Goal: Book appointment/travel/reservation

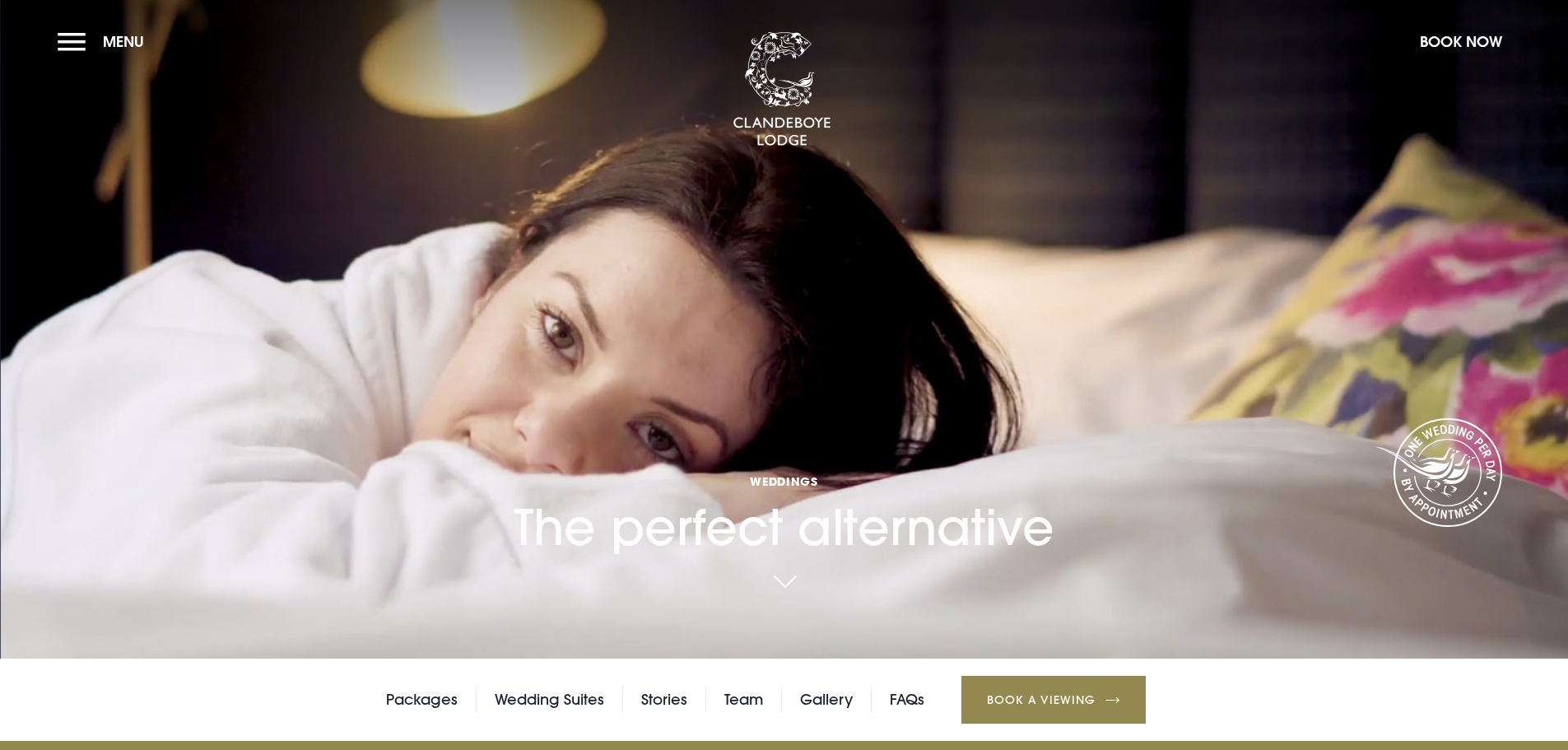
click at [62, 44] on button "Menu" at bounding box center [105, 41] width 95 height 35
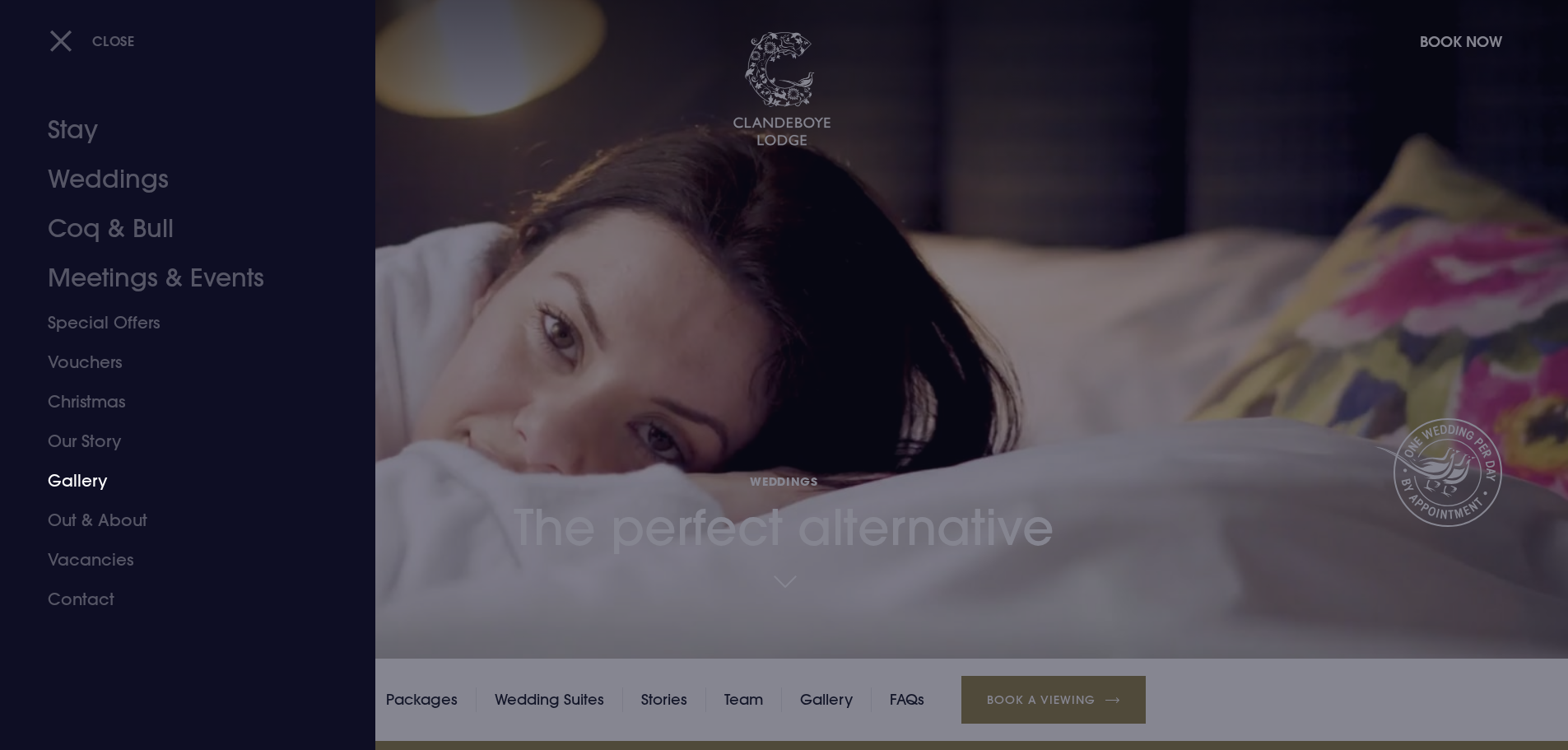
click at [80, 481] on link "Gallery" at bounding box center [178, 481] width 260 height 40
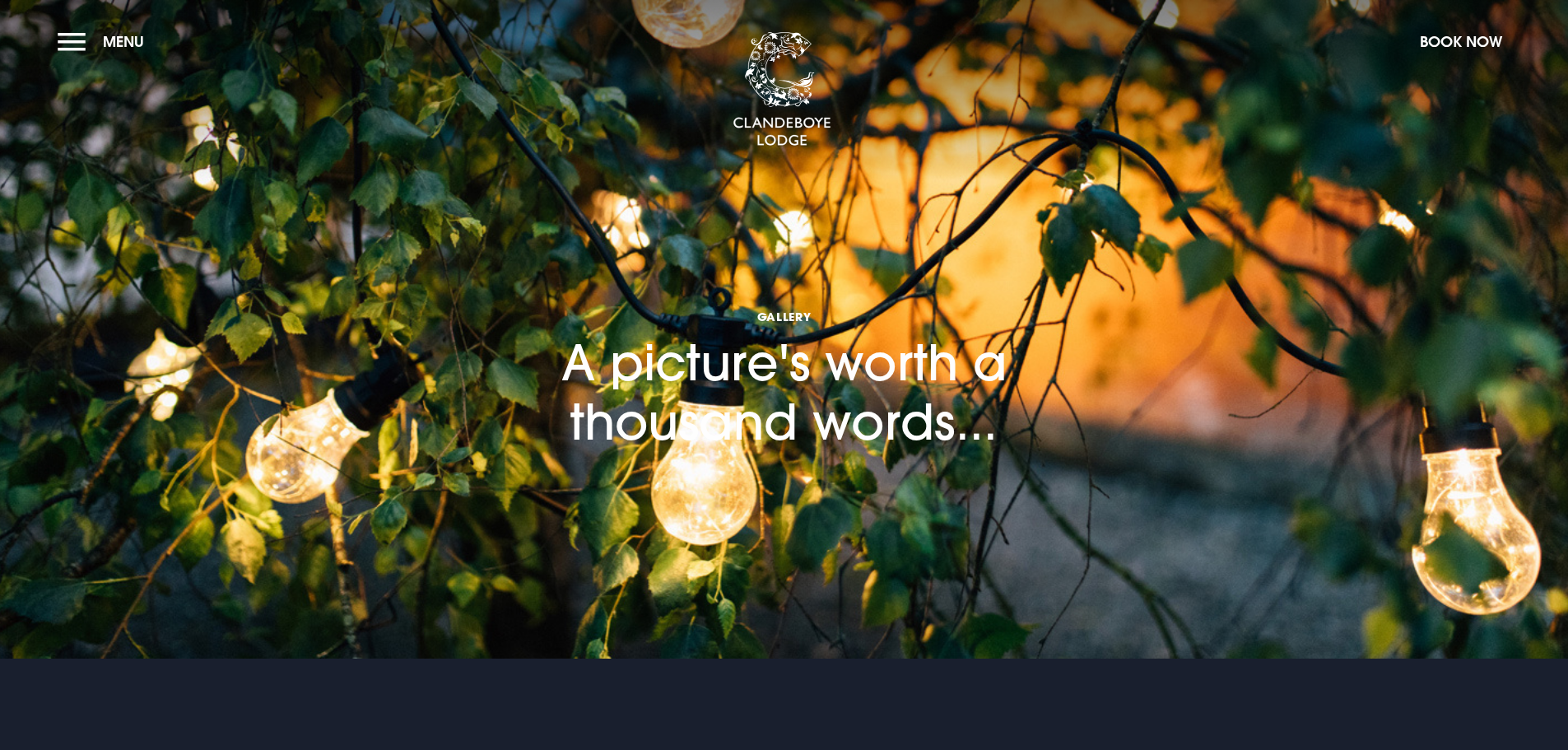
click at [73, 31] on button "Menu" at bounding box center [105, 41] width 95 height 35
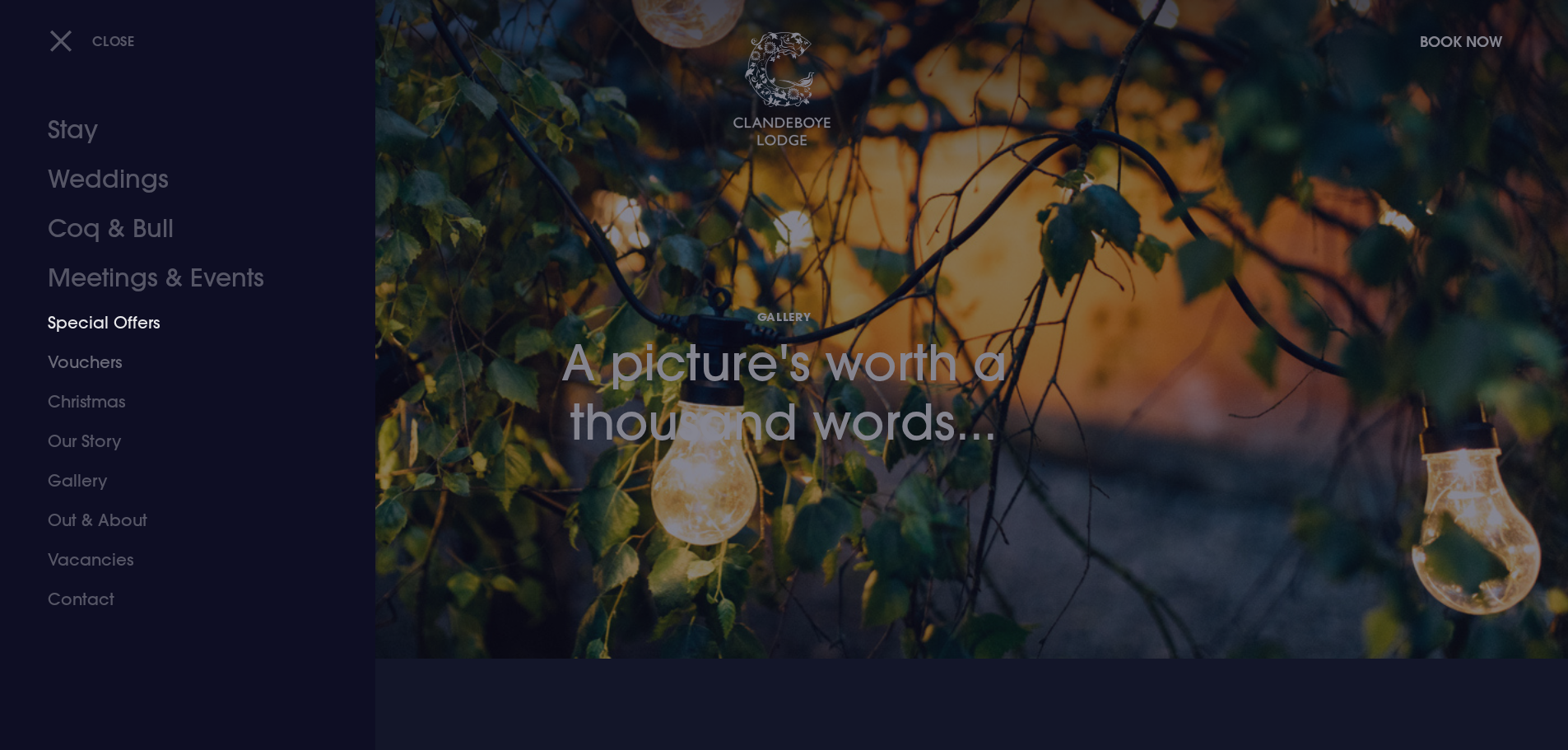
click at [97, 318] on link "Special Offers" at bounding box center [178, 323] width 260 height 40
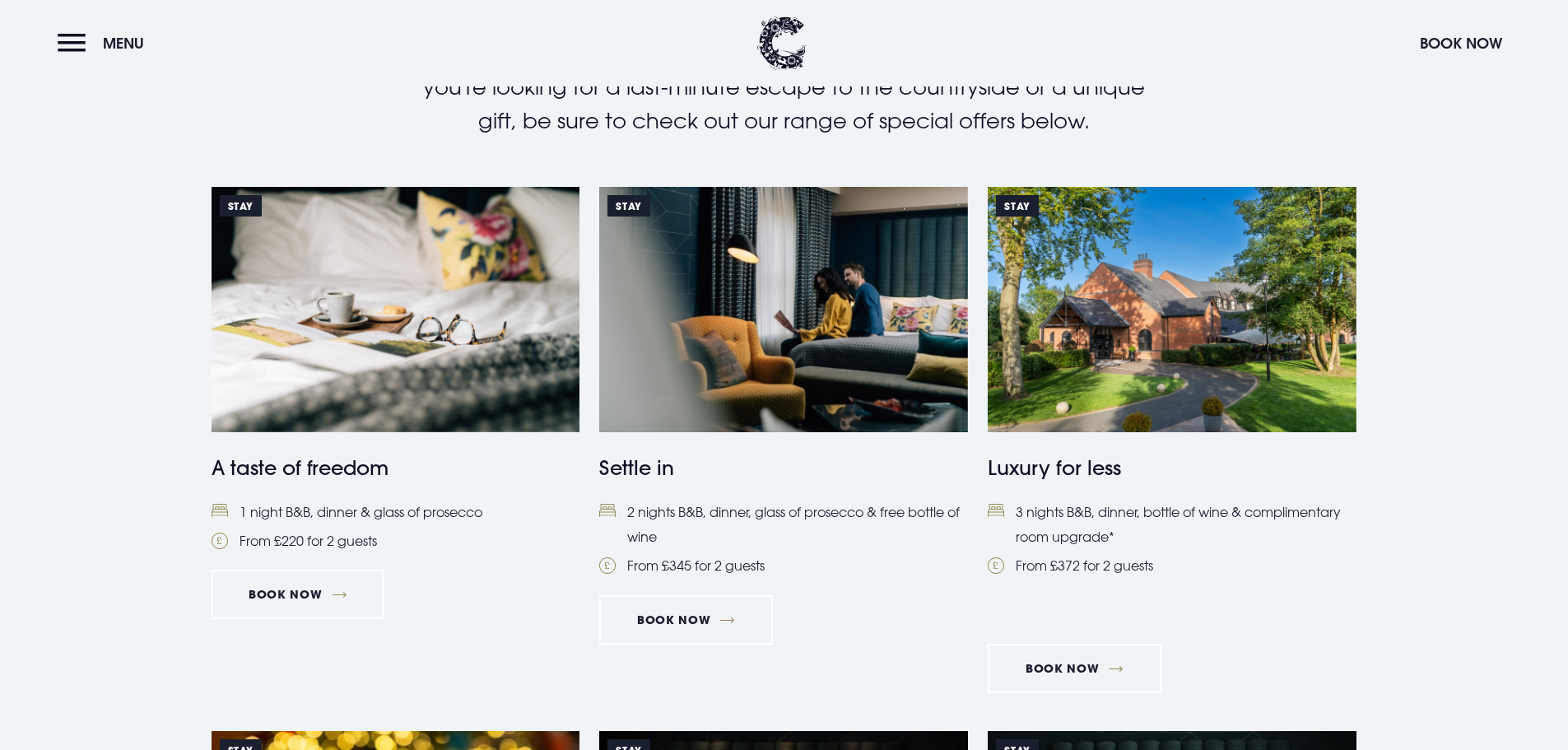
scroll to position [659, 0]
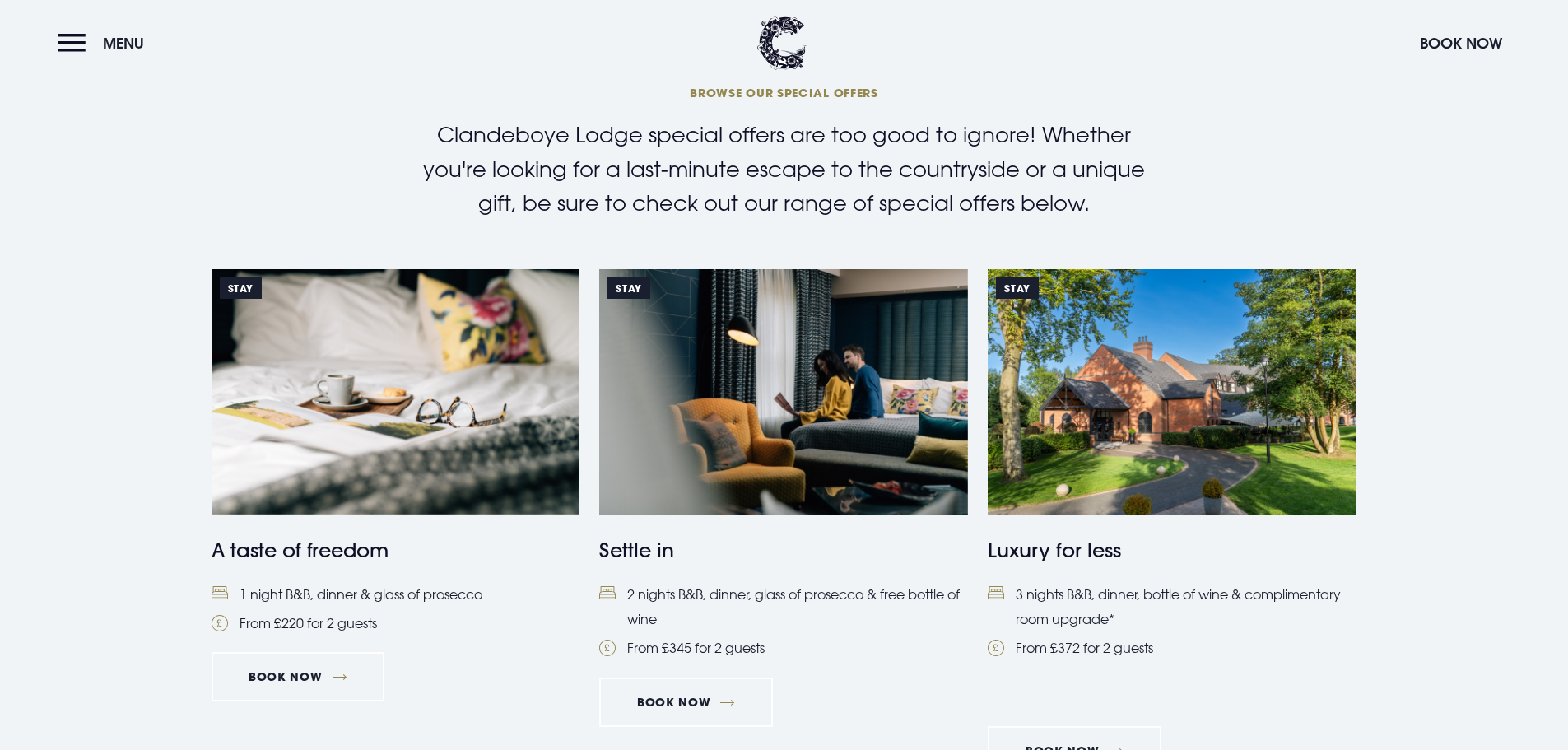
click at [290, 353] on img at bounding box center [396, 391] width 369 height 245
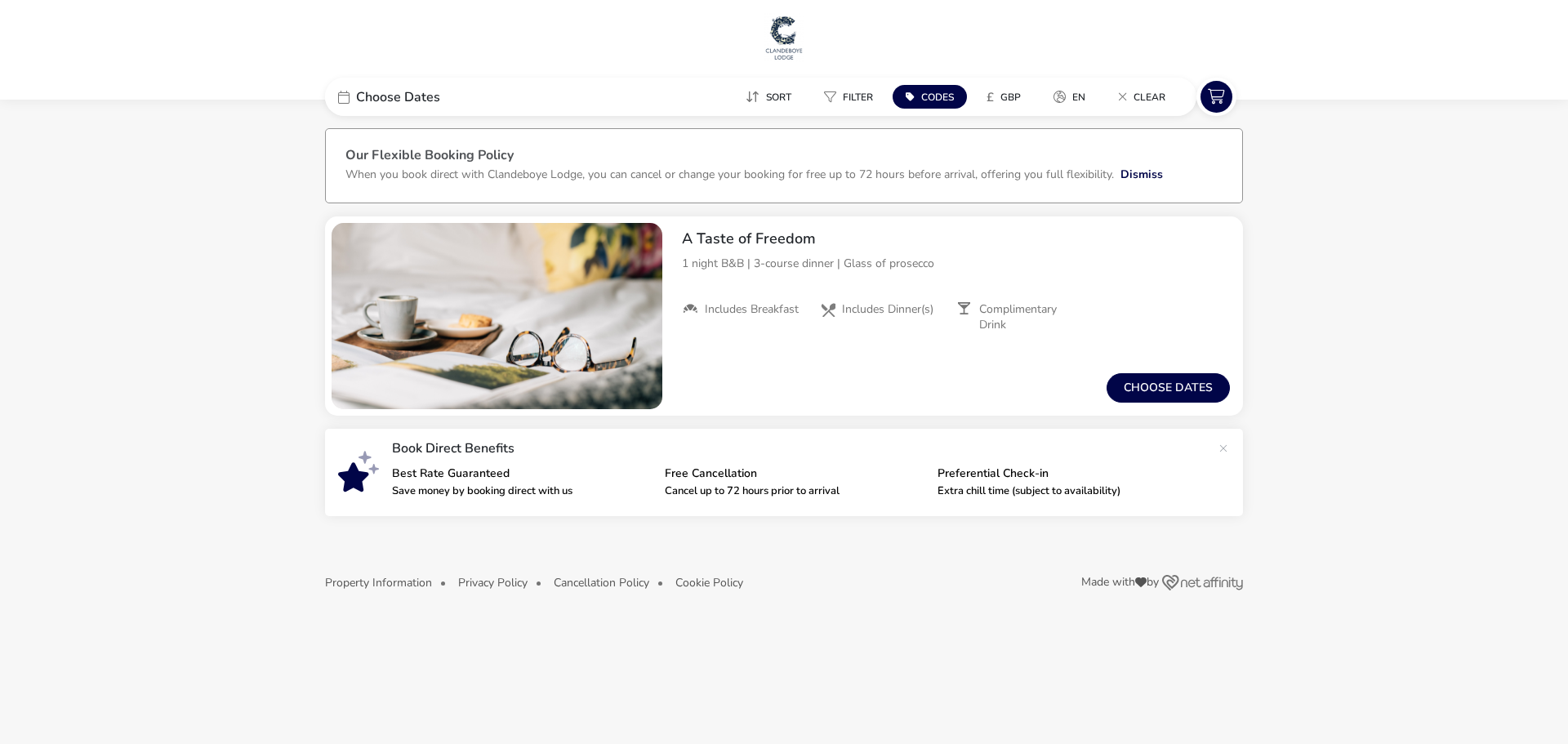
click at [1135, 393] on button "Choose dates" at bounding box center [1168, 388] width 123 height 30
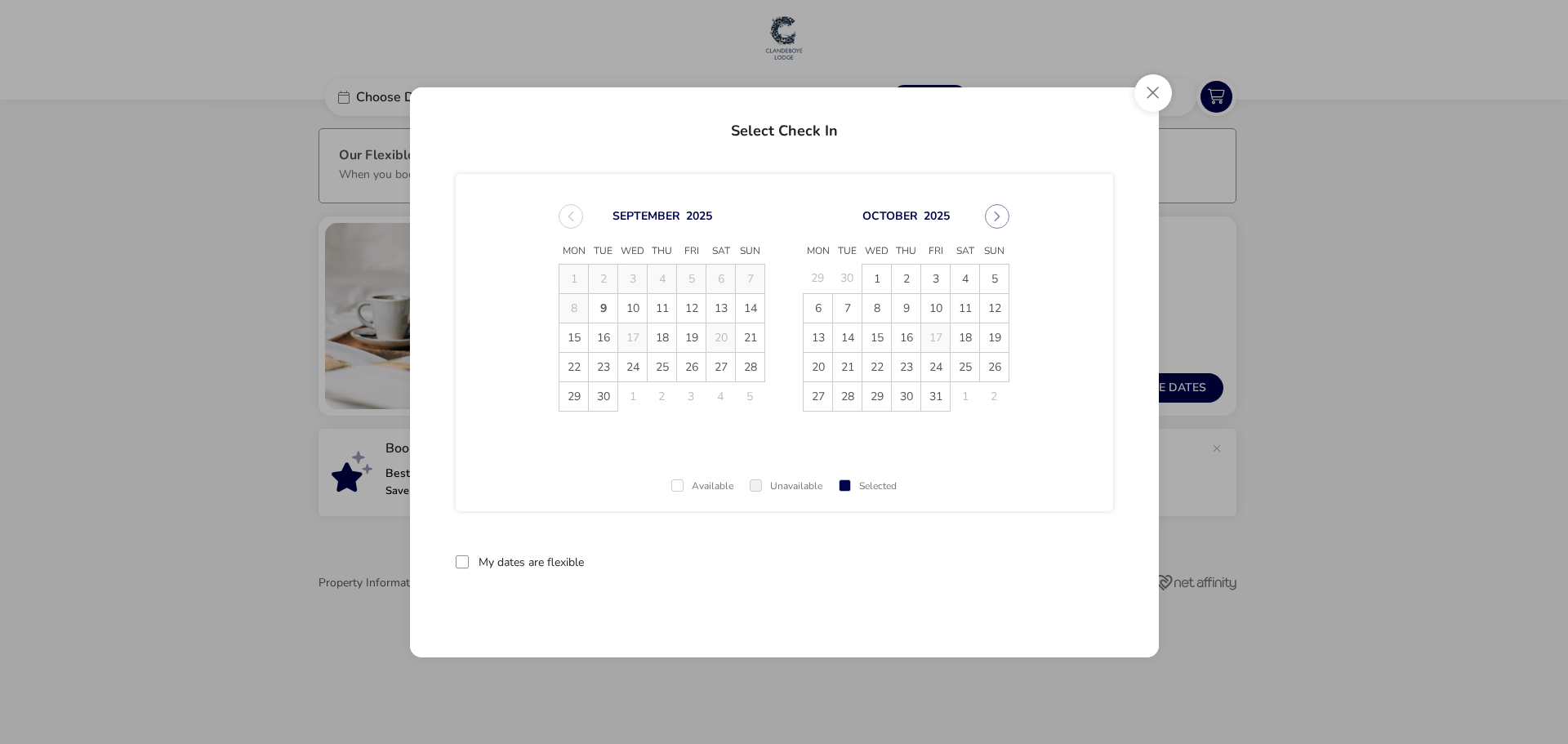
click at [973, 338] on span "18" at bounding box center [965, 338] width 29 height 29
click at [998, 340] on span "19" at bounding box center [994, 338] width 29 height 29
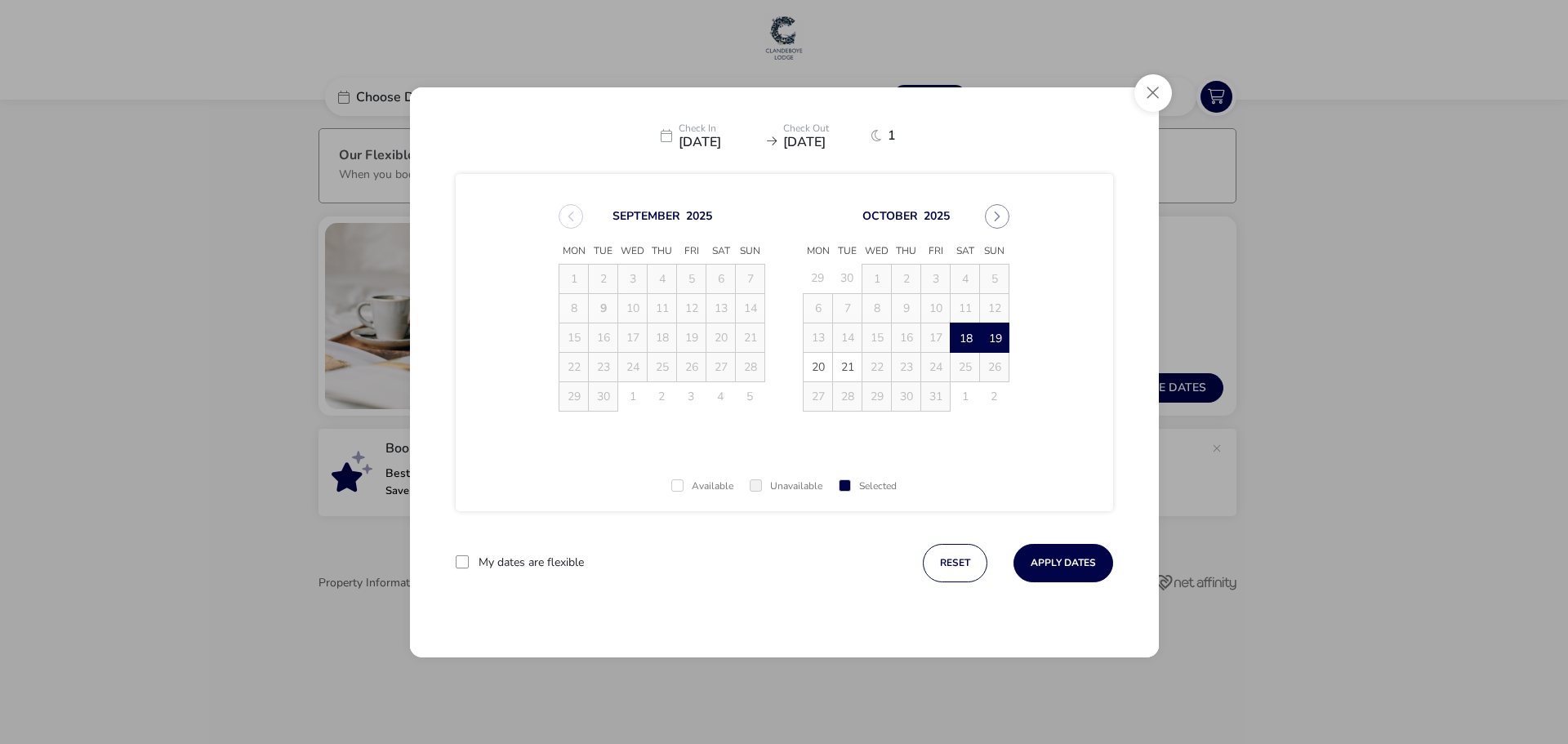
click at [1054, 564] on button "Apply Dates" at bounding box center [1063, 563] width 99 height 38
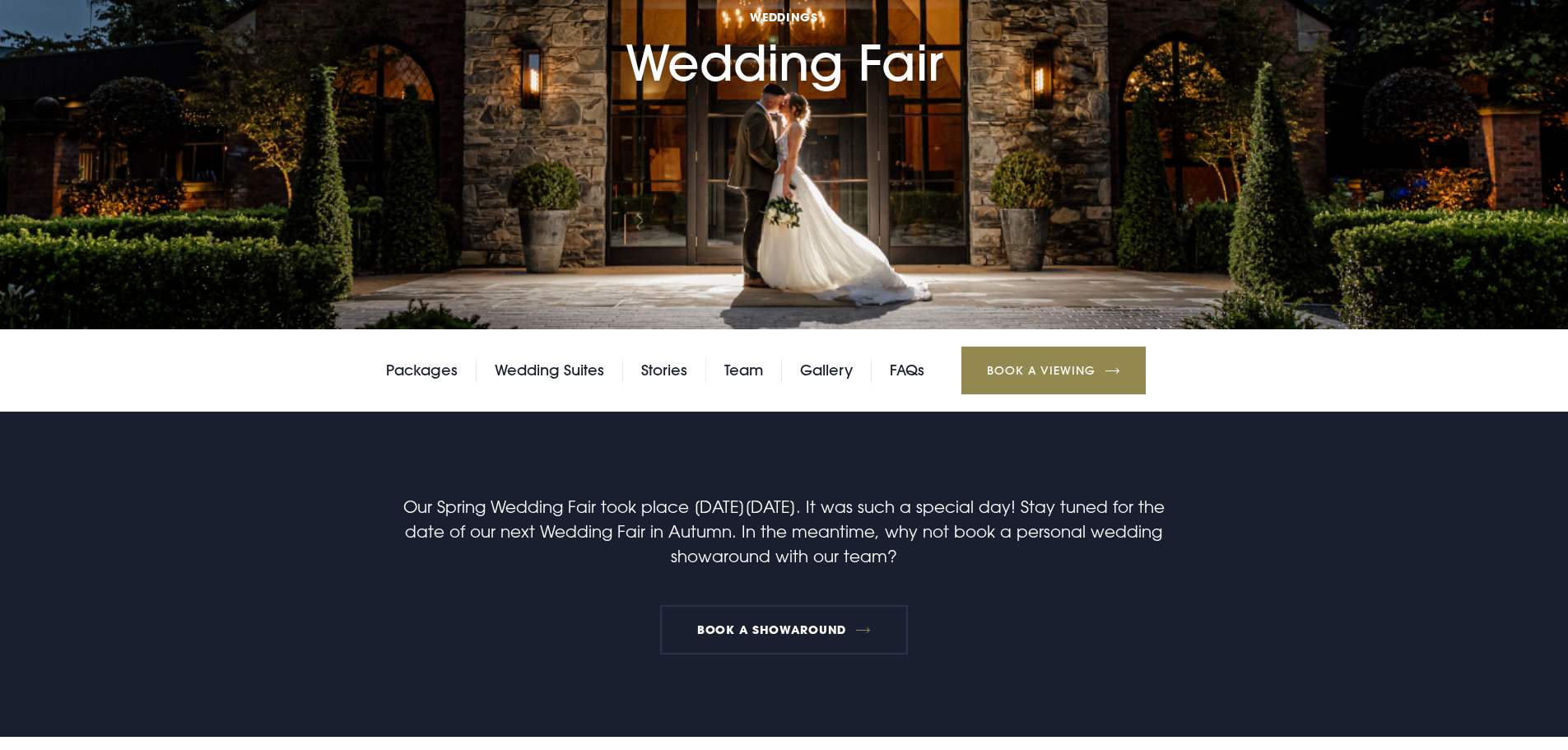
scroll to position [247, 0]
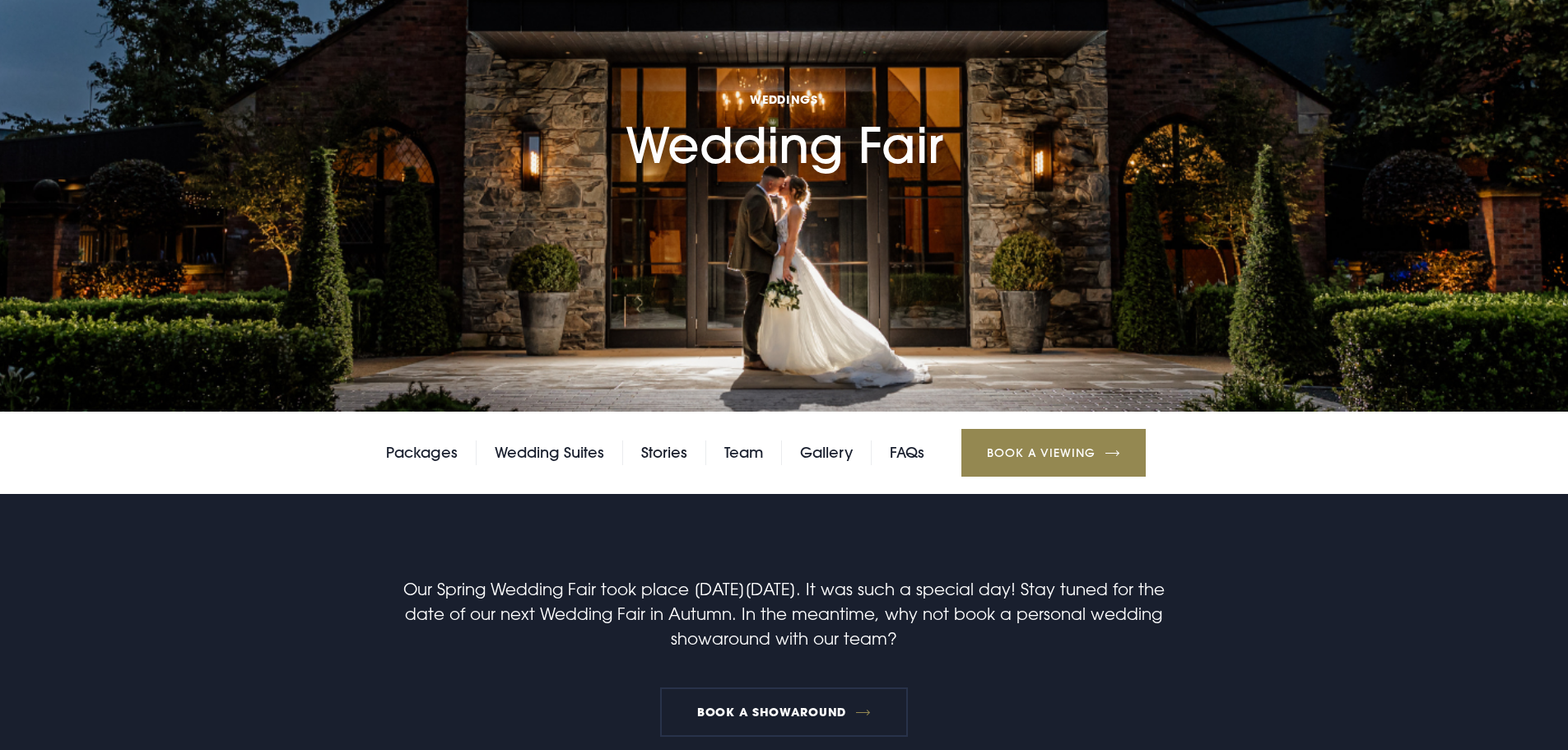
click at [662, 451] on link "Stories" at bounding box center [664, 453] width 46 height 25
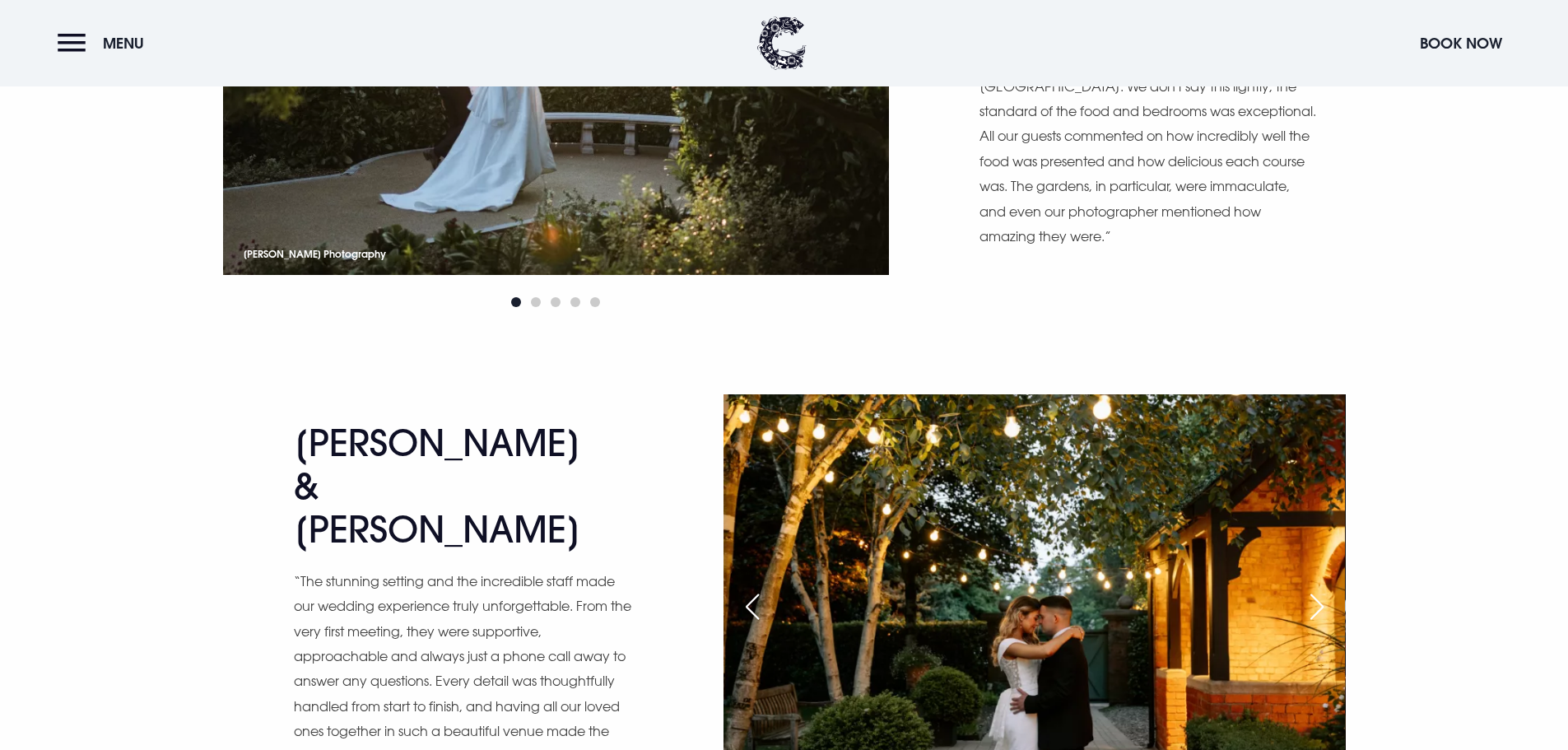
scroll to position [2553, 0]
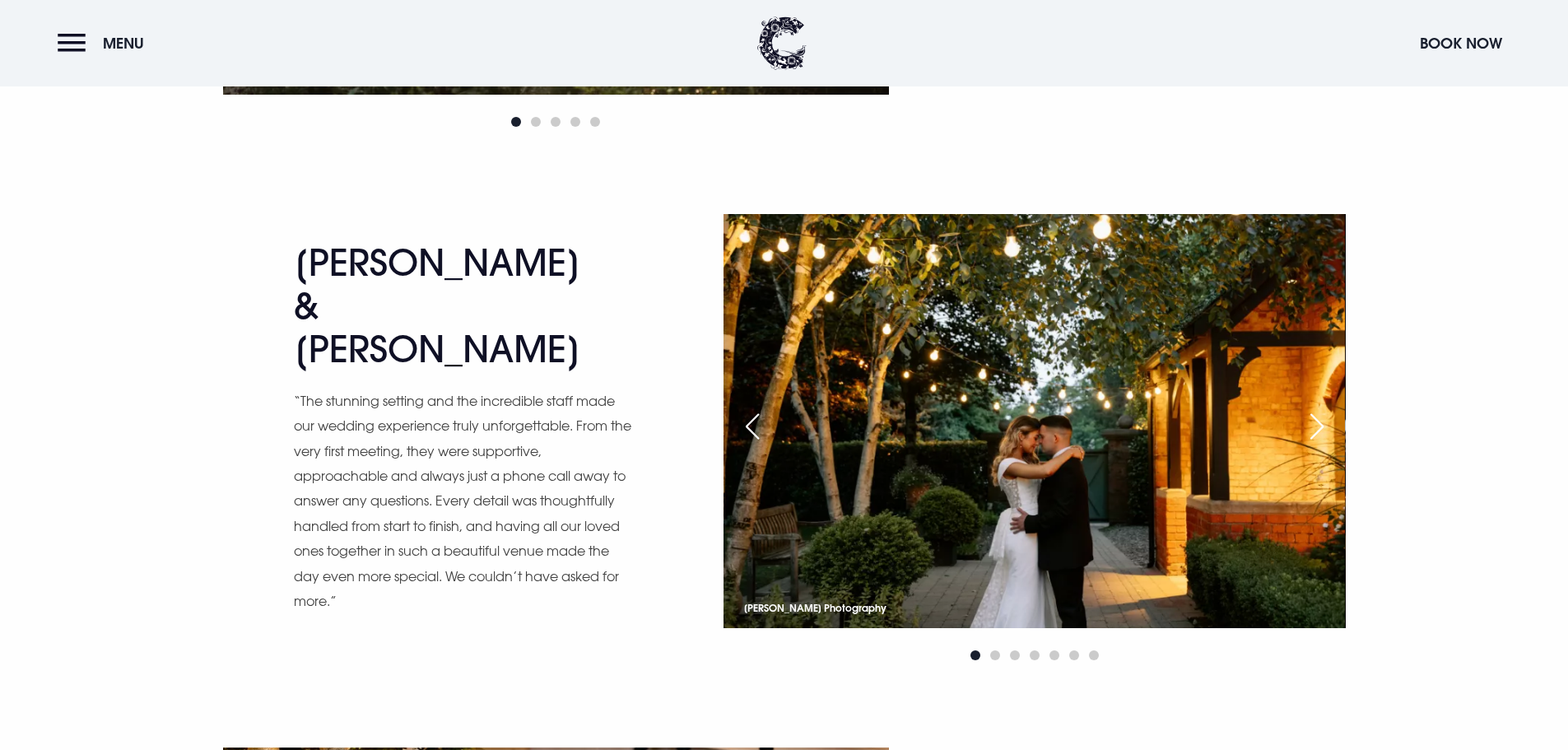
click at [1323, 428] on div "Next slide" at bounding box center [1317, 426] width 41 height 36
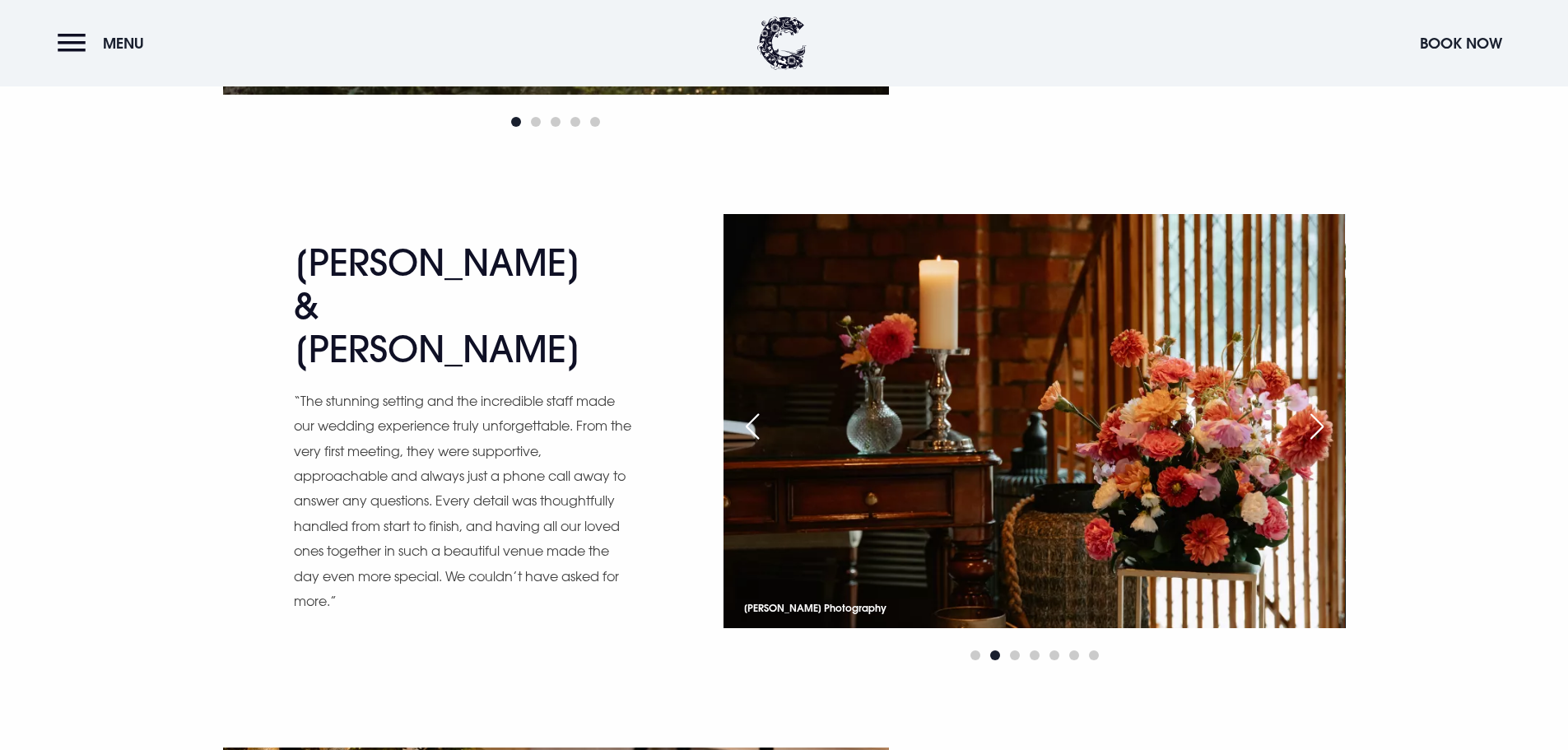
click at [1323, 428] on div "Next slide" at bounding box center [1317, 426] width 41 height 36
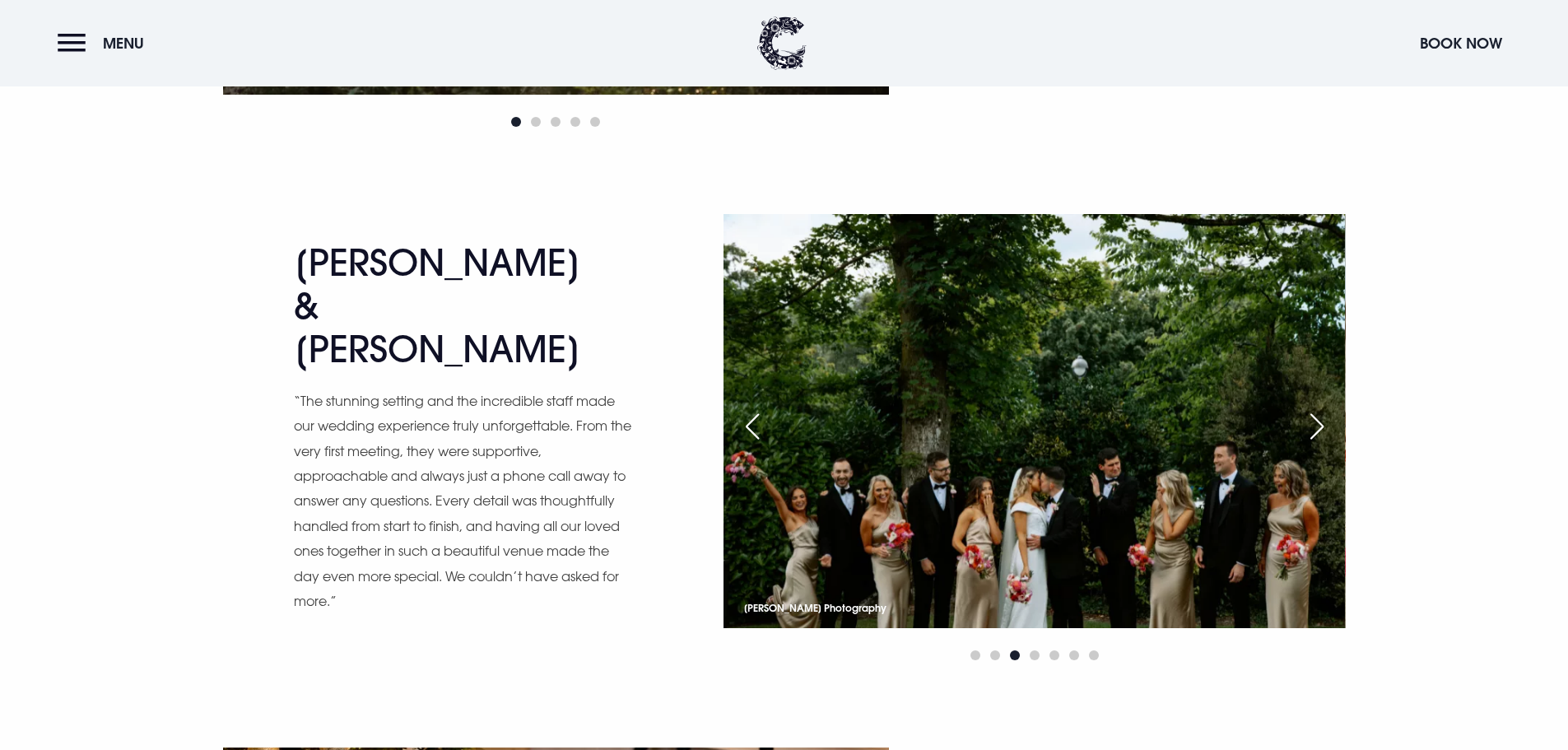
click at [1323, 428] on div "Next slide" at bounding box center [1317, 426] width 41 height 36
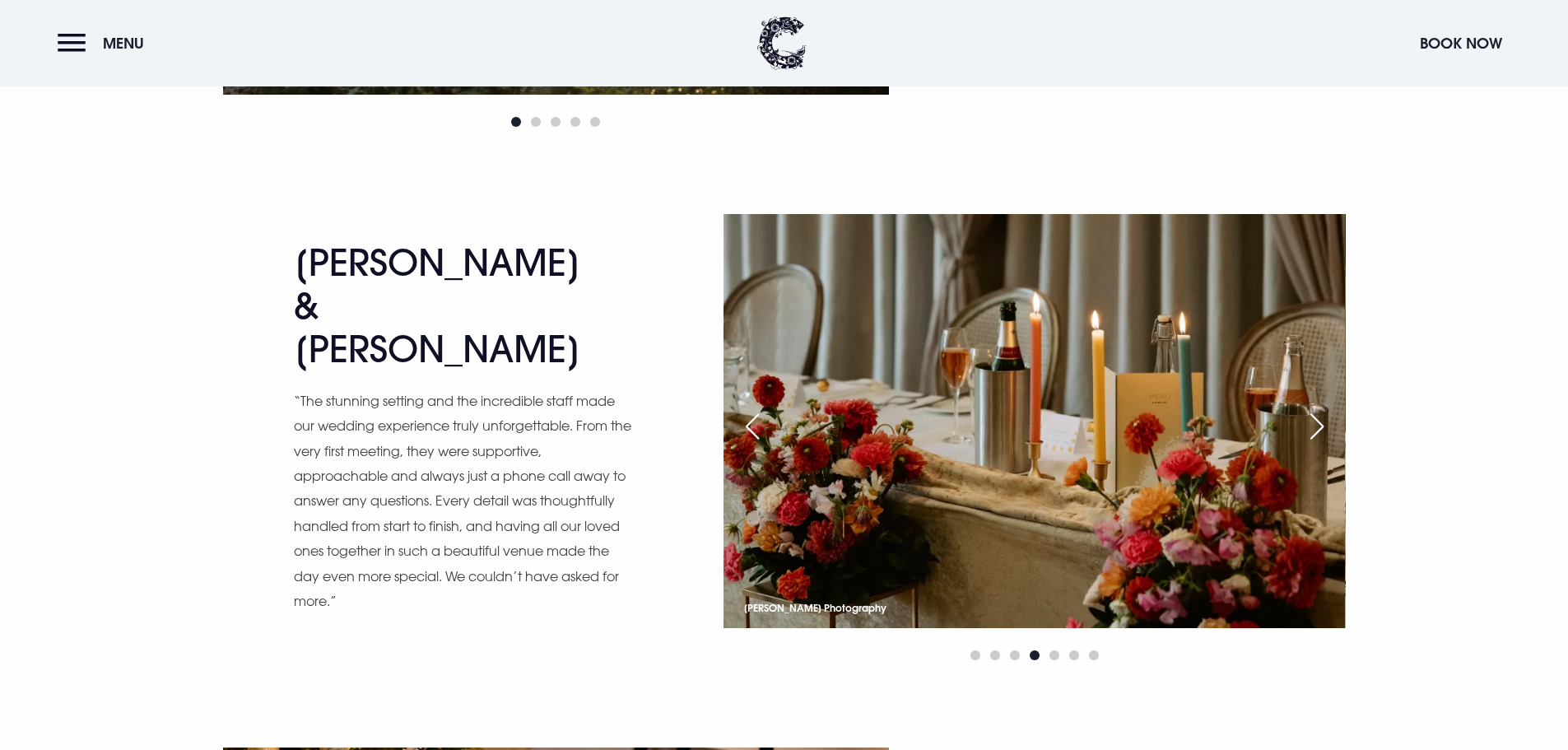
click at [1323, 428] on div "Next slide" at bounding box center [1317, 426] width 41 height 36
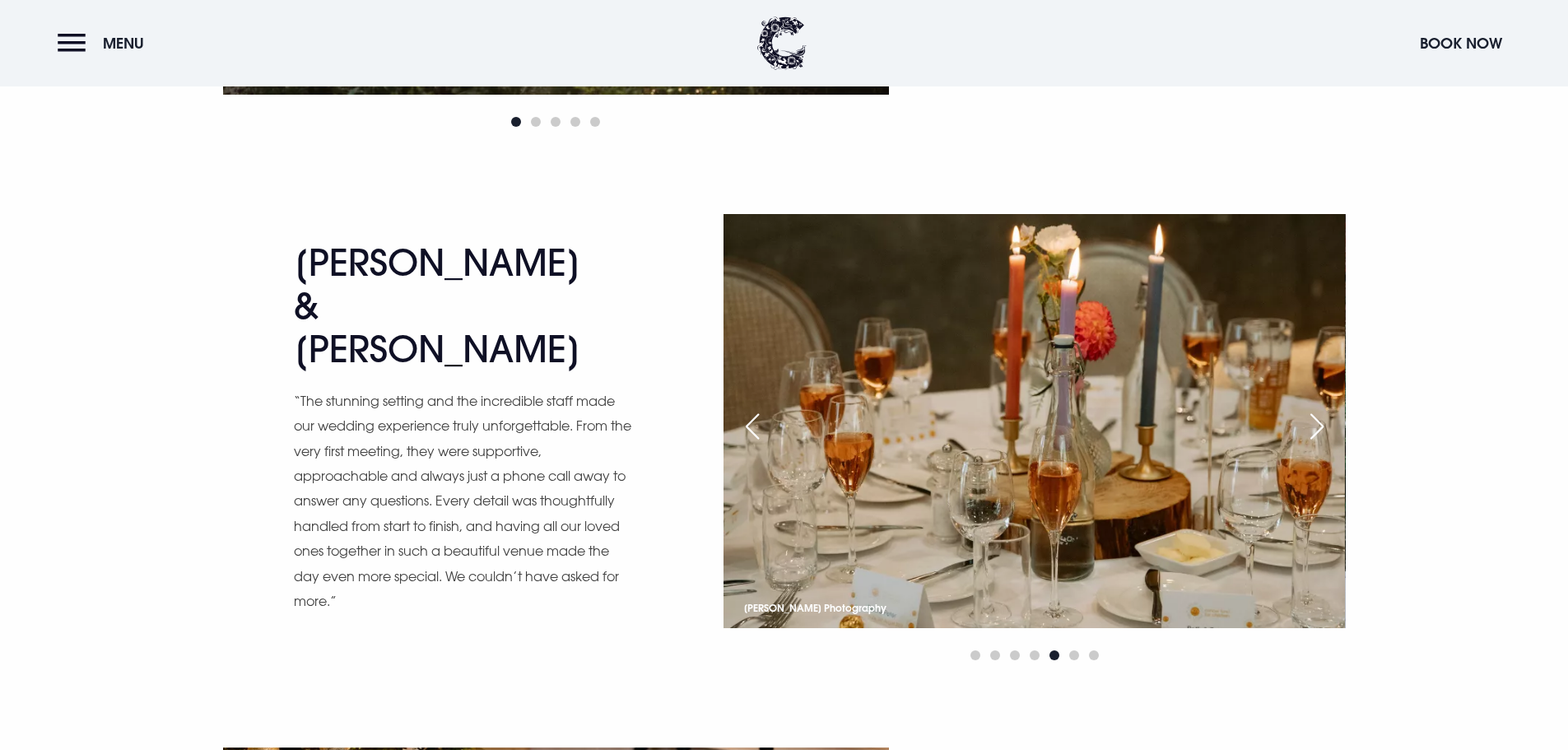
click at [1323, 428] on div "Next slide" at bounding box center [1317, 426] width 41 height 36
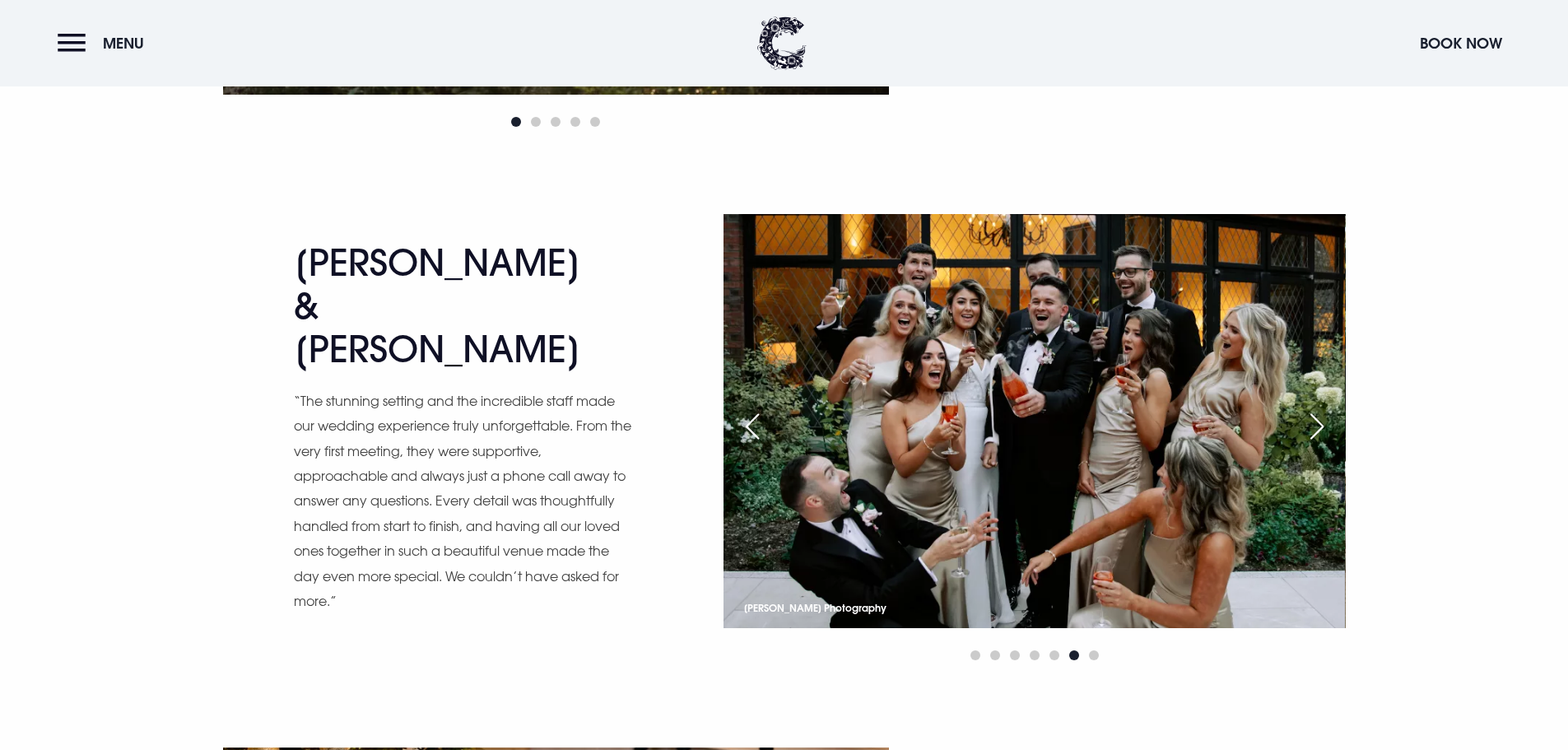
click at [1323, 428] on div "Next slide" at bounding box center [1317, 426] width 41 height 36
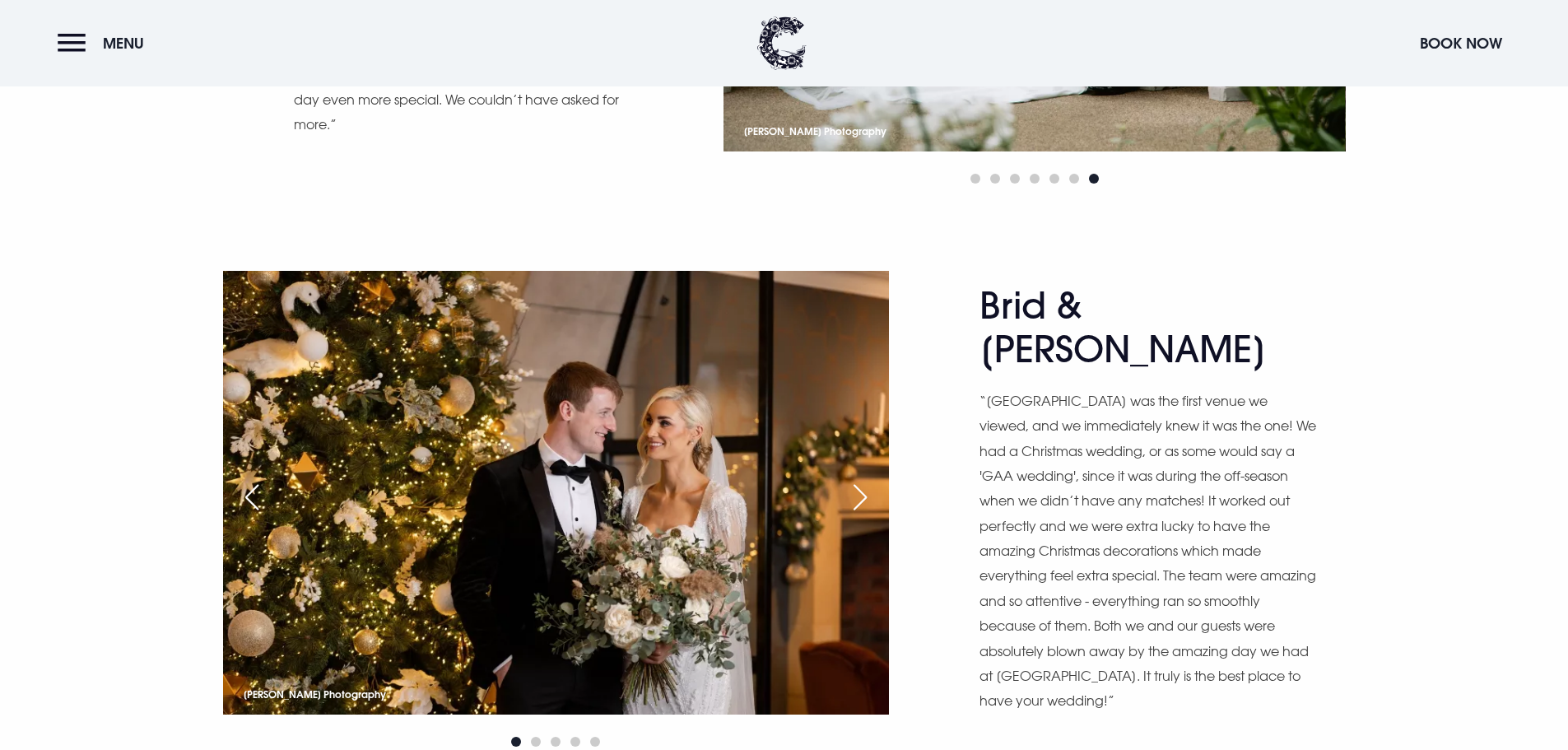
scroll to position [3129, 0]
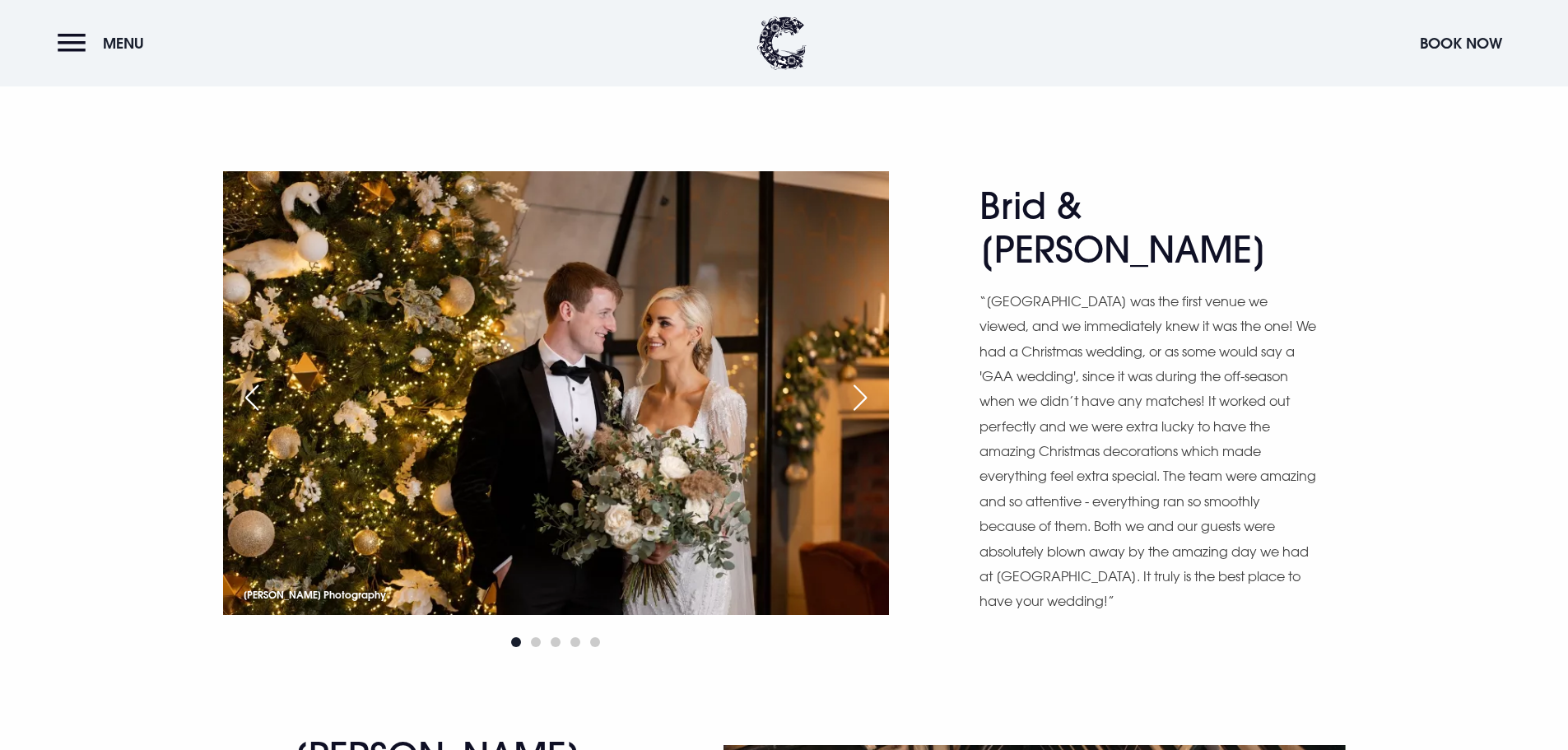
click at [862, 398] on div "Next slide" at bounding box center [860, 397] width 41 height 36
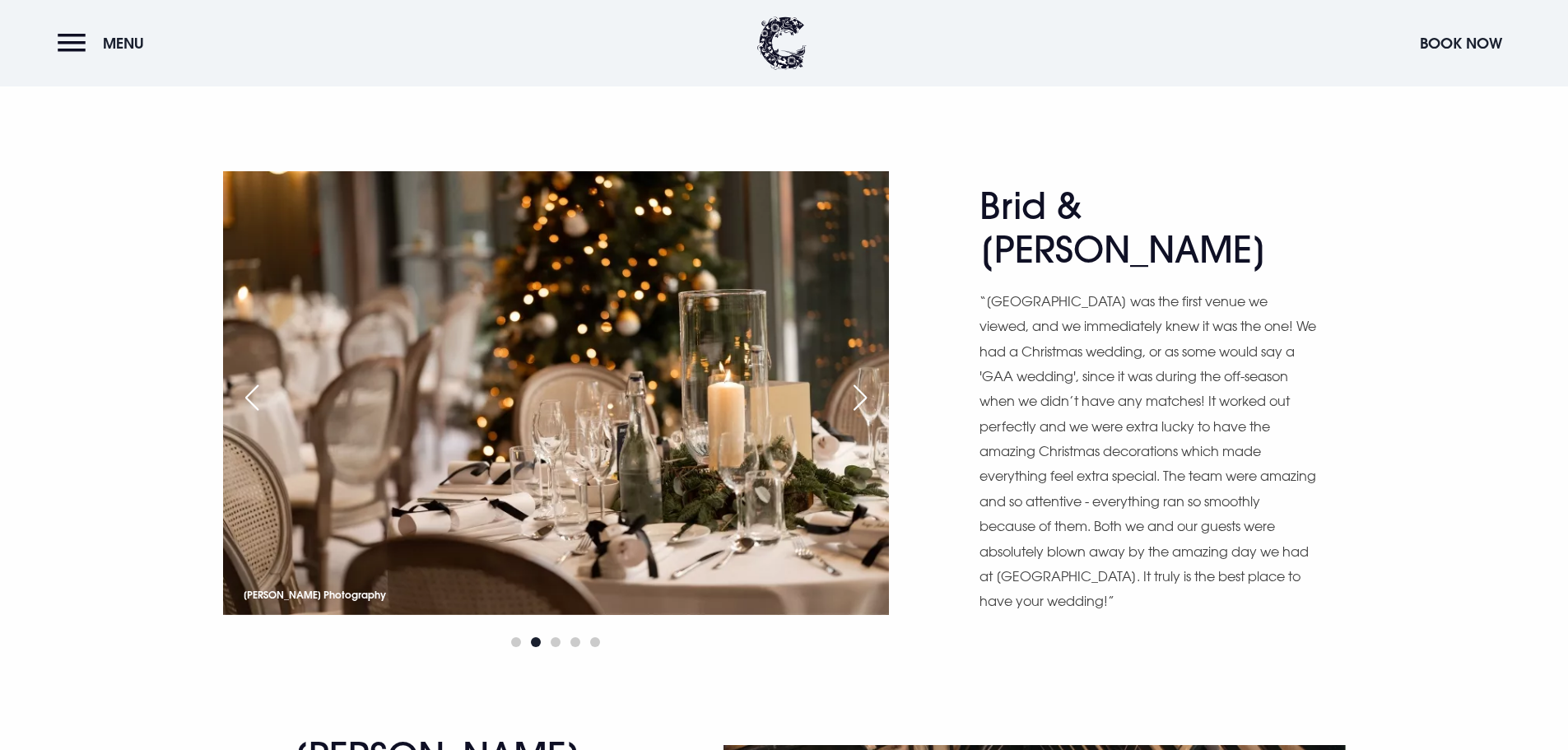
click at [862, 398] on div "Next slide" at bounding box center [860, 397] width 41 height 36
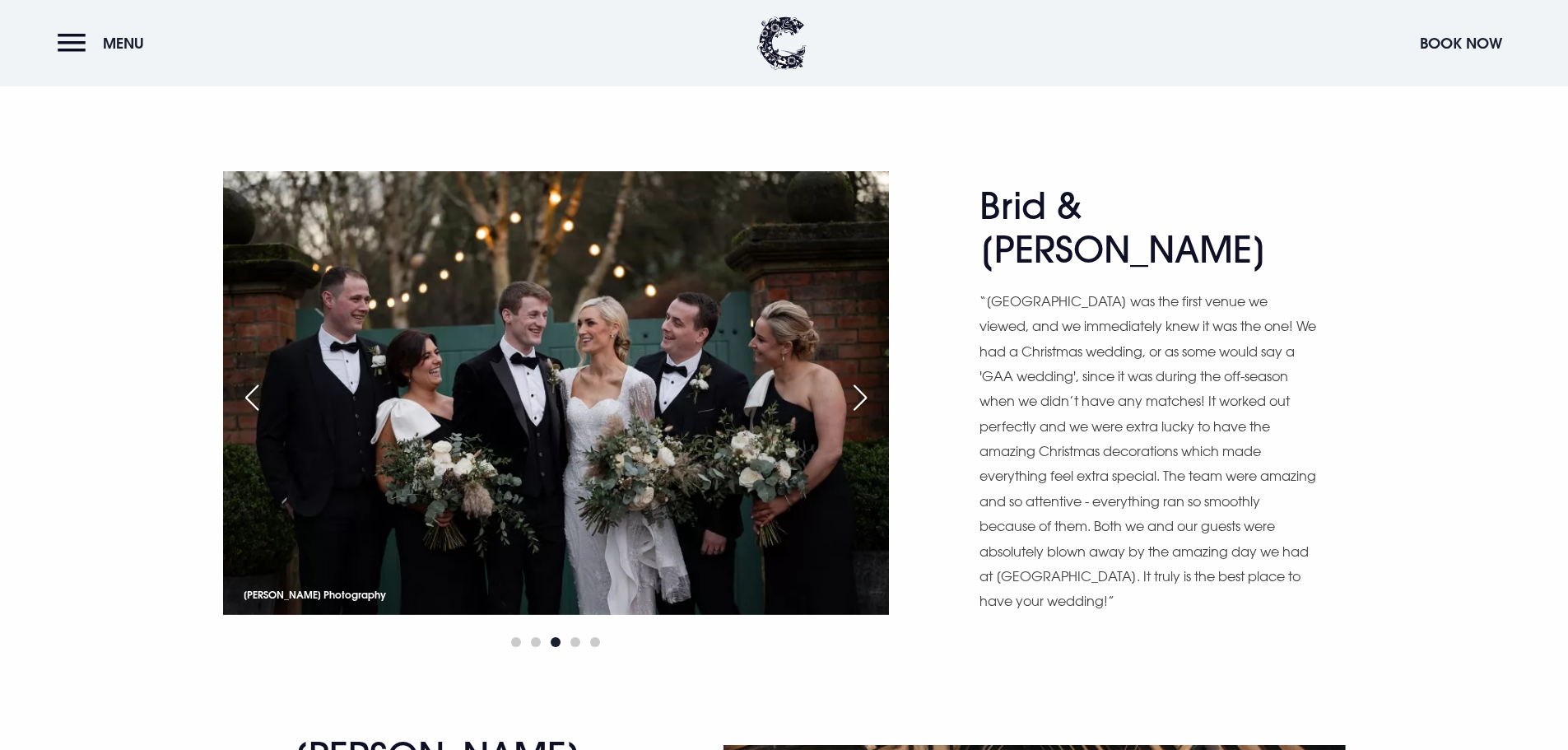
click at [862, 398] on div "Next slide" at bounding box center [860, 397] width 41 height 36
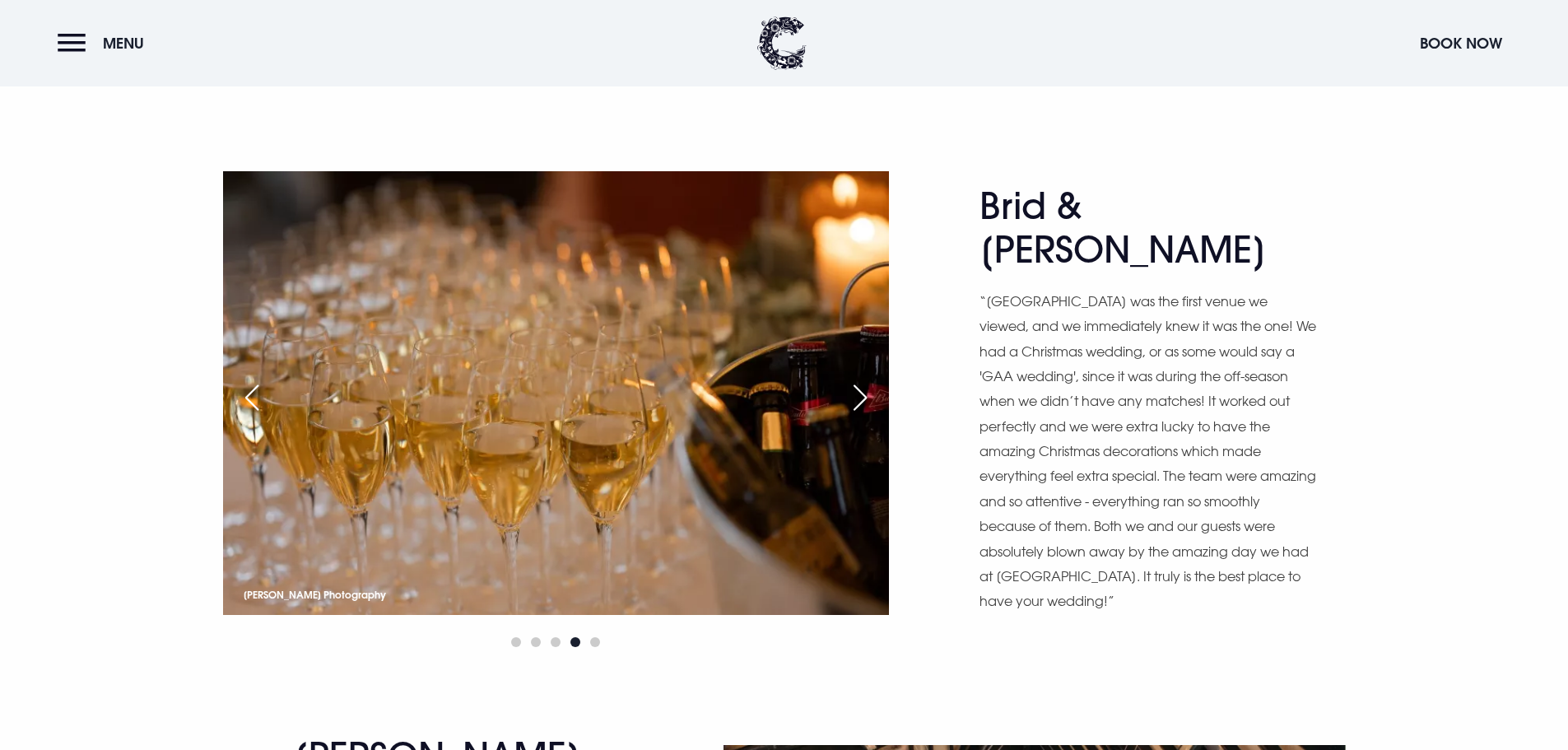
click at [862, 398] on div "Next slide" at bounding box center [860, 397] width 41 height 36
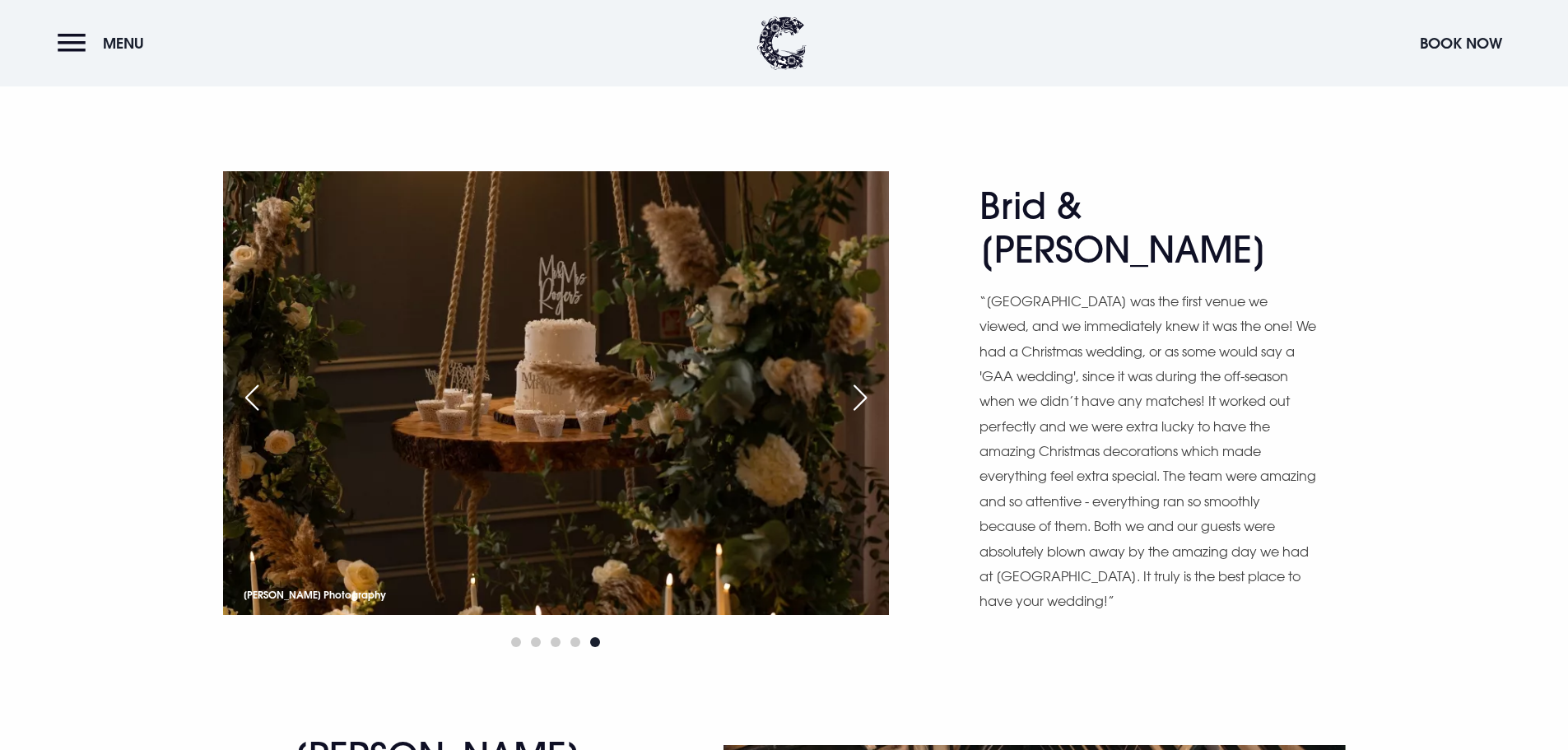
click at [862, 398] on div "Next slide" at bounding box center [860, 397] width 41 height 36
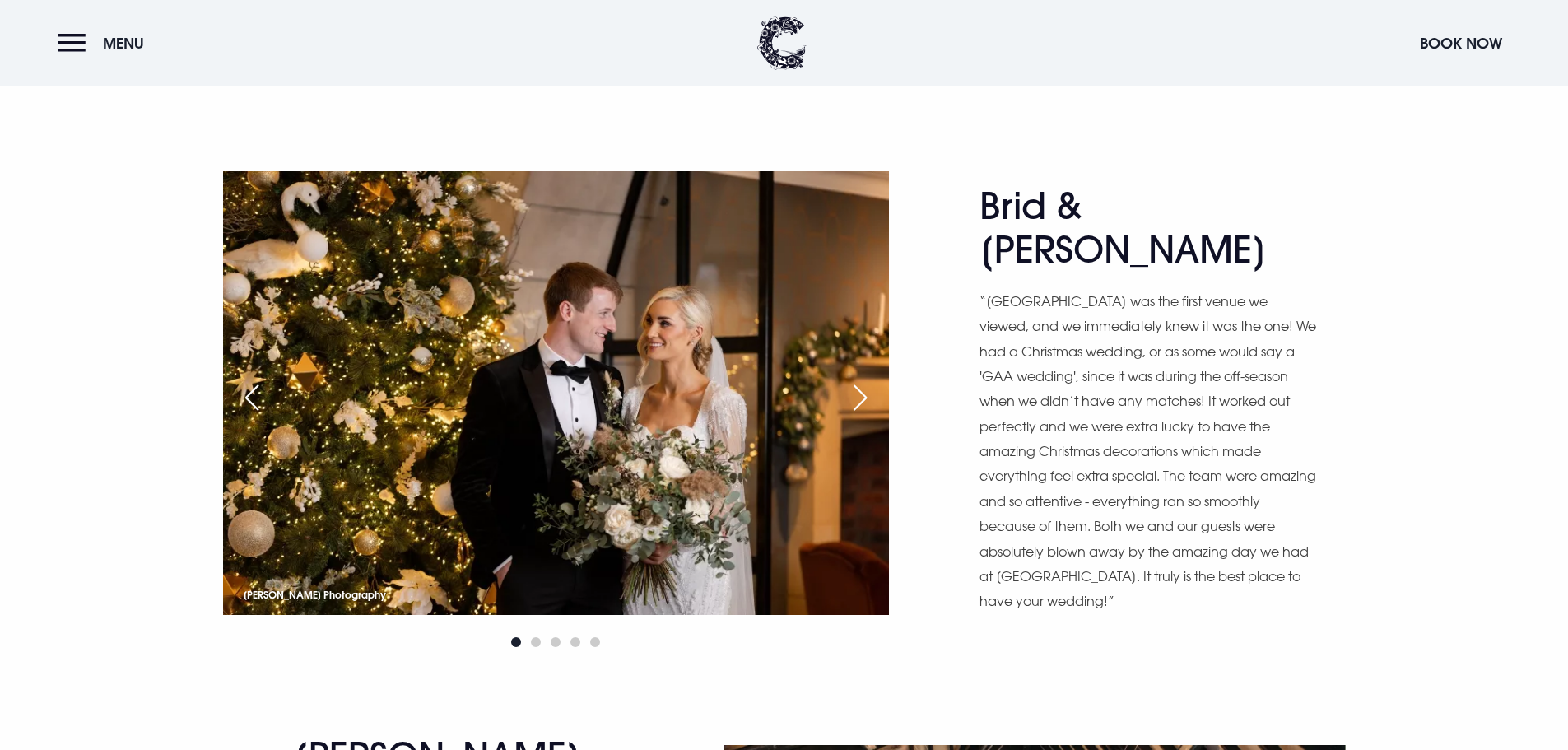
click at [862, 398] on div "Next slide" at bounding box center [860, 397] width 41 height 36
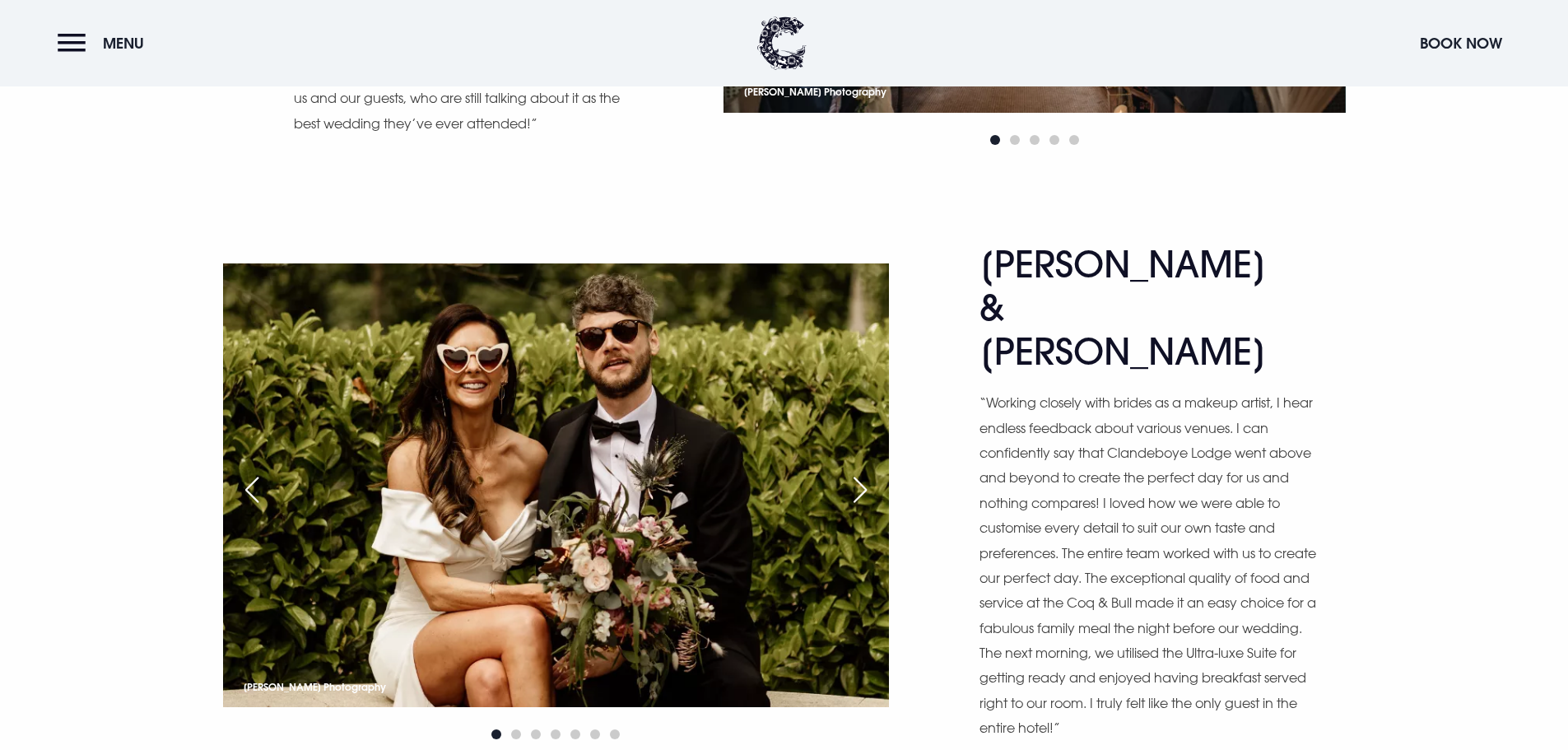
scroll to position [4283, 0]
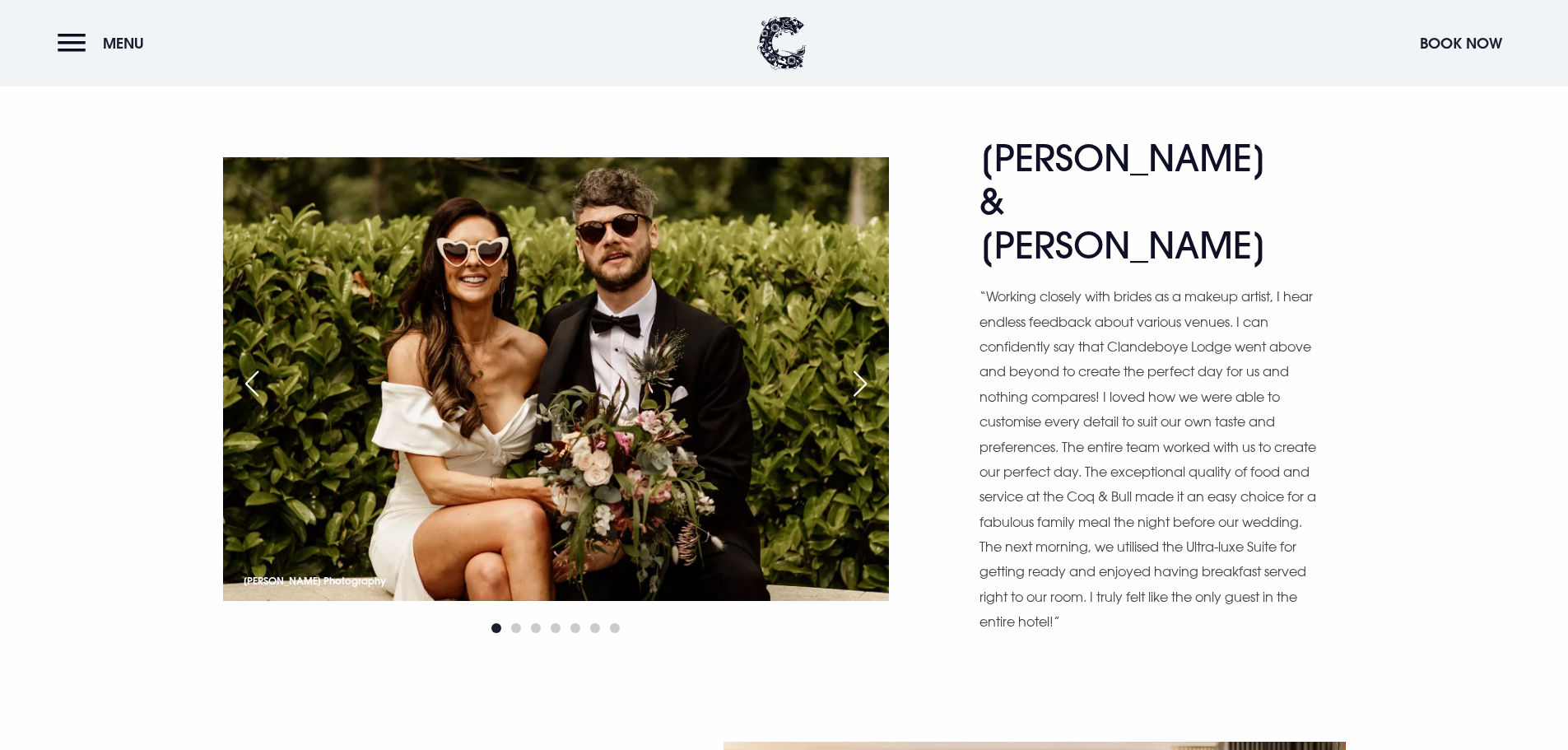
click at [872, 366] on div "Next slide" at bounding box center [860, 383] width 41 height 36
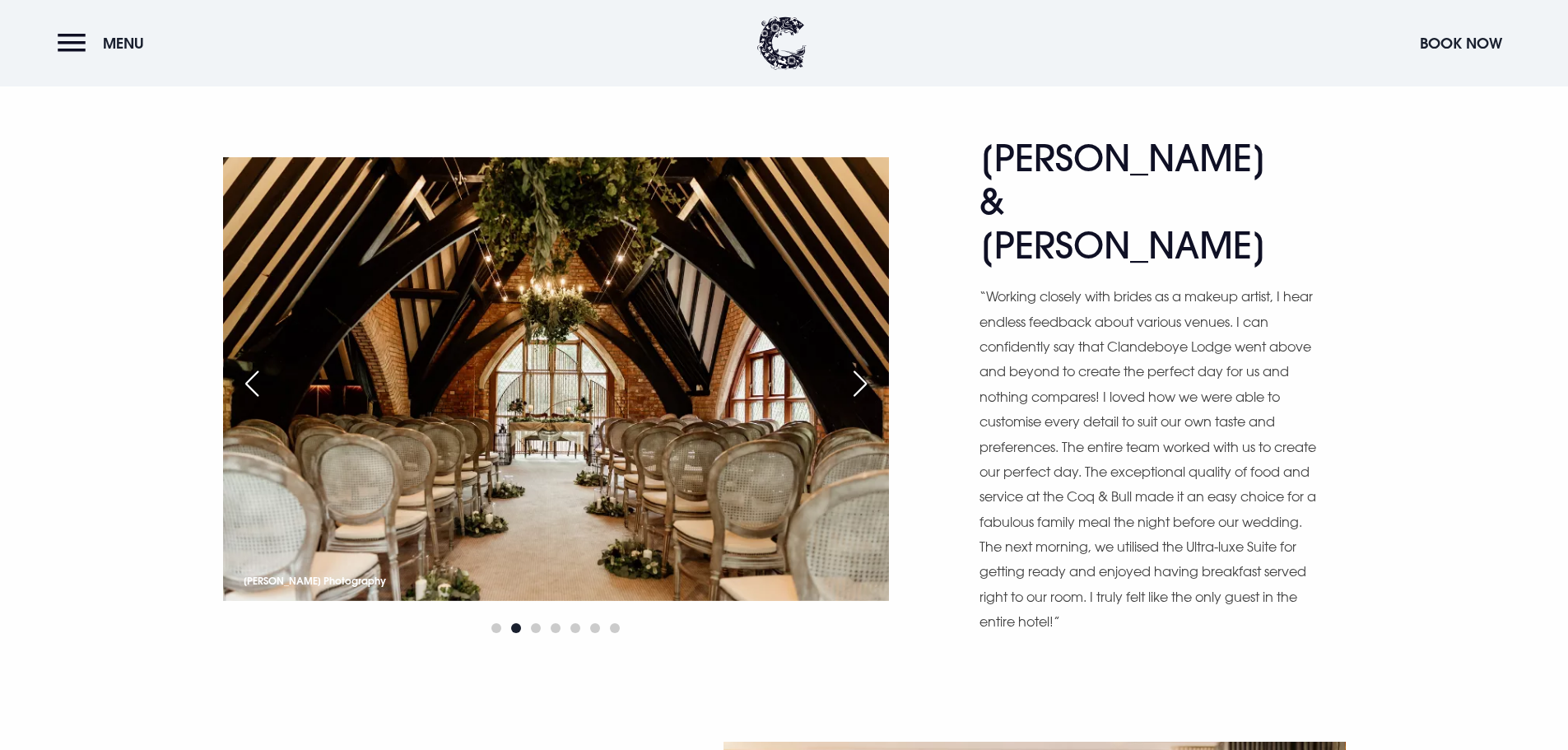
click at [872, 366] on div "Next slide" at bounding box center [860, 383] width 41 height 36
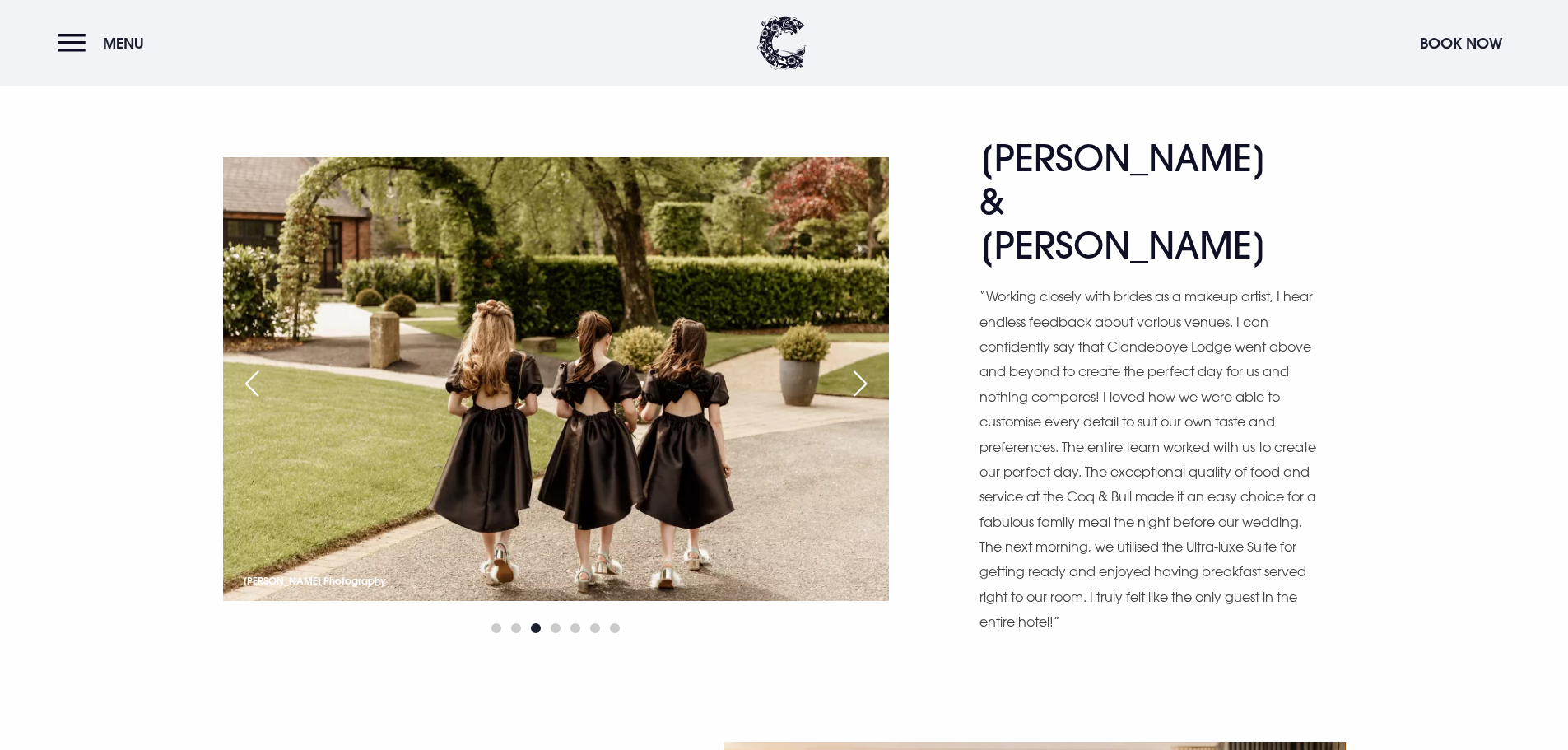
click at [872, 366] on div "Next slide" at bounding box center [860, 383] width 41 height 36
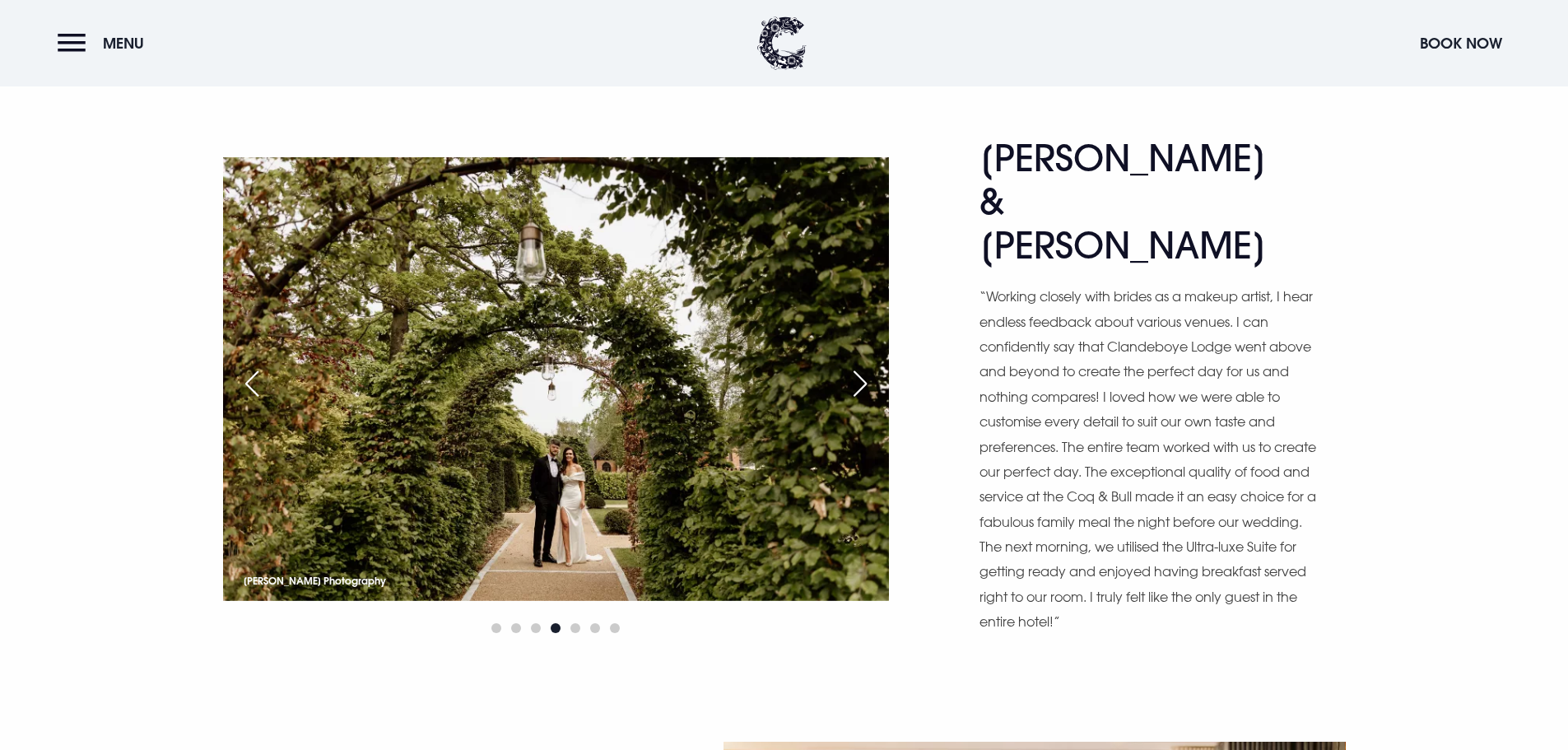
click at [872, 366] on div "Next slide" at bounding box center [860, 383] width 41 height 36
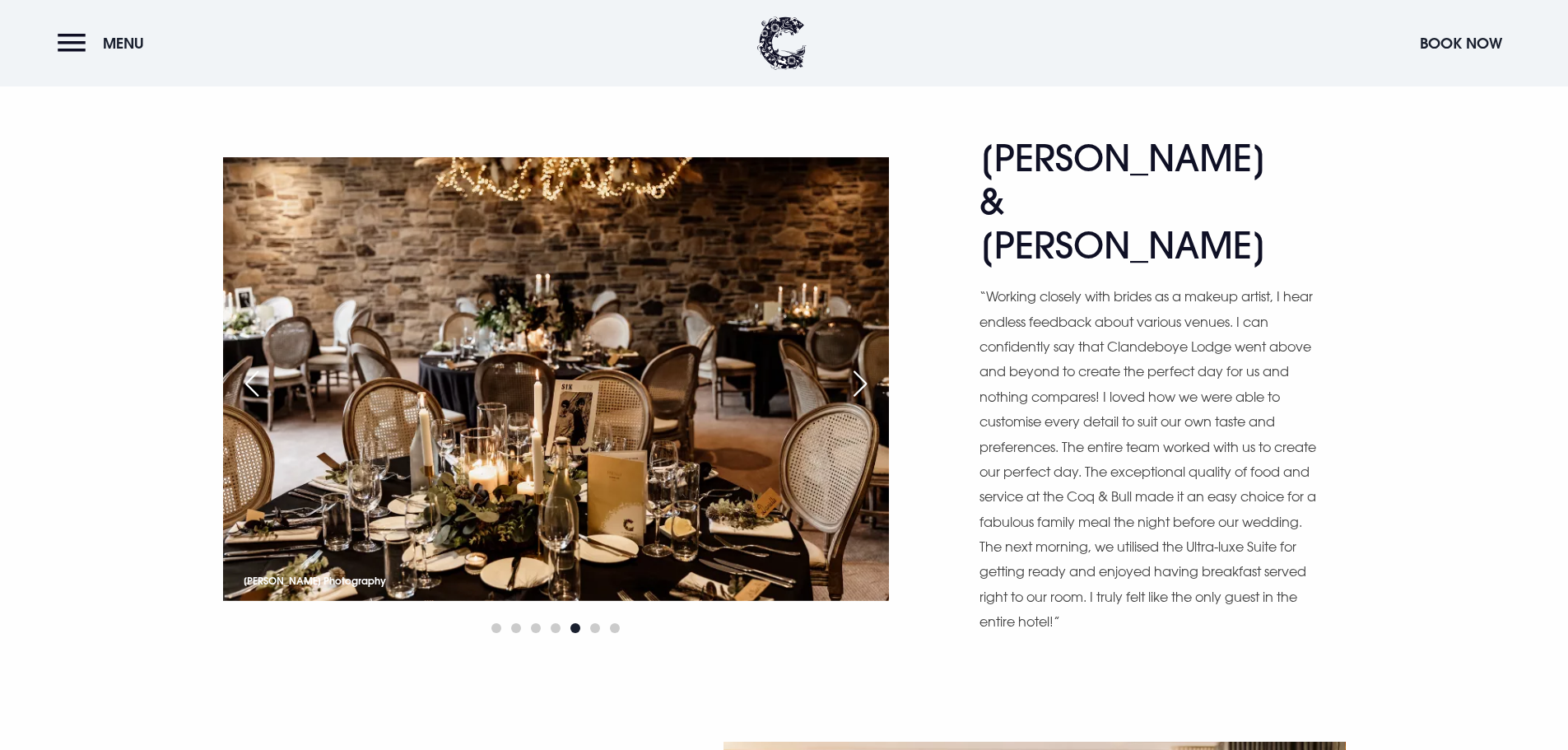
click at [872, 366] on div "Next slide" at bounding box center [860, 383] width 41 height 36
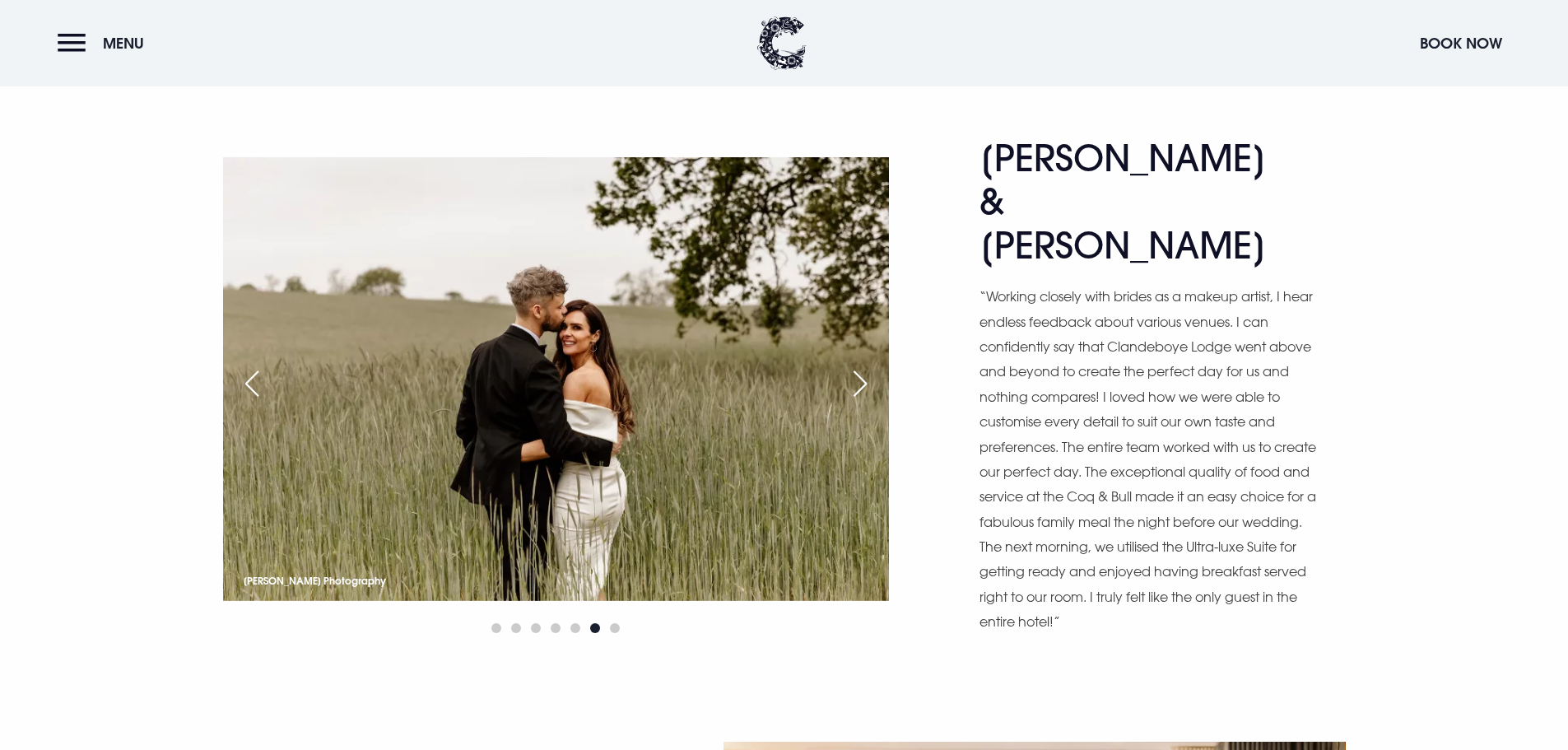
click at [872, 366] on div "Next slide" at bounding box center [860, 383] width 41 height 36
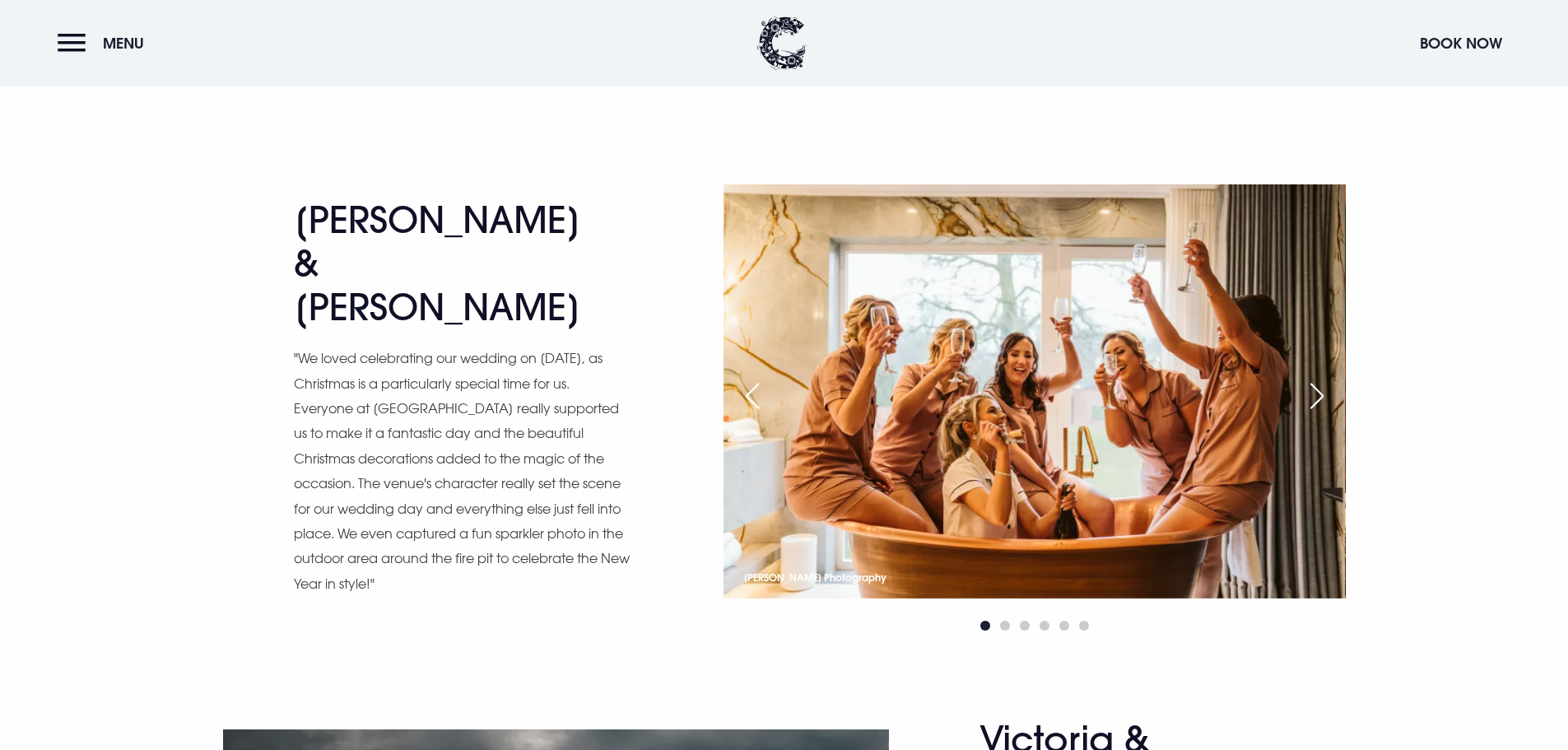
scroll to position [4859, 0]
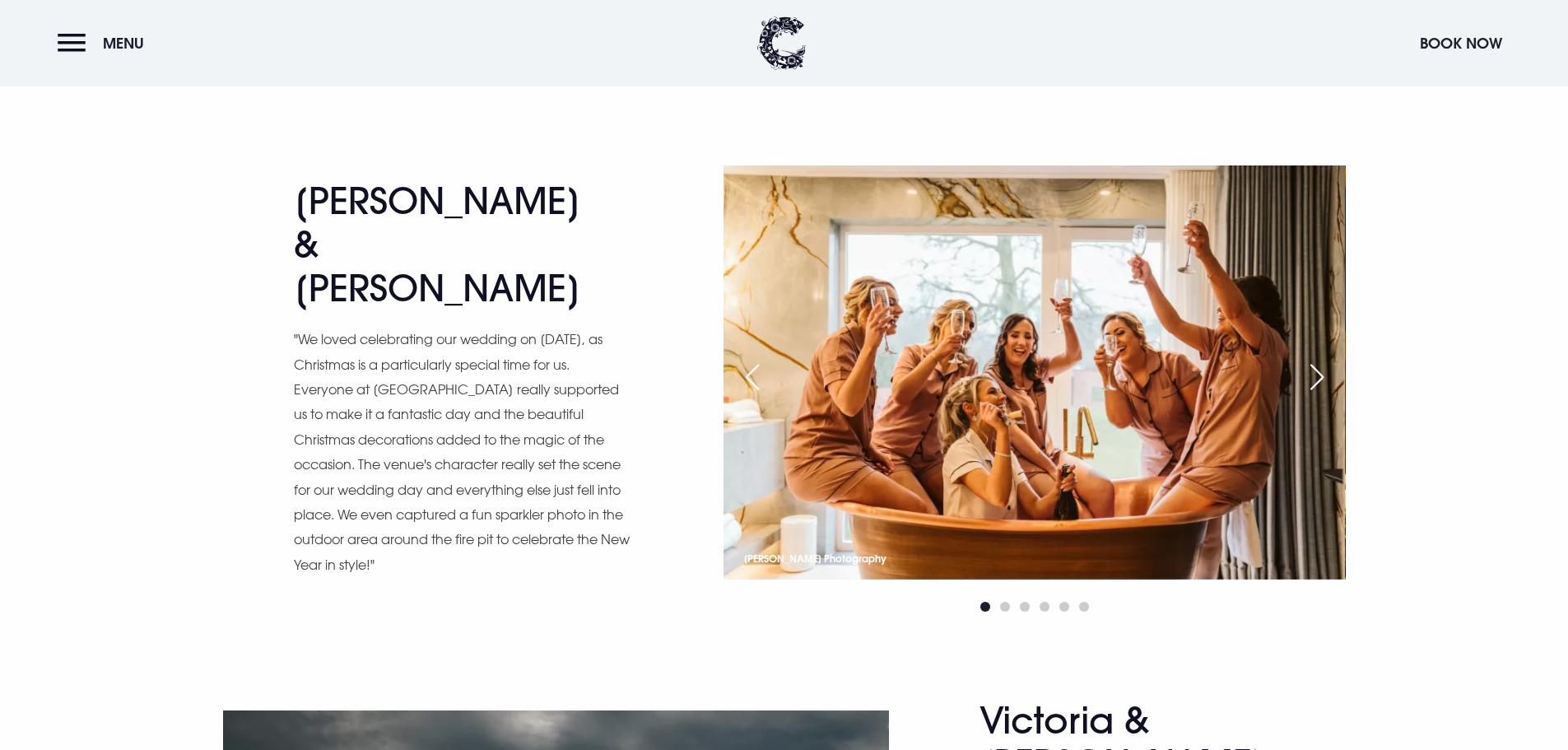
click at [747, 359] on div "Previous slide" at bounding box center [752, 376] width 41 height 36
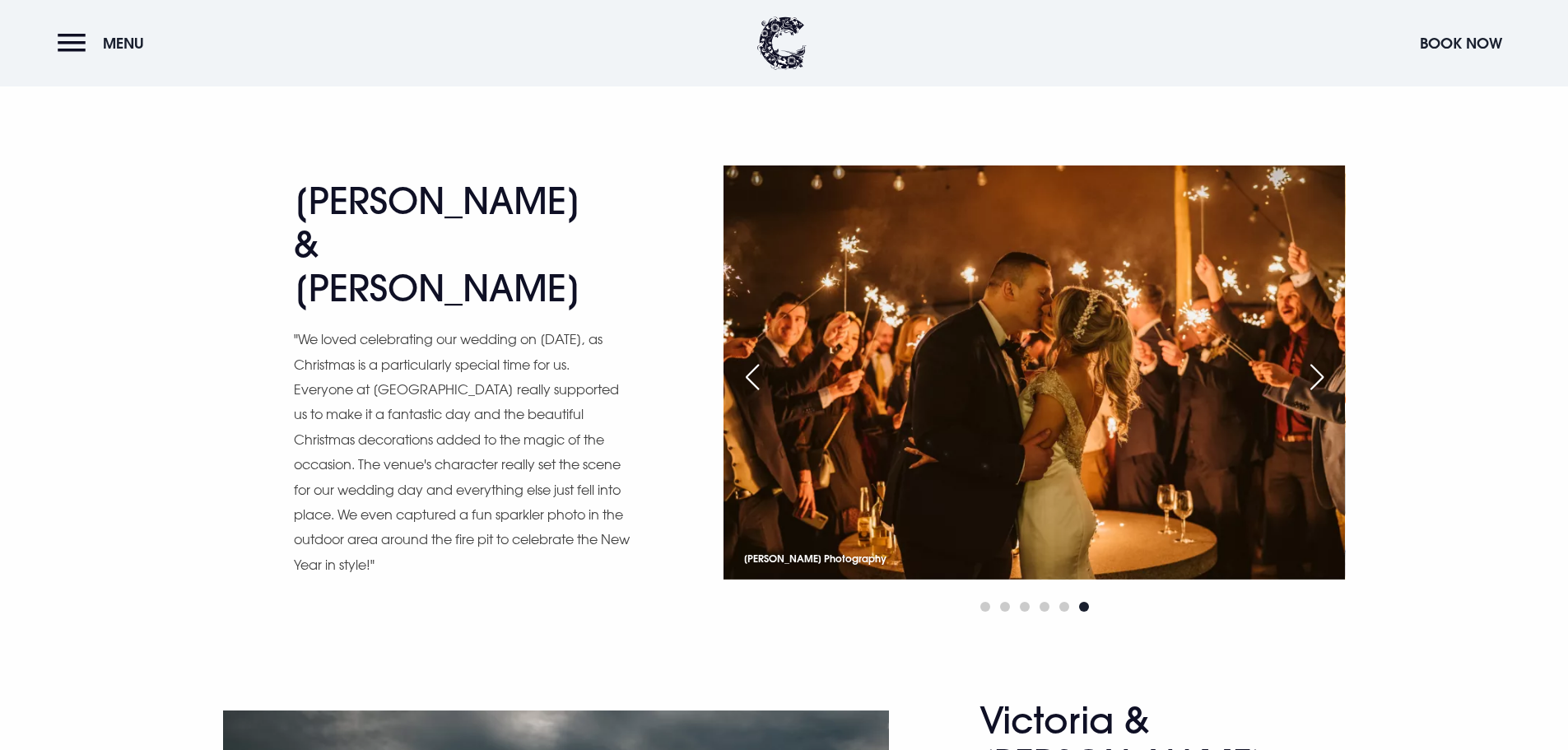
click at [747, 359] on div "Previous slide" at bounding box center [752, 376] width 41 height 36
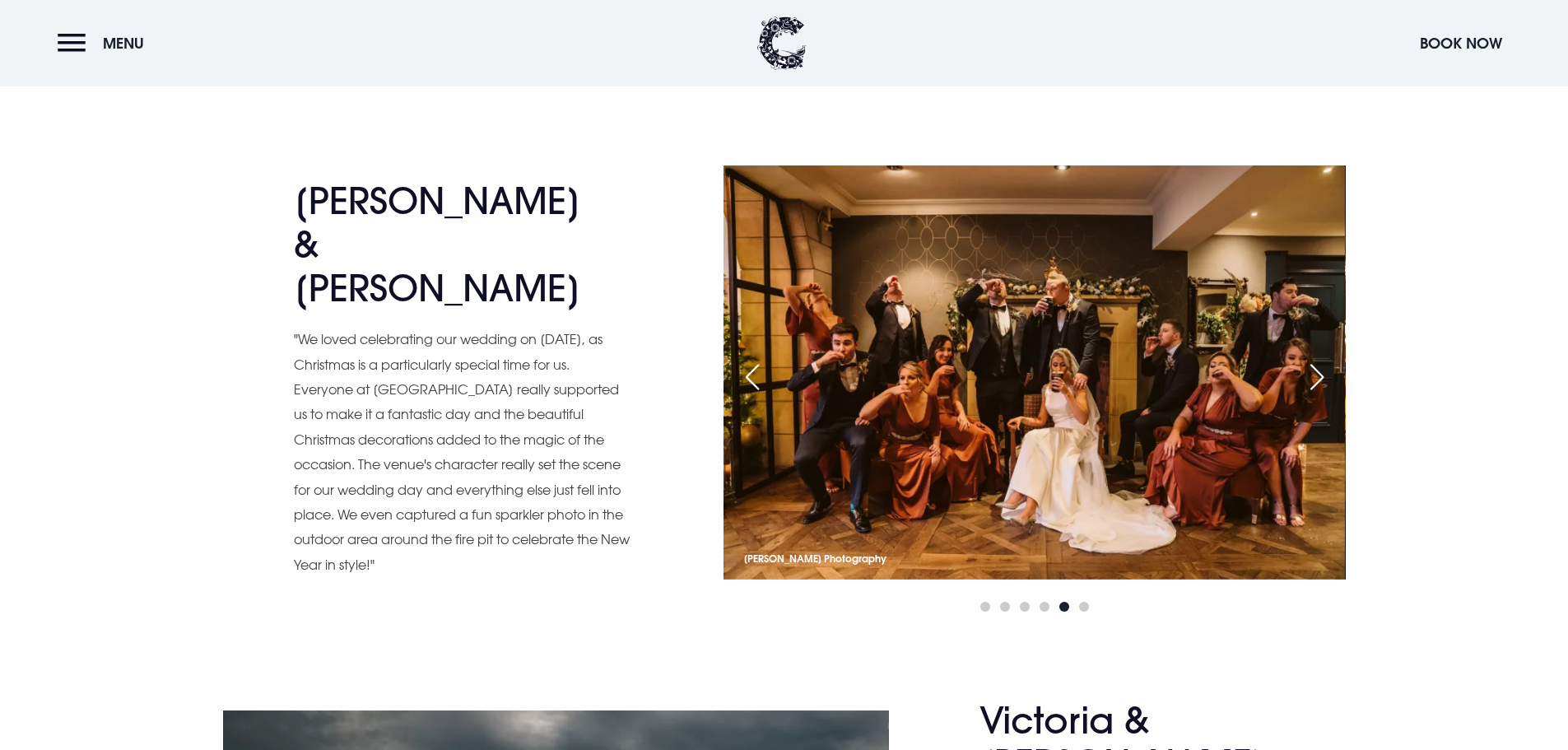
click at [747, 359] on div "Previous slide" at bounding box center [752, 376] width 41 height 36
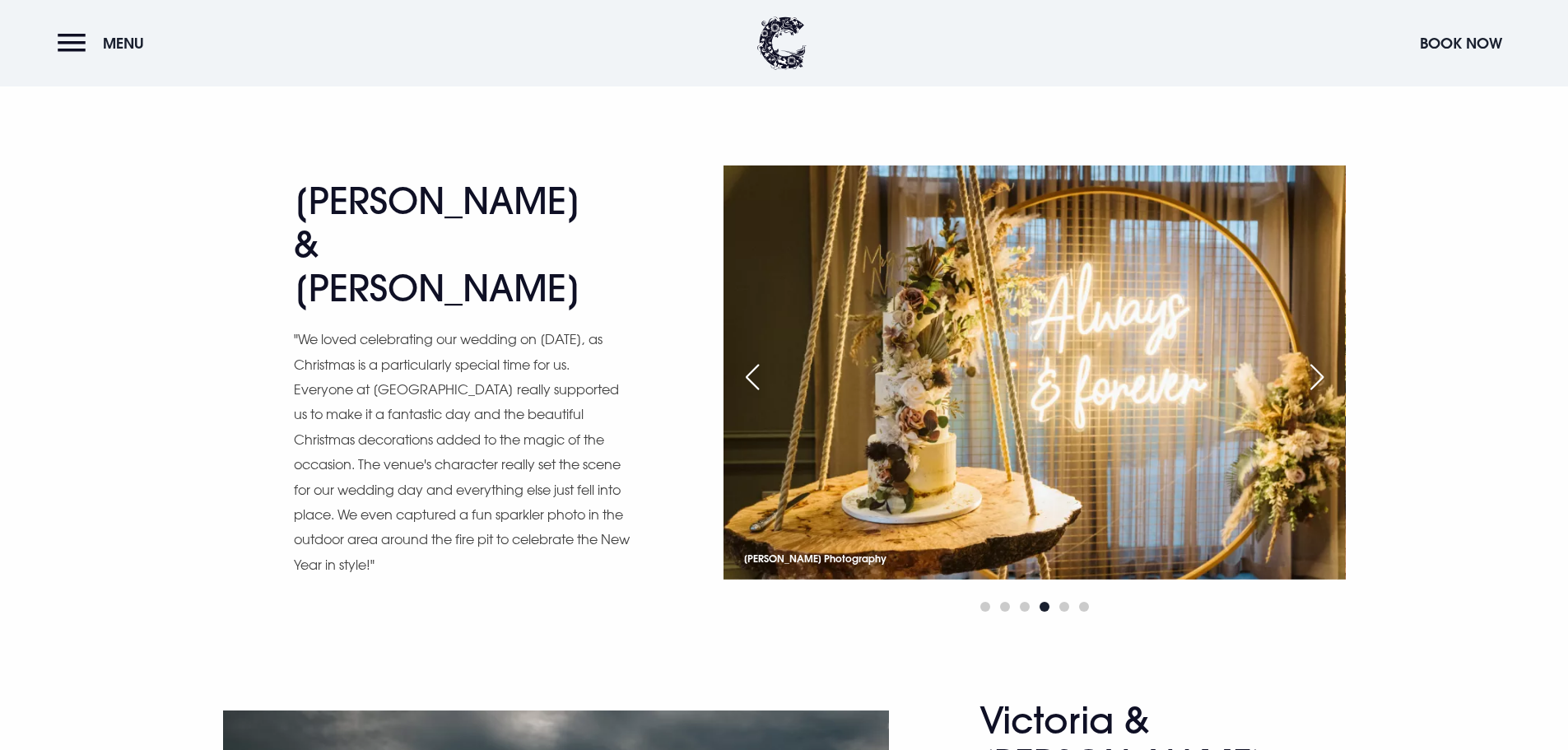
scroll to position [4858, 0]
click at [747, 360] on div "Previous slide" at bounding box center [752, 377] width 41 height 36
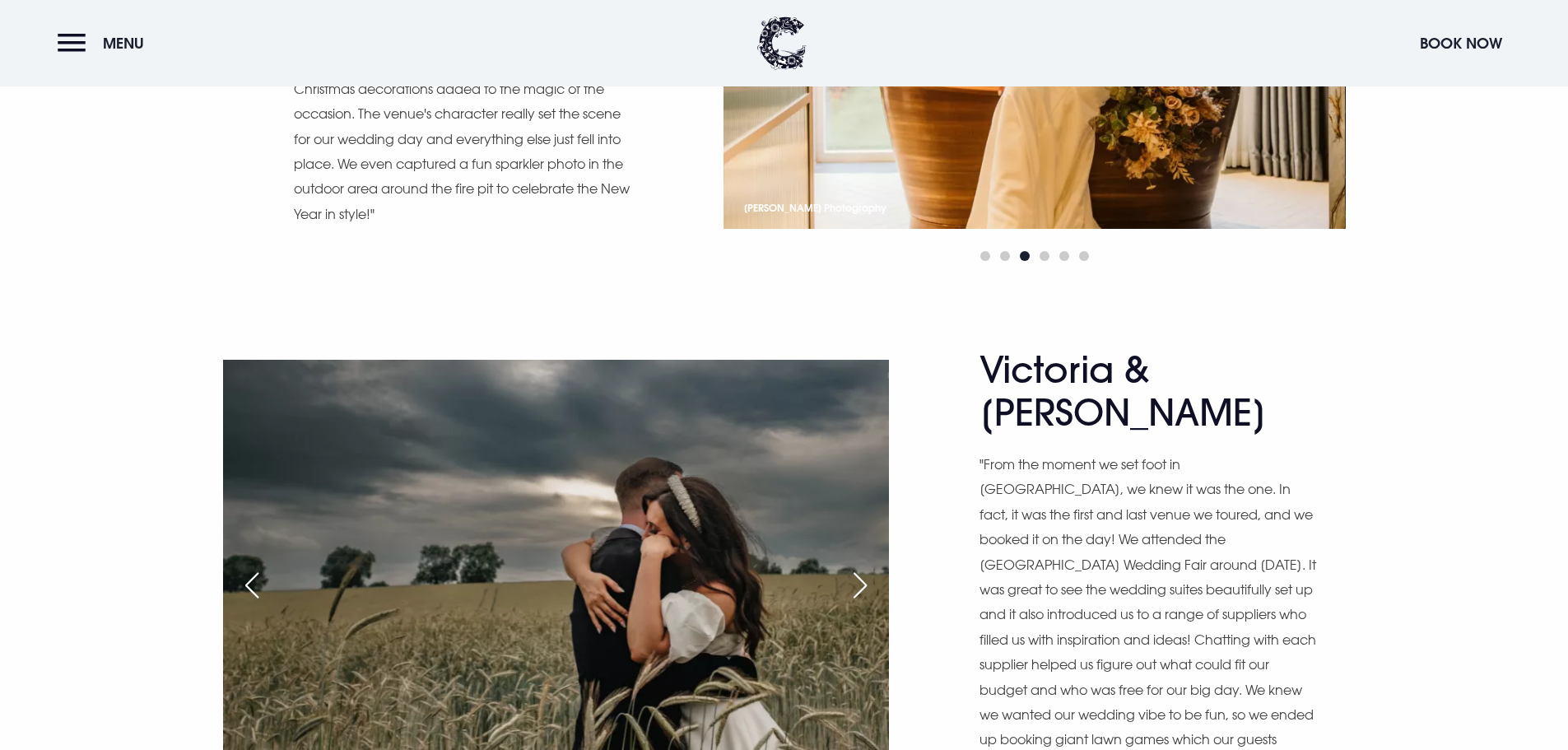
scroll to position [5270, 0]
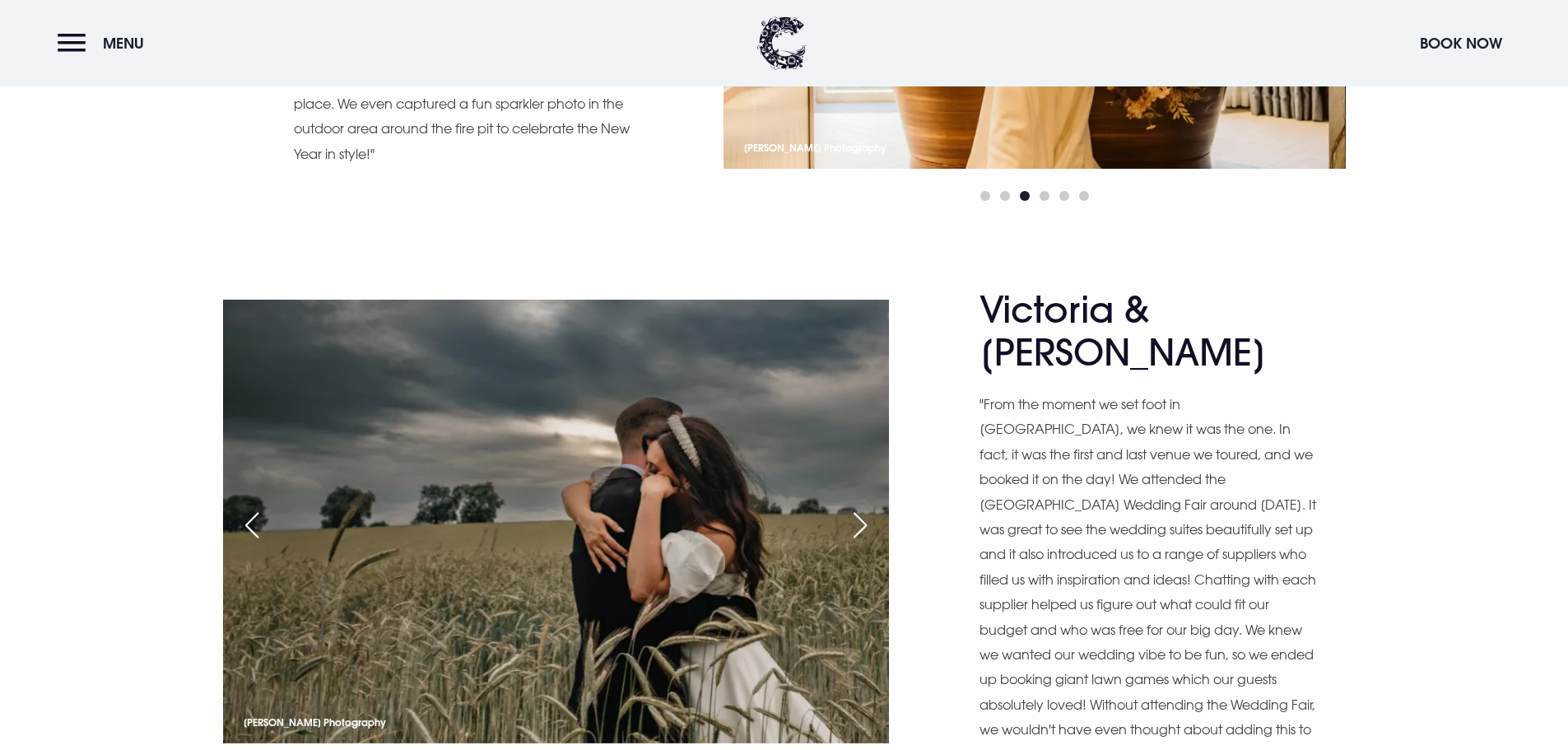
click at [852, 507] on div "Next slide" at bounding box center [860, 525] width 41 height 36
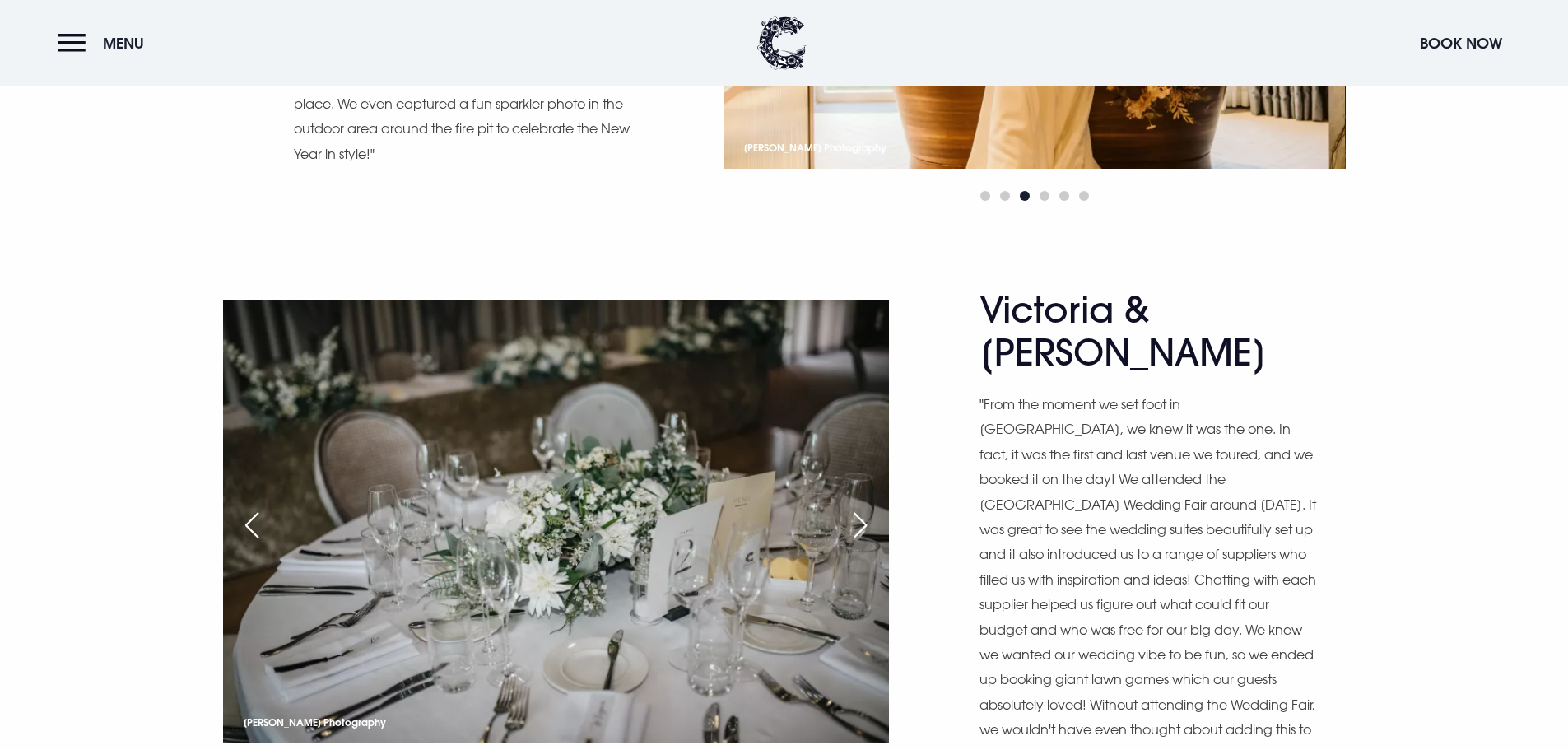
click at [852, 507] on div "Next slide" at bounding box center [860, 525] width 41 height 36
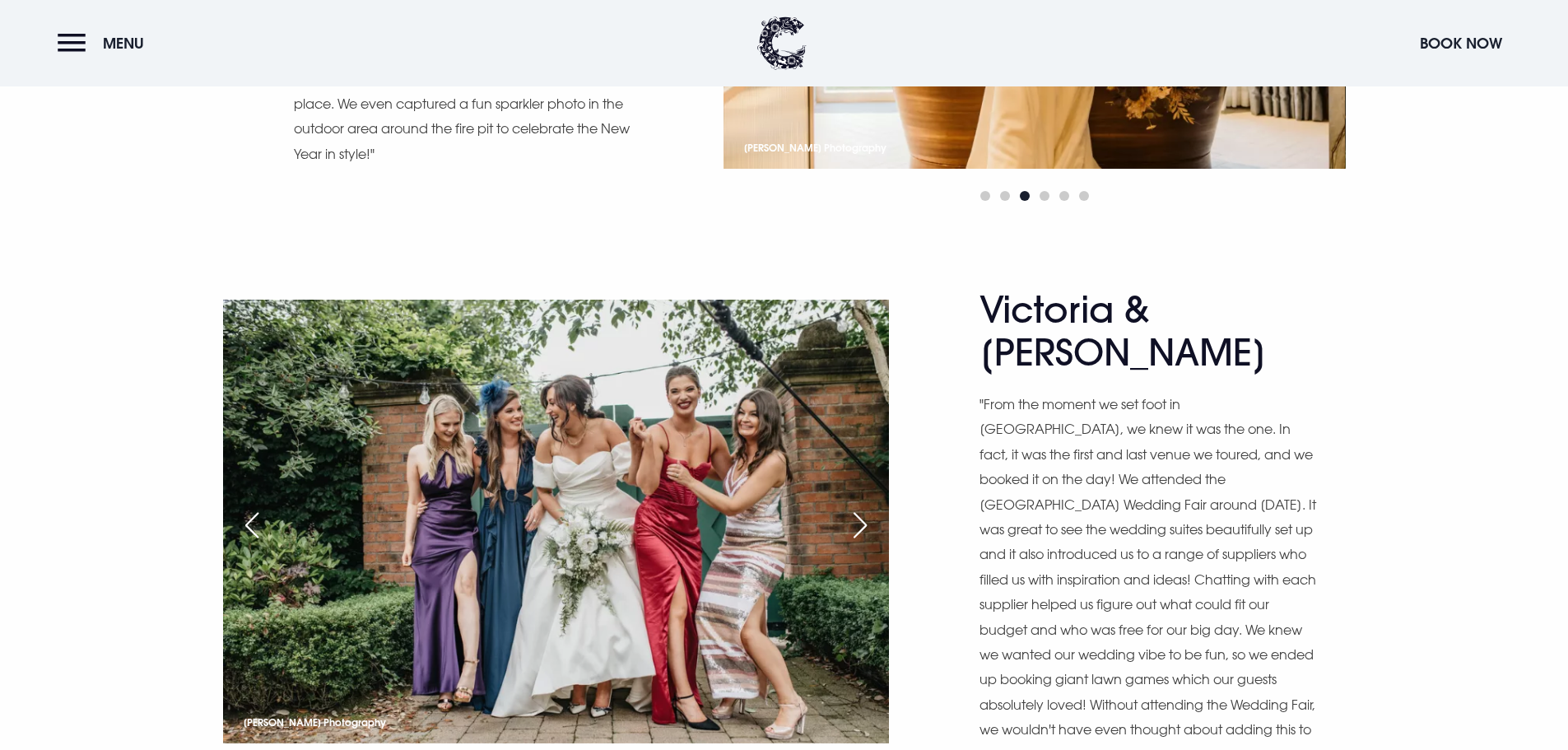
click at [852, 507] on div "Next slide" at bounding box center [860, 525] width 41 height 36
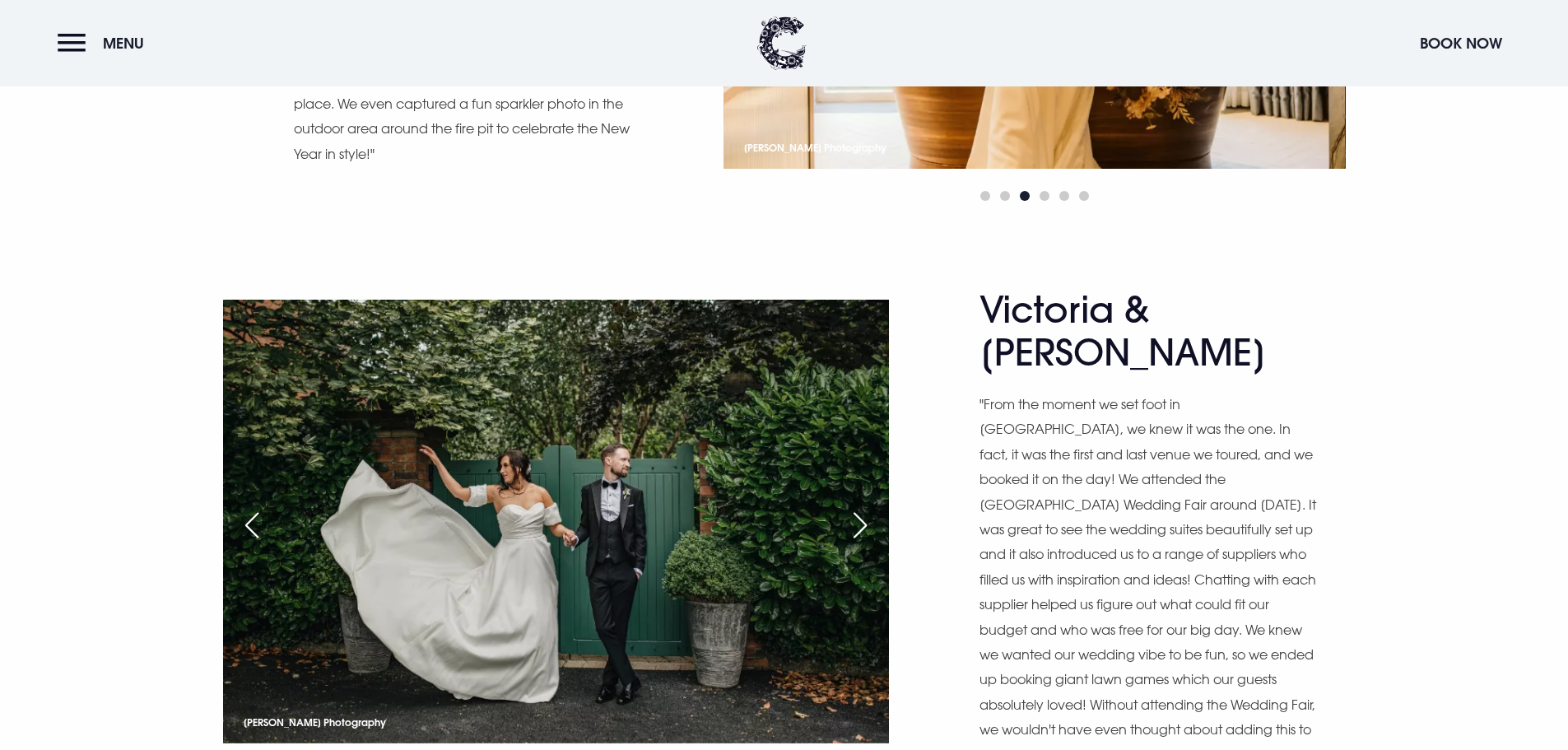
click at [852, 507] on div "Next slide" at bounding box center [860, 525] width 41 height 36
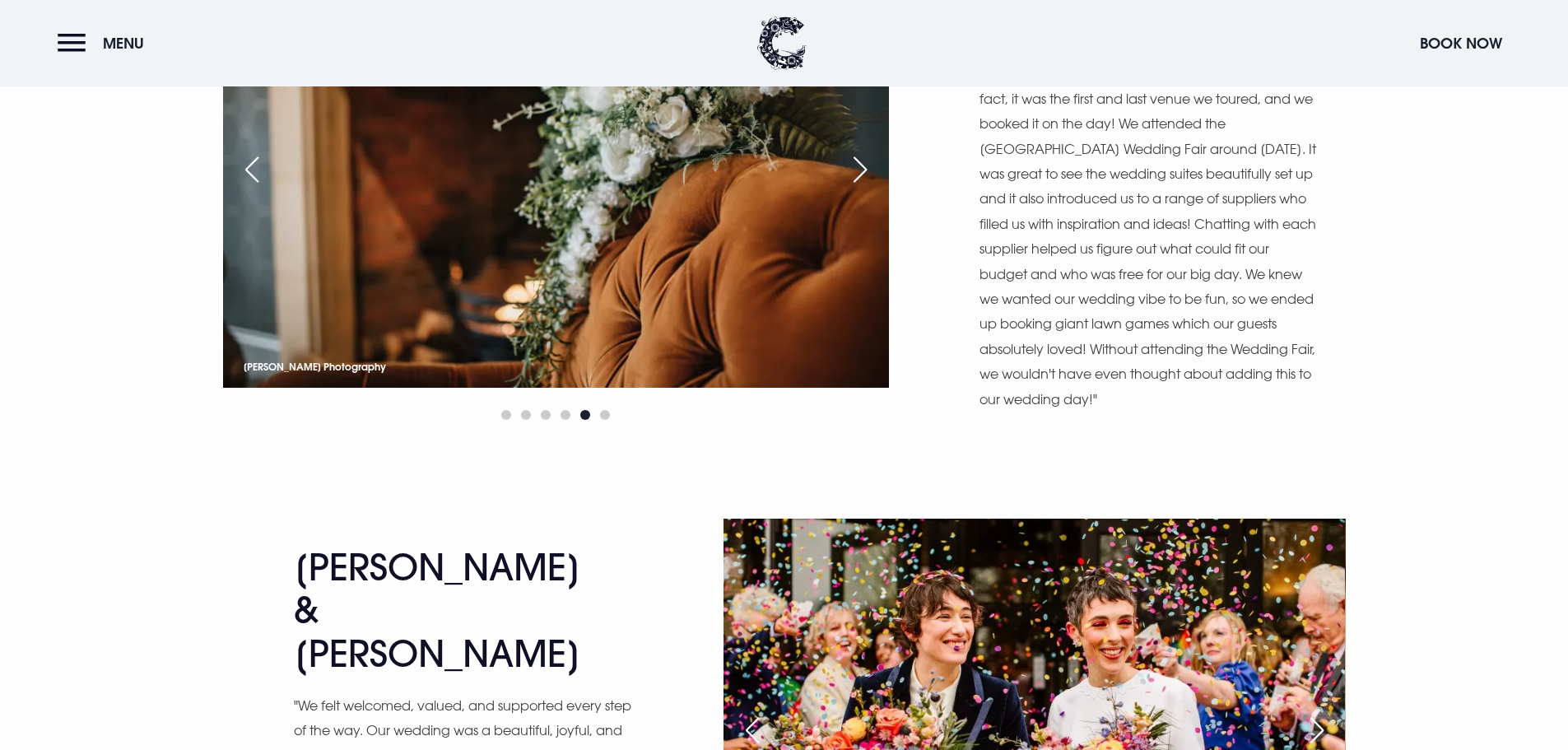
scroll to position [5846, 0]
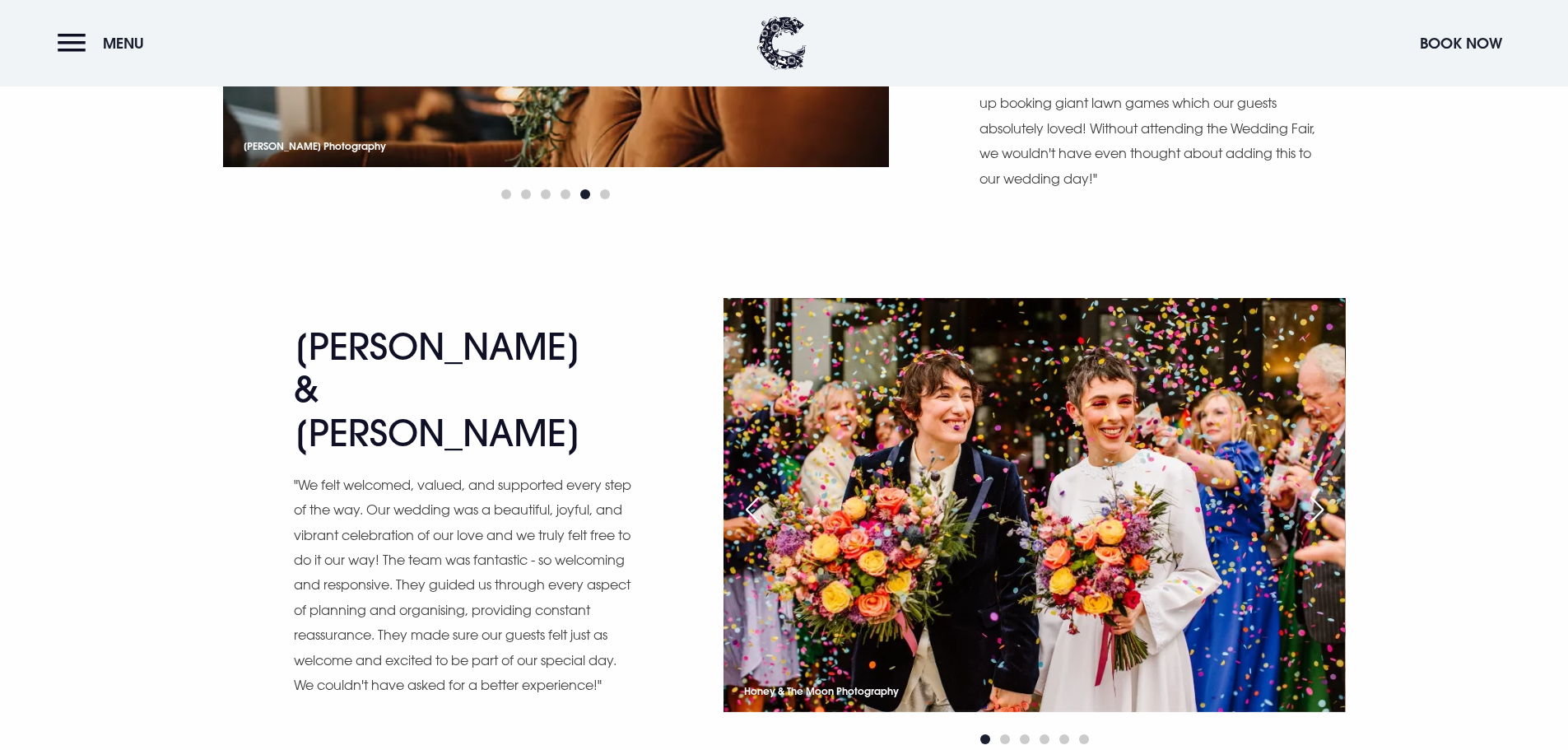
click at [759, 492] on div "Previous slide" at bounding box center [752, 509] width 41 height 36
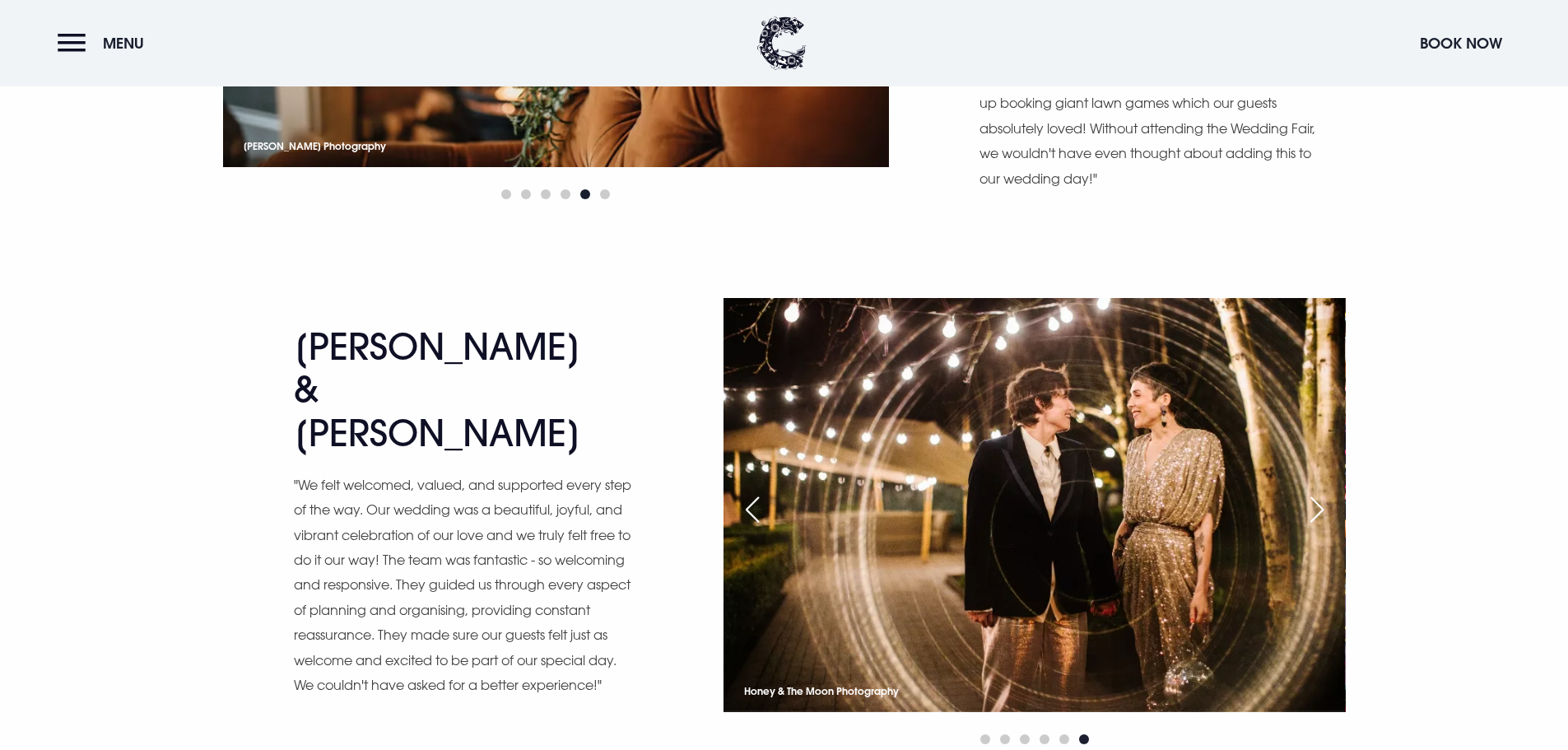
click at [759, 492] on div "Previous slide" at bounding box center [752, 509] width 41 height 36
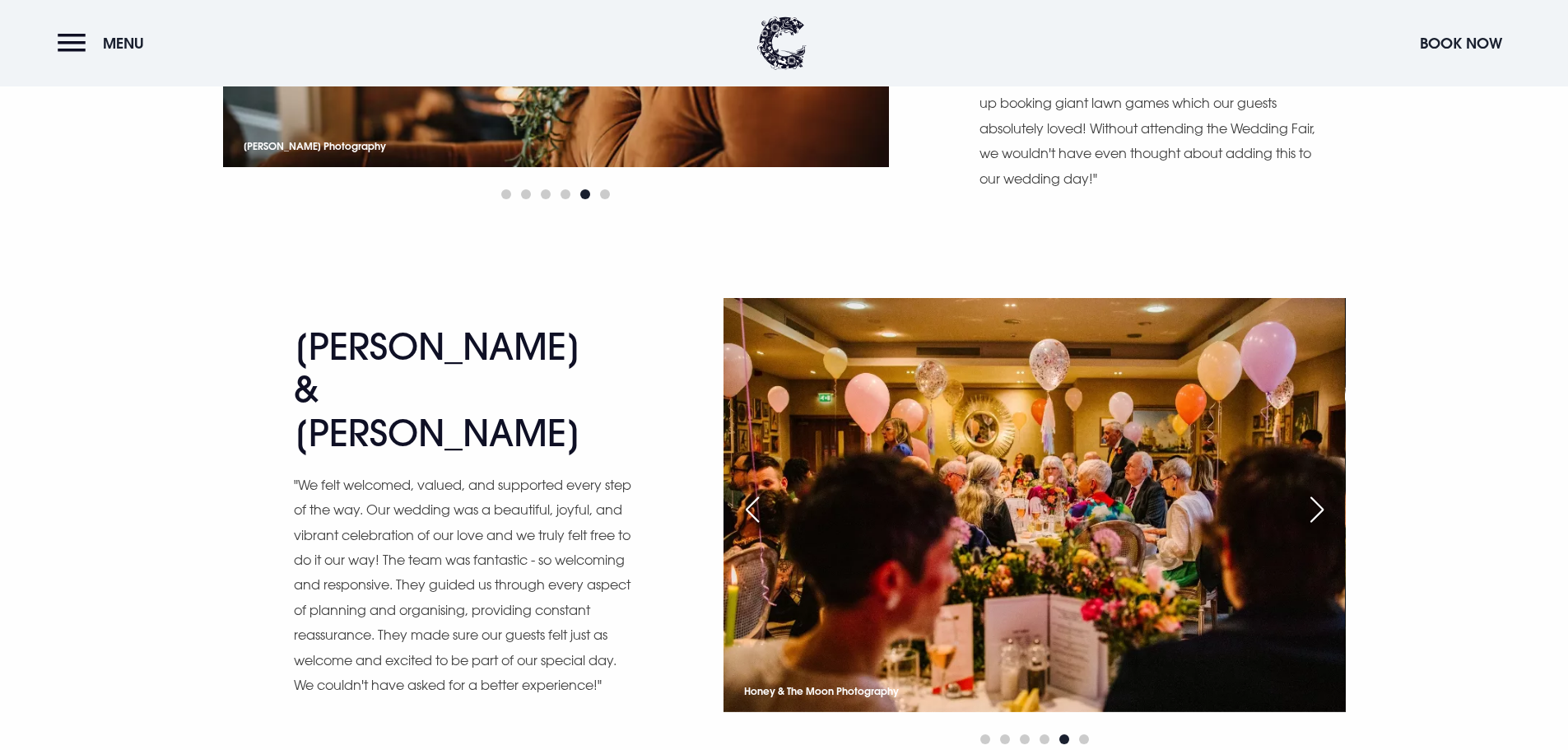
click at [759, 492] on div "Previous slide" at bounding box center [752, 509] width 41 height 36
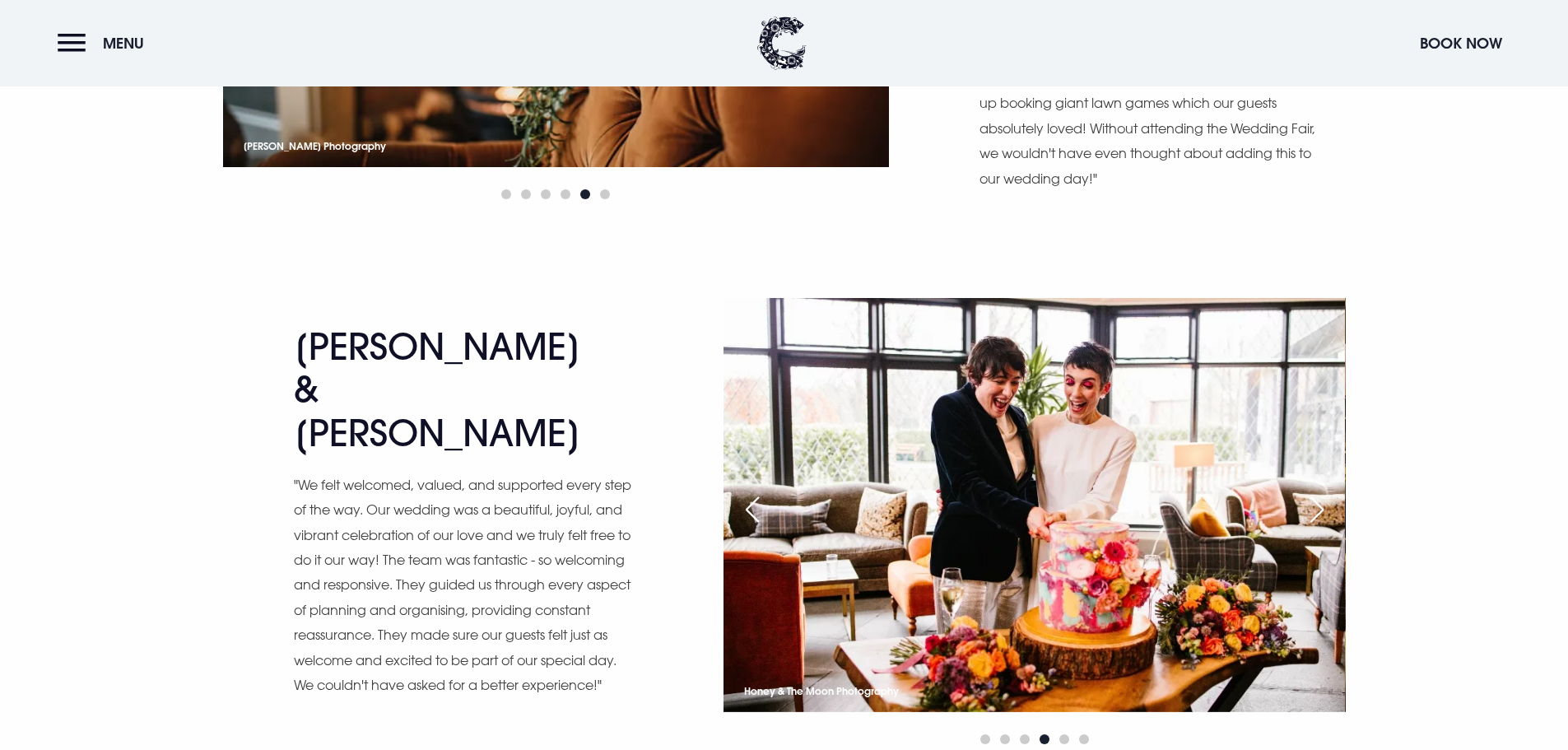
click at [759, 492] on div "Previous slide" at bounding box center [752, 509] width 41 height 36
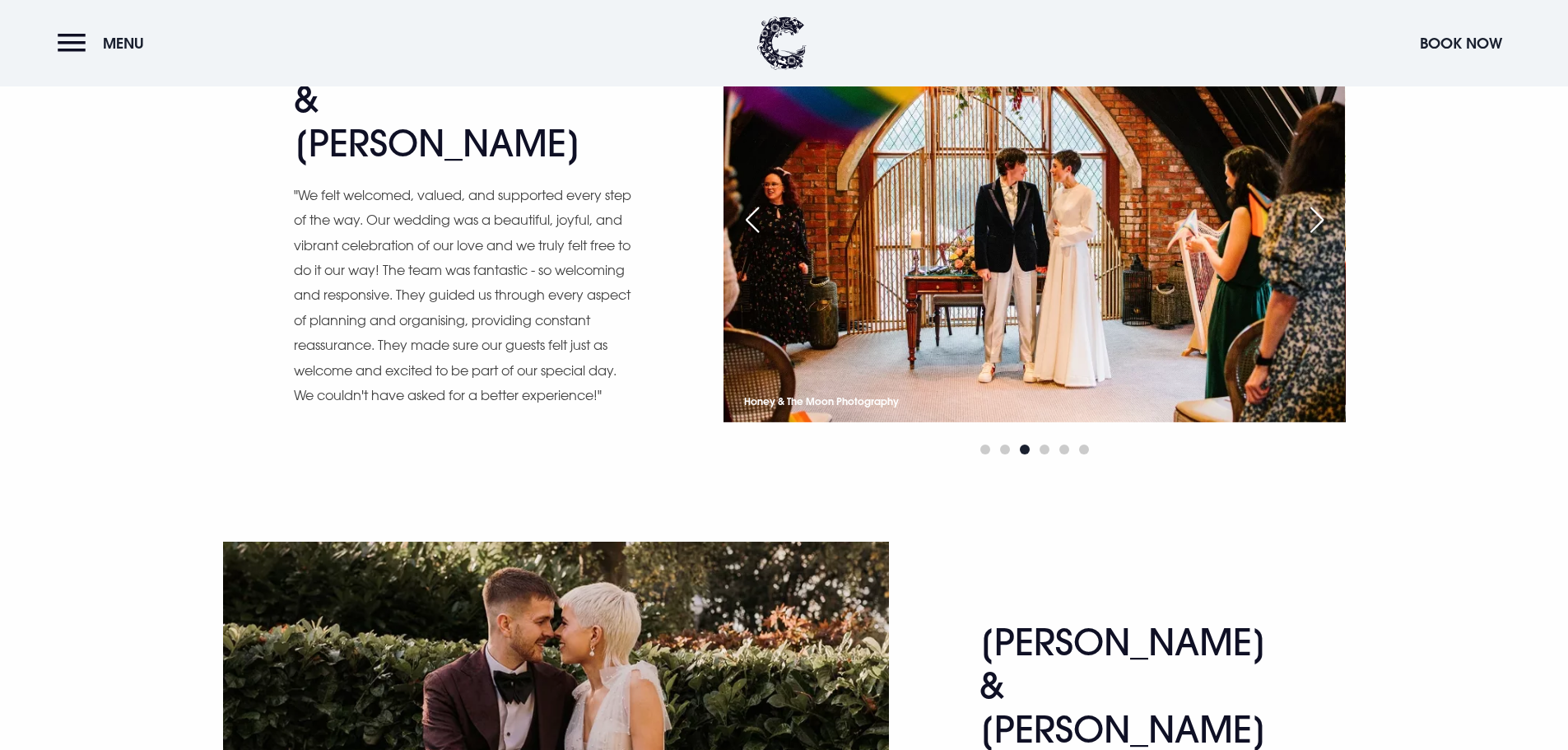
scroll to position [6423, 0]
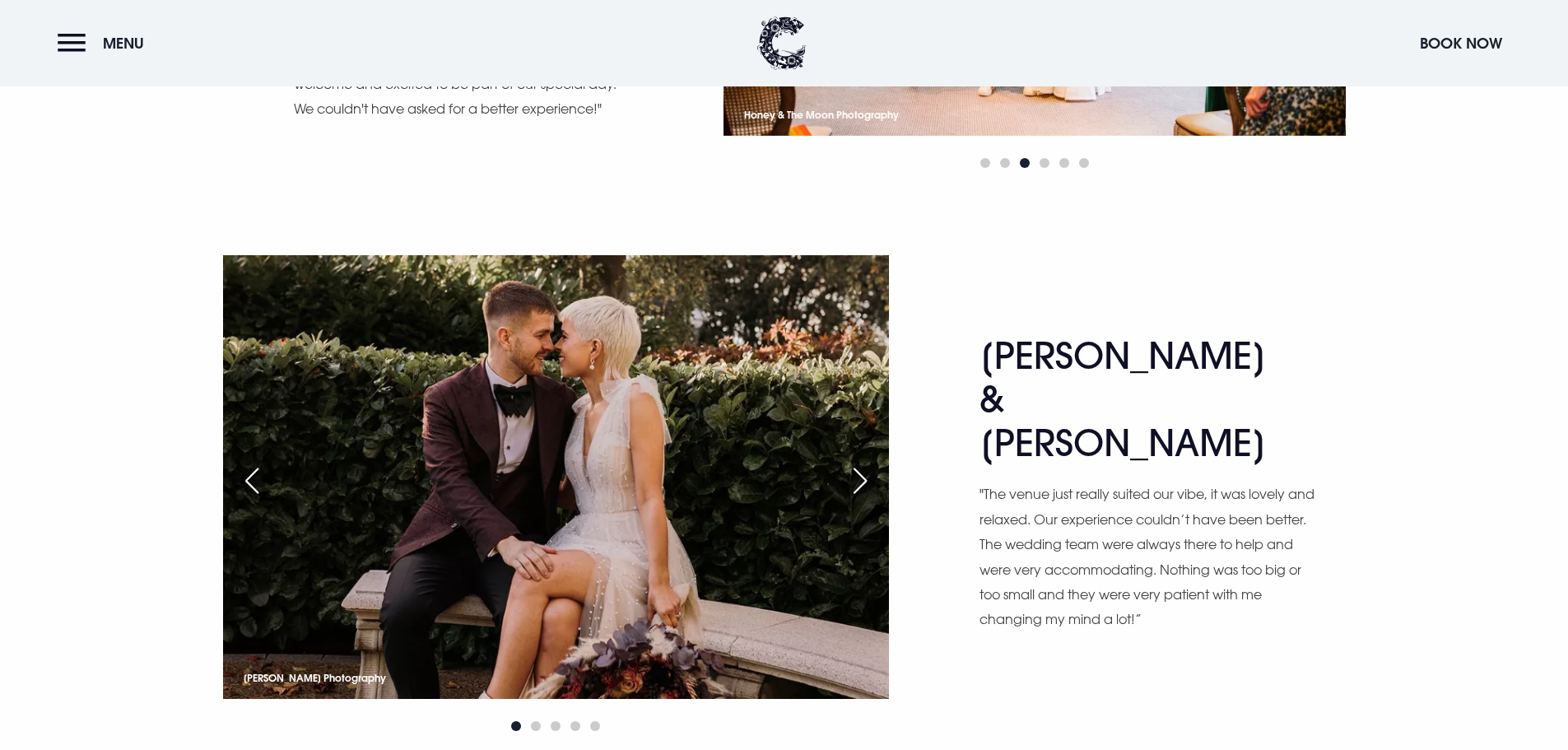
click at [853, 462] on div "Next slide" at bounding box center [860, 480] width 41 height 36
click at [867, 462] on div "Next slide" at bounding box center [860, 480] width 41 height 36
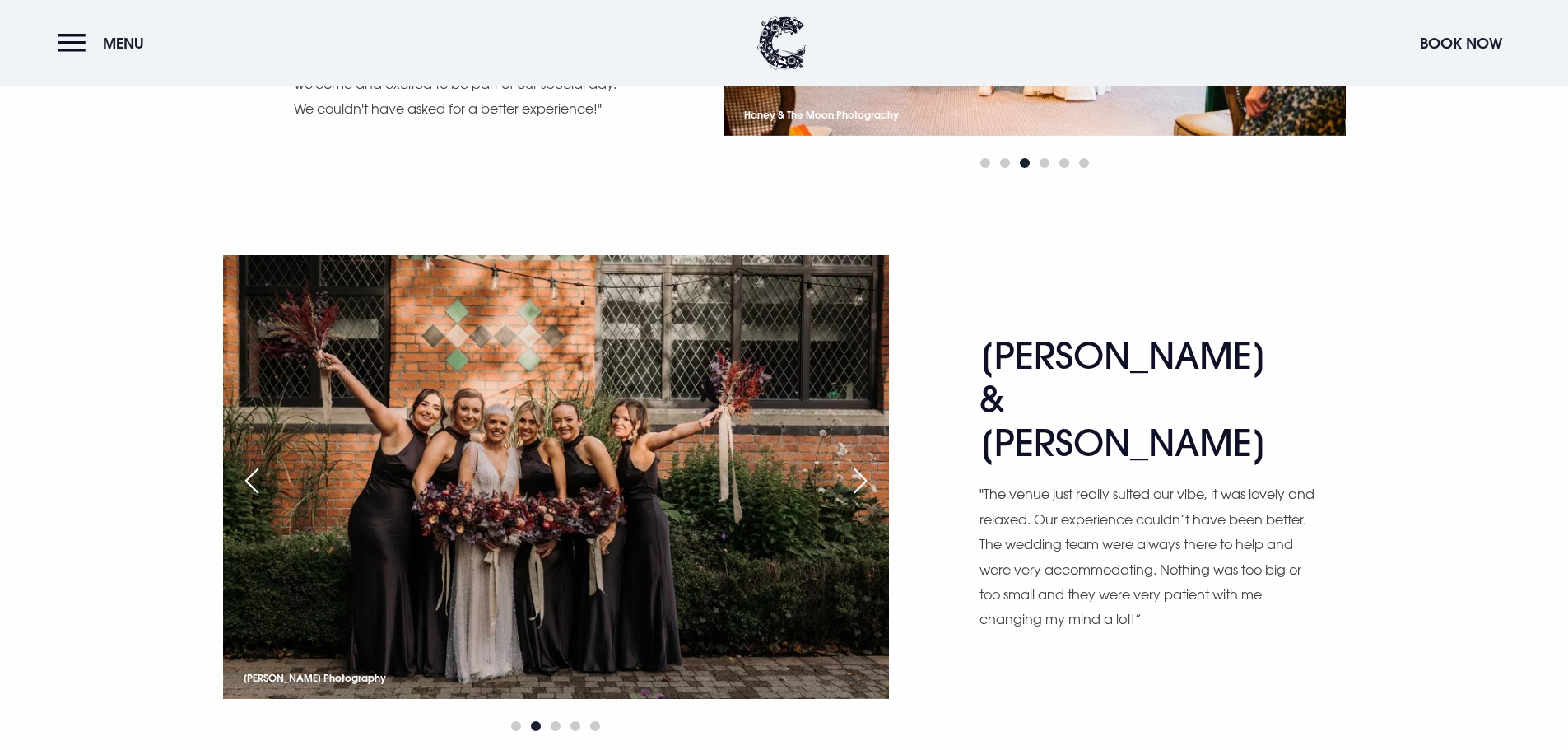
click at [867, 462] on div "Next slide" at bounding box center [860, 480] width 41 height 36
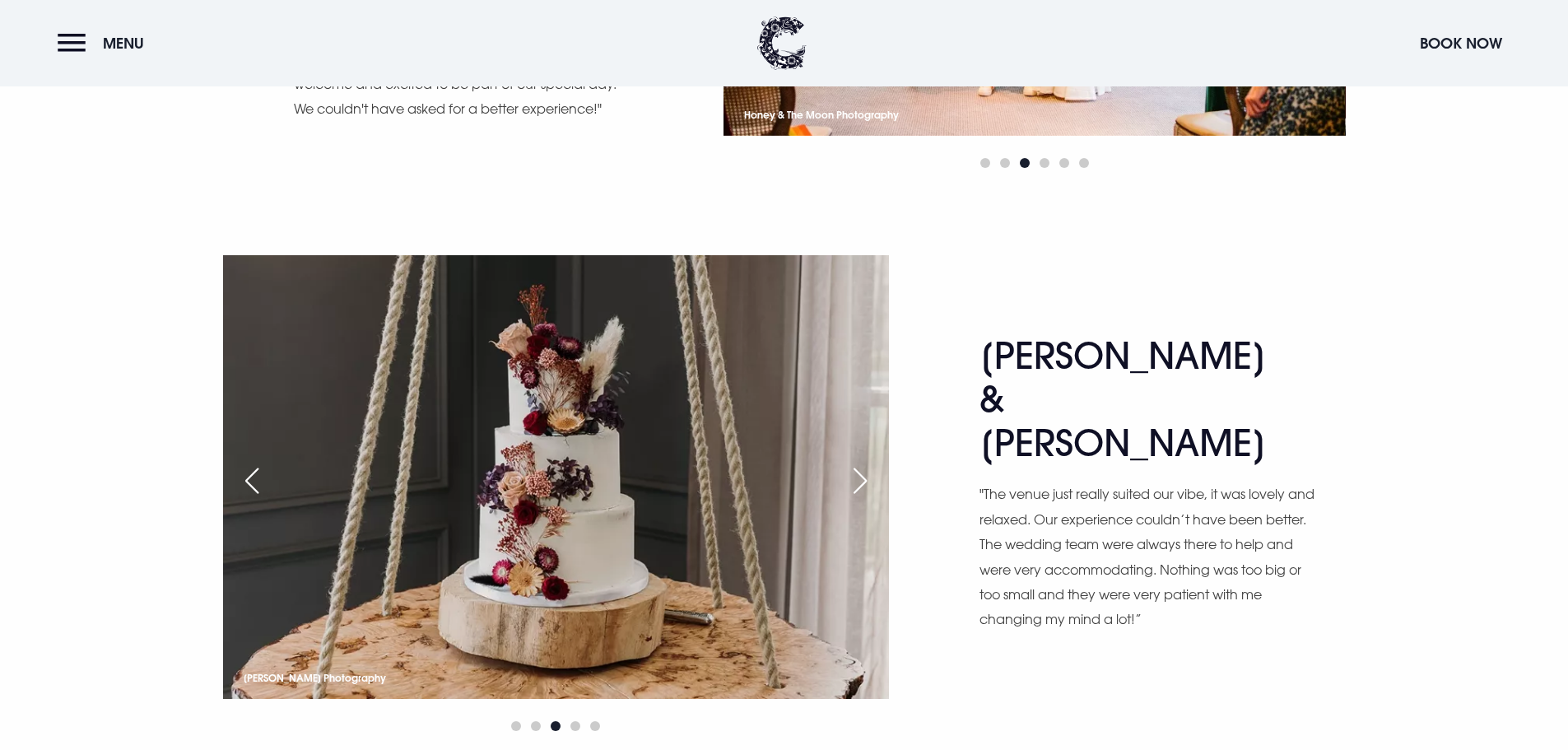
click at [867, 462] on div "Next slide" at bounding box center [860, 480] width 41 height 36
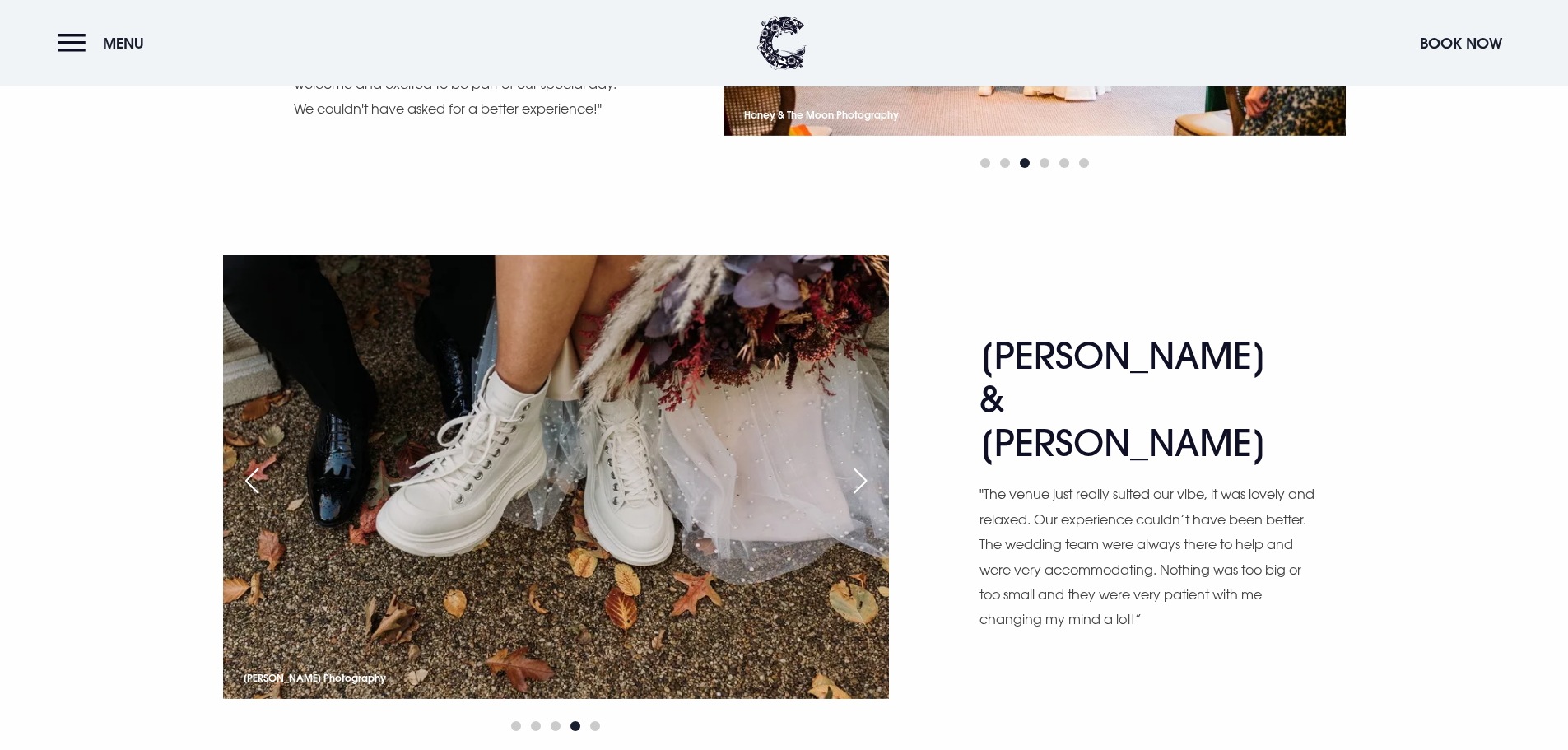
click at [867, 462] on div "Next slide" at bounding box center [860, 480] width 41 height 36
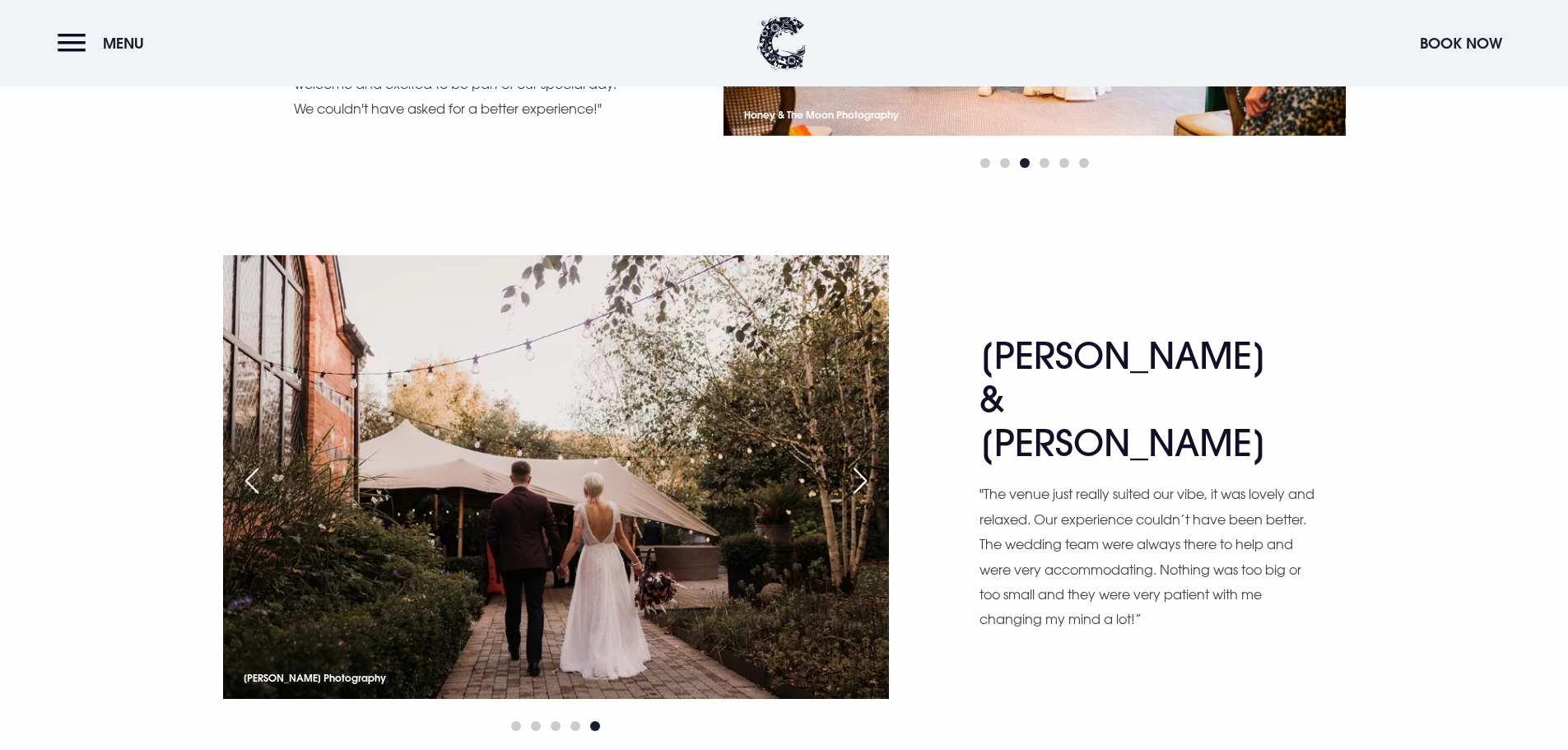
click at [867, 462] on div "Next slide" at bounding box center [860, 480] width 41 height 36
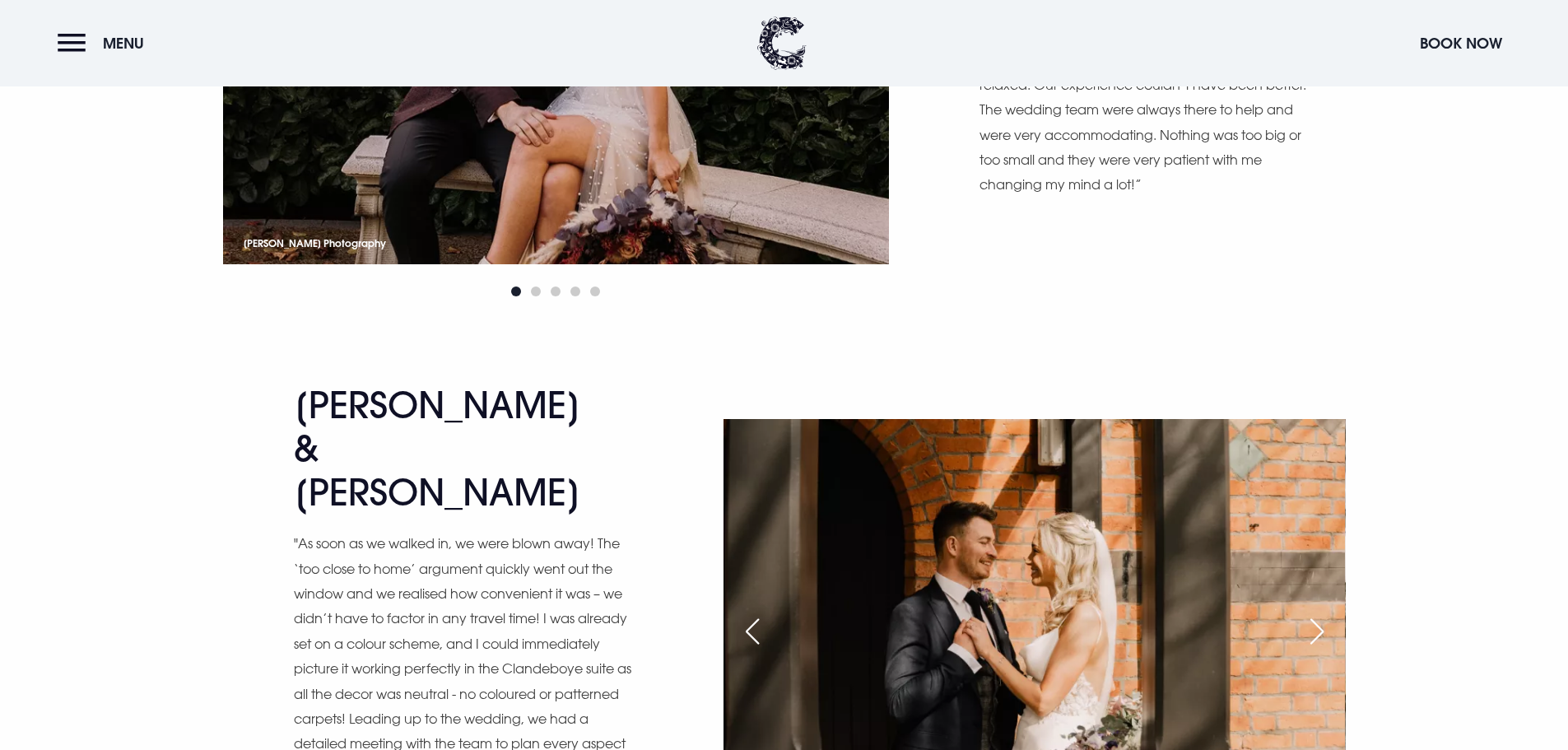
scroll to position [6917, 0]
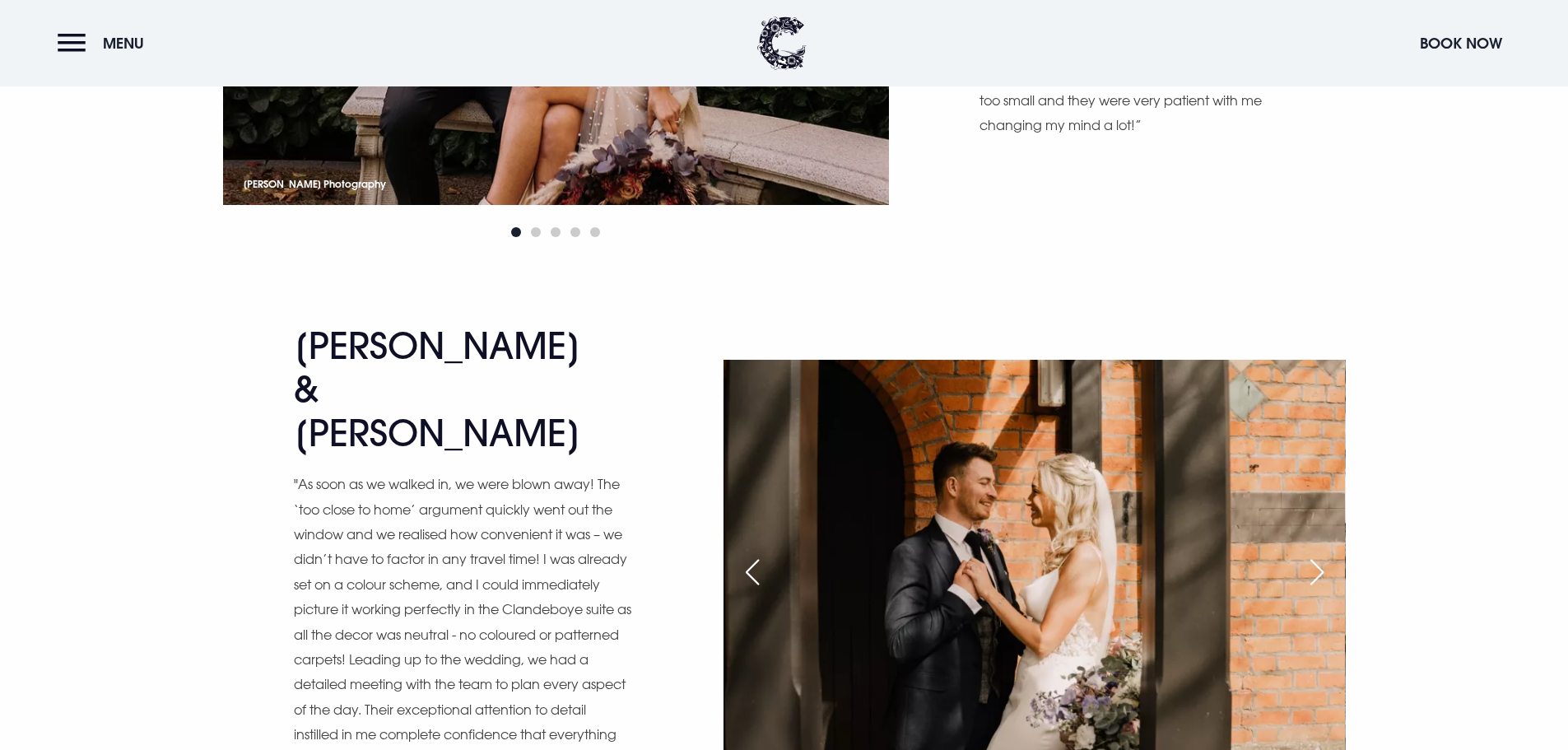
click at [760, 554] on div "Previous slide" at bounding box center [752, 572] width 41 height 36
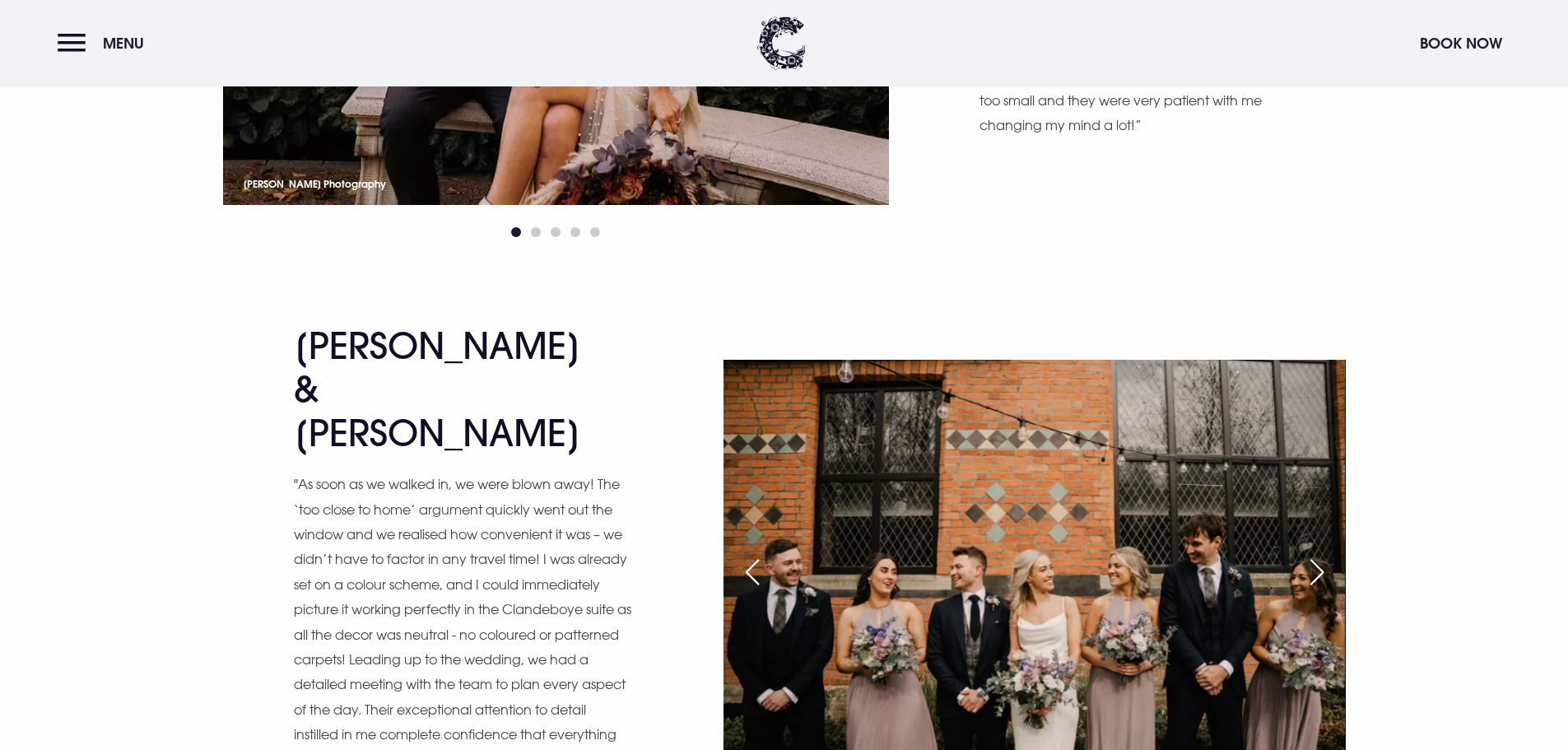
click at [760, 554] on div "Previous slide" at bounding box center [752, 572] width 41 height 36
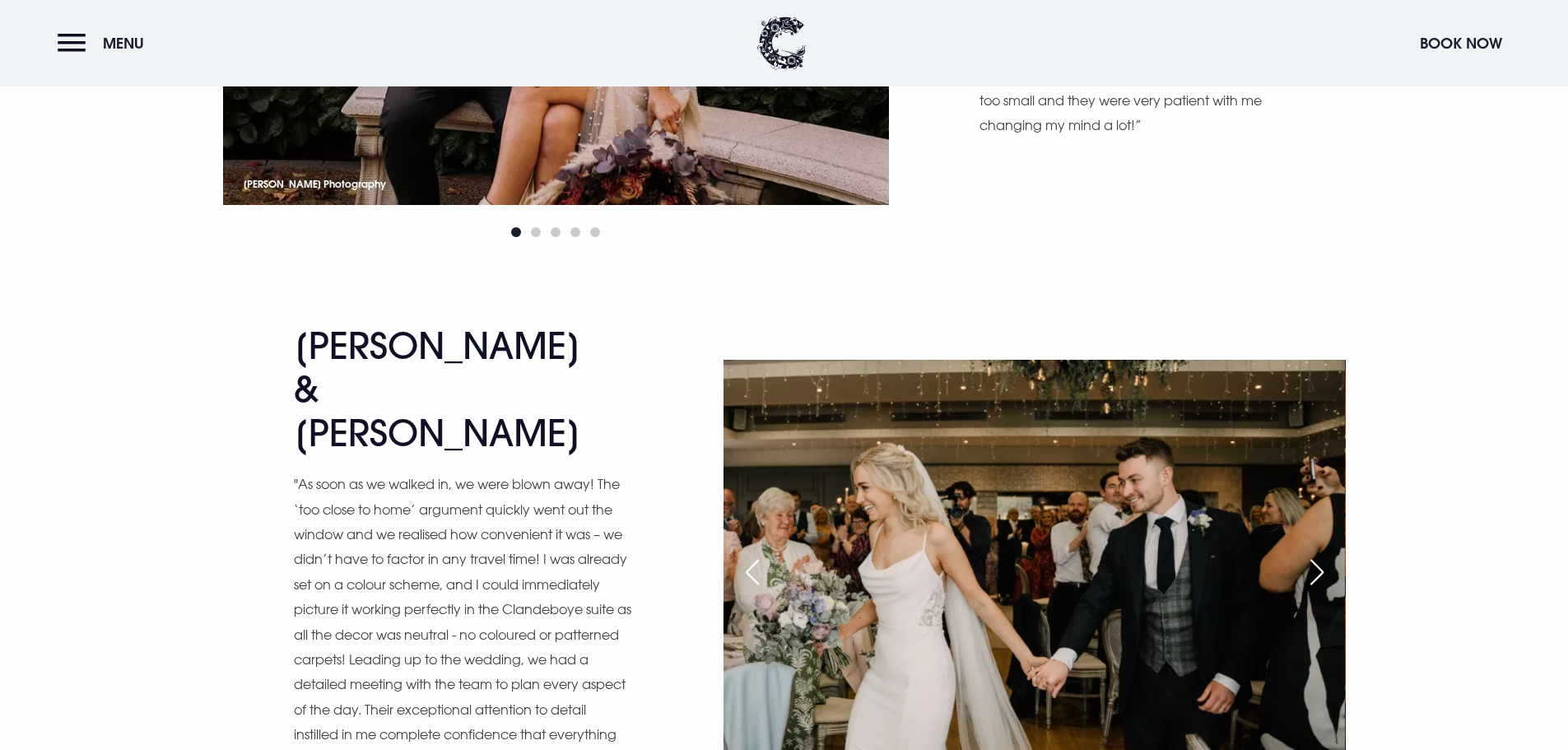
click at [760, 554] on div "Previous slide" at bounding box center [752, 572] width 41 height 36
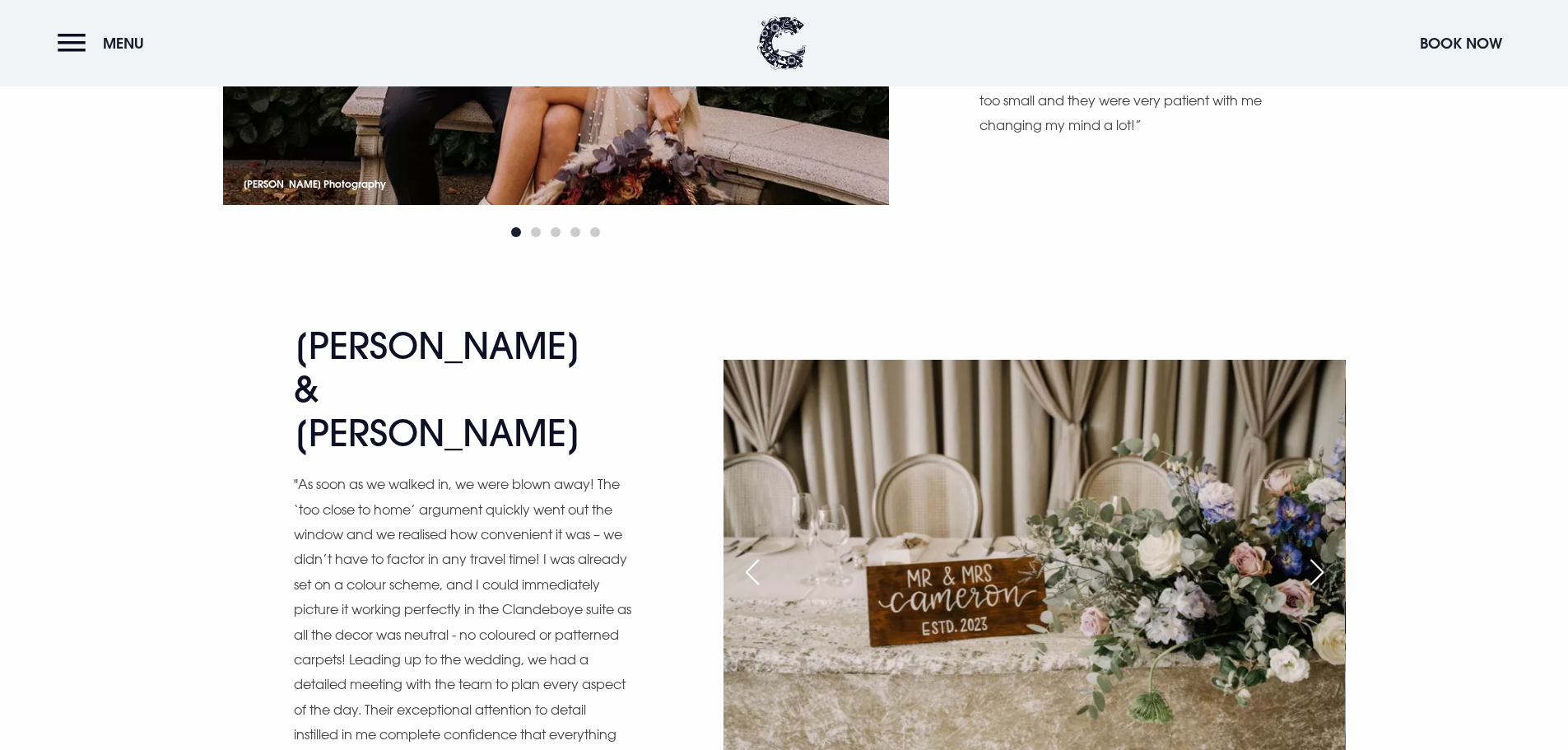
click at [760, 554] on div "Previous slide" at bounding box center [752, 572] width 41 height 36
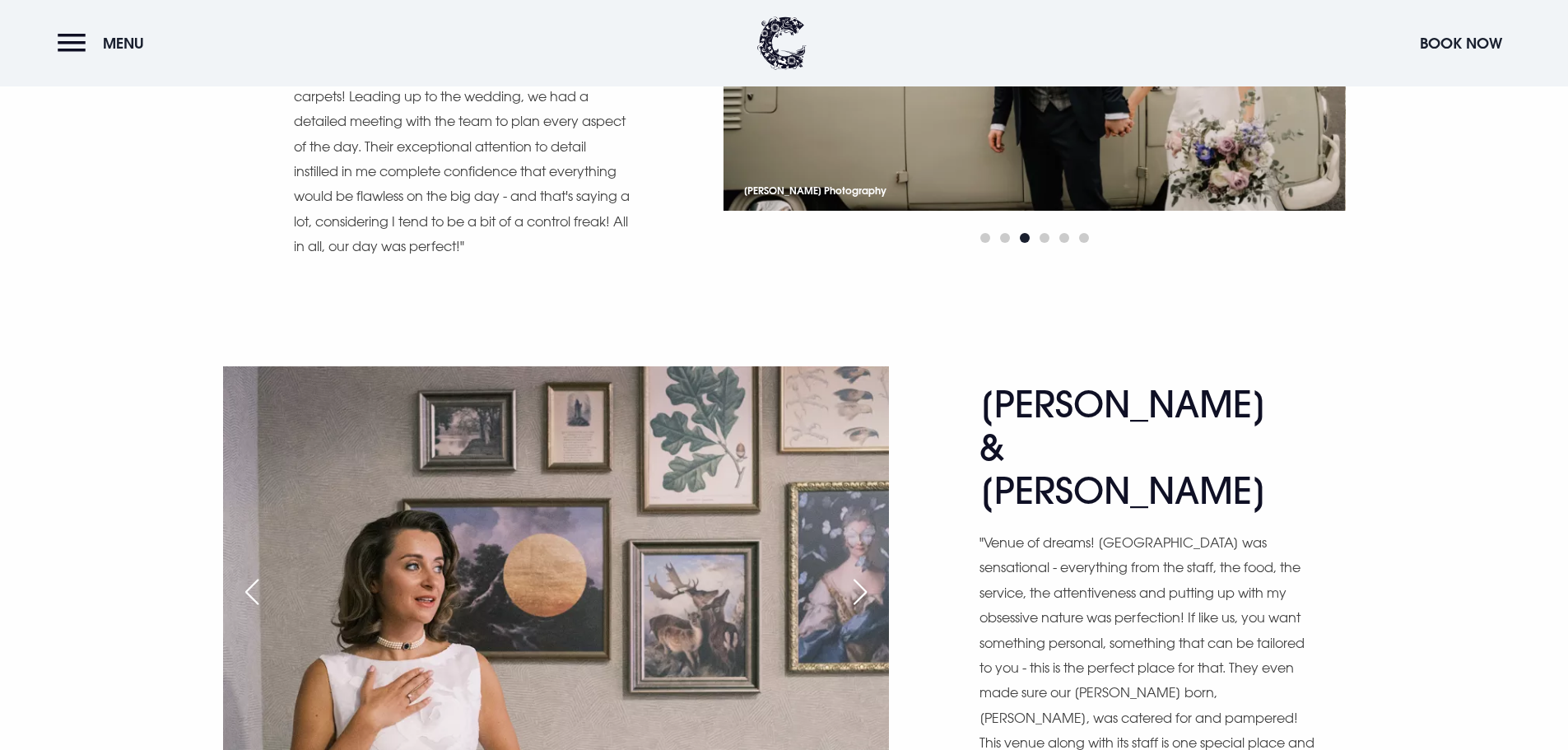
scroll to position [7576, 0]
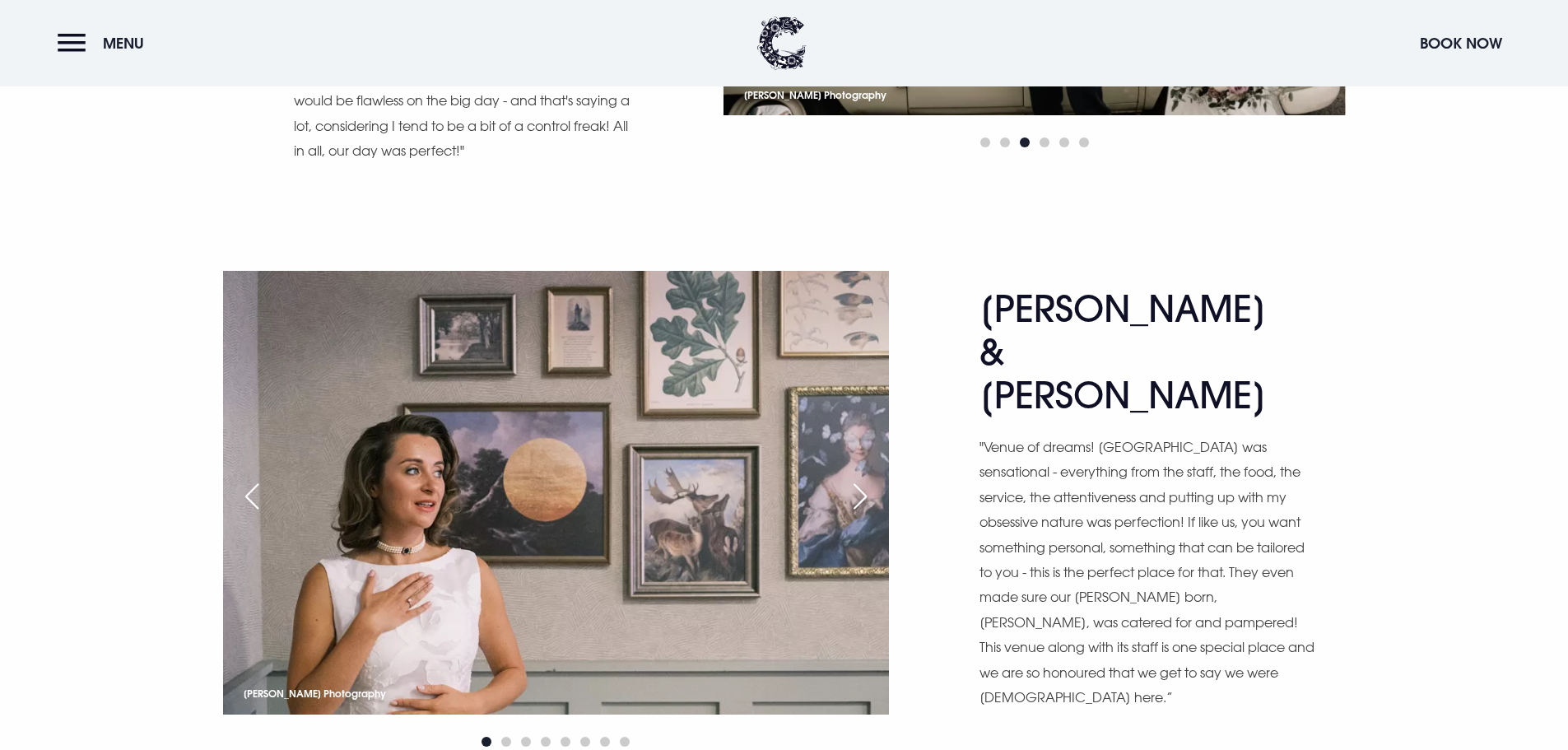
click at [867, 478] on div "Next slide" at bounding box center [860, 496] width 41 height 36
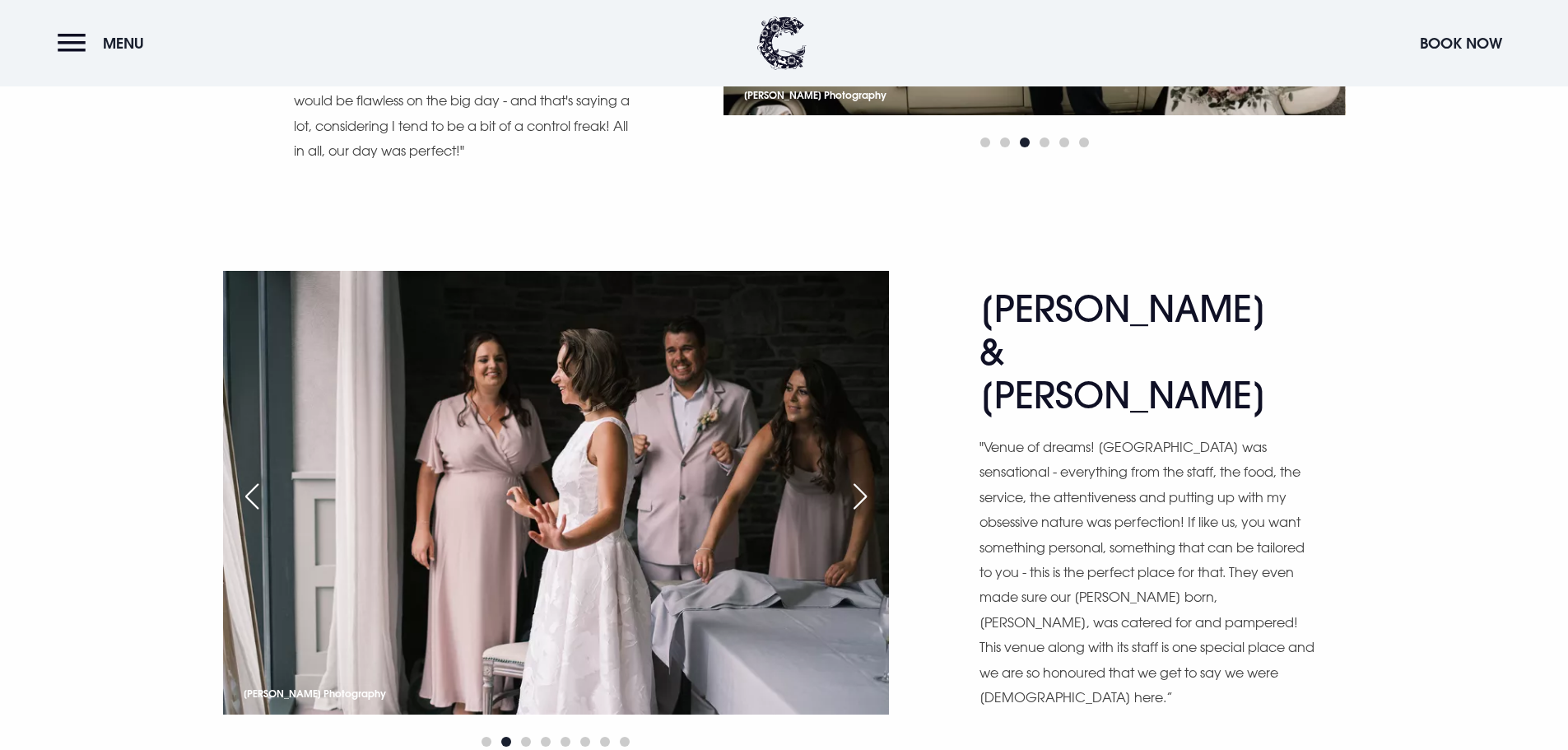
click at [867, 478] on div "Next slide" at bounding box center [860, 496] width 41 height 36
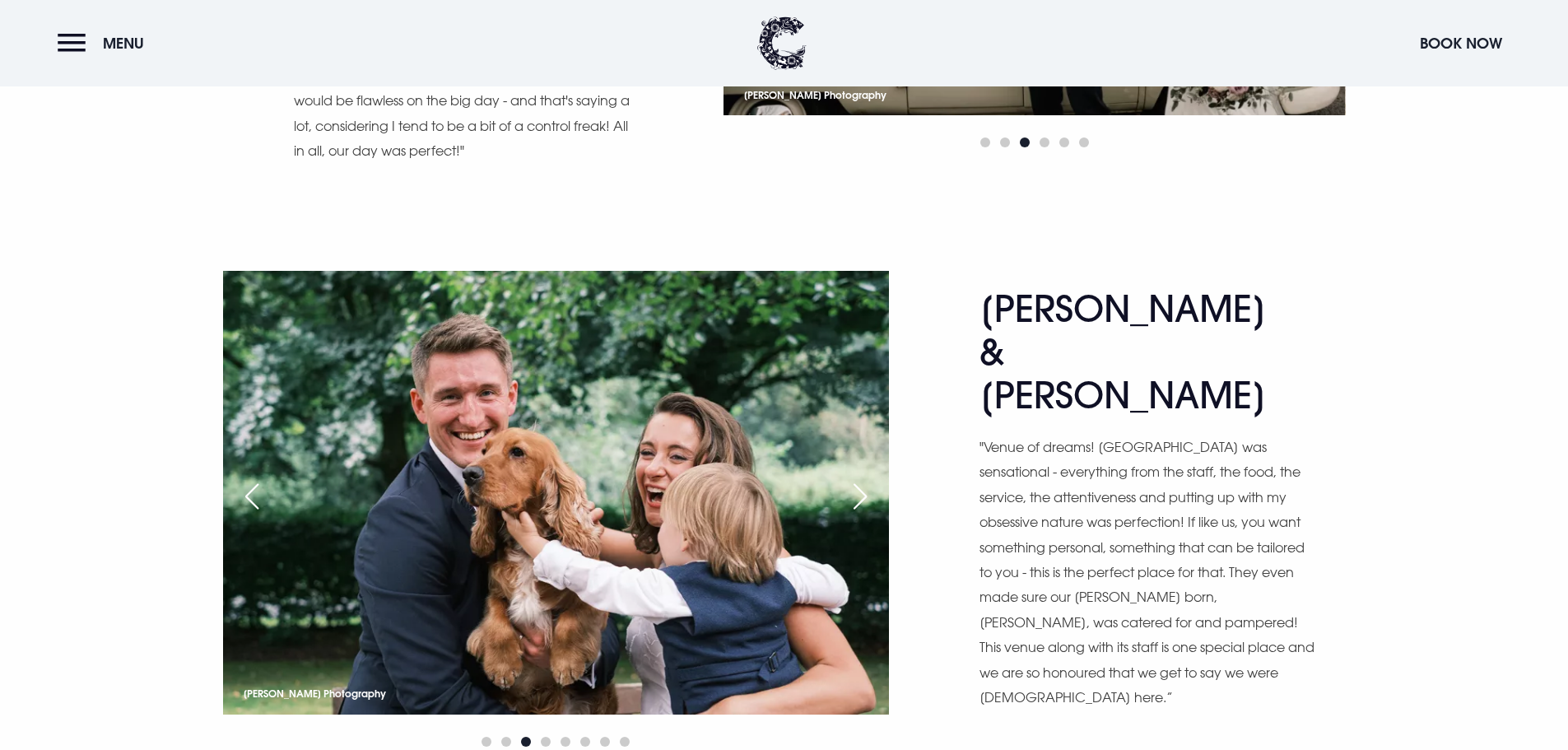
click at [867, 478] on div "Next slide" at bounding box center [860, 496] width 41 height 36
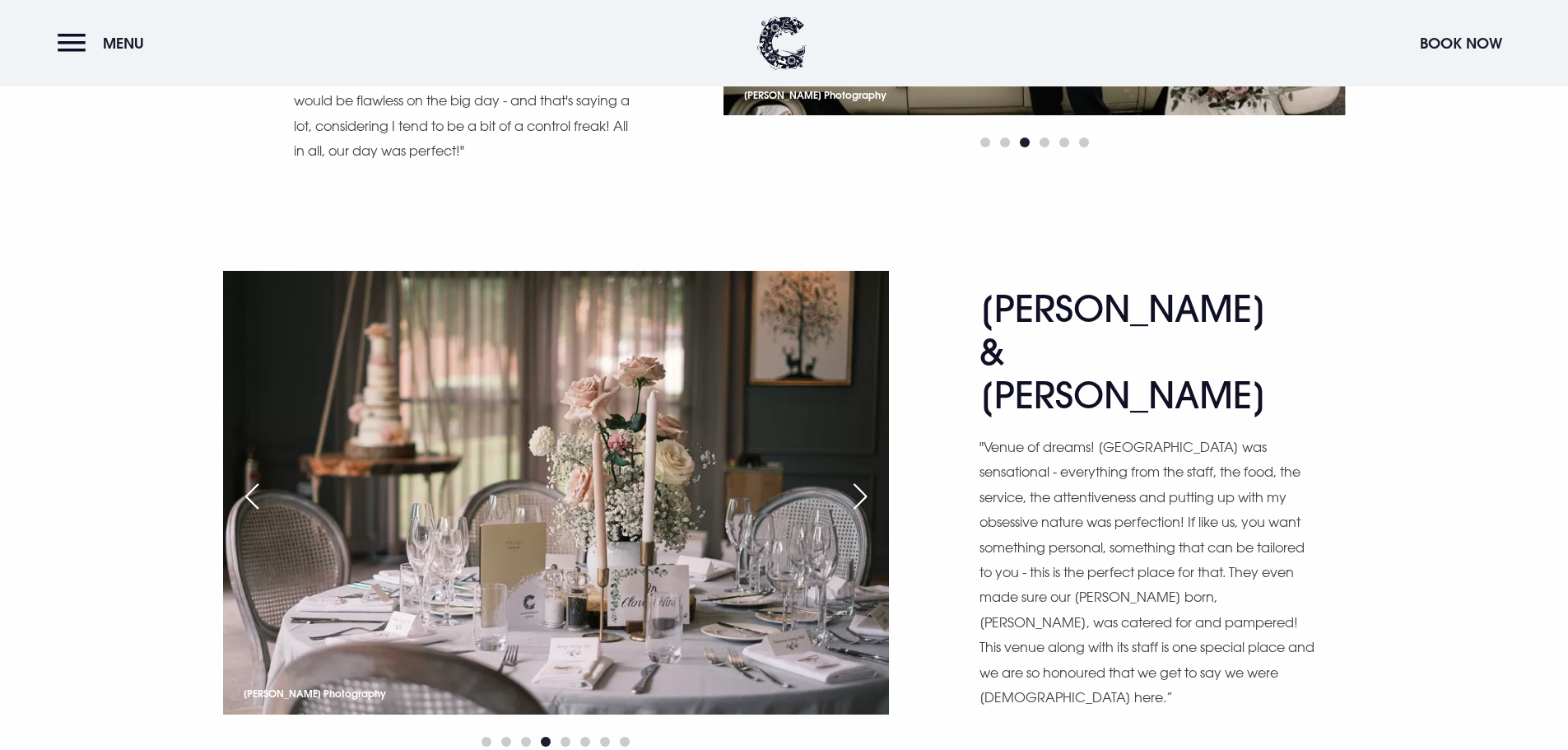
click at [258, 478] on div "Previous slide" at bounding box center [251, 496] width 41 height 36
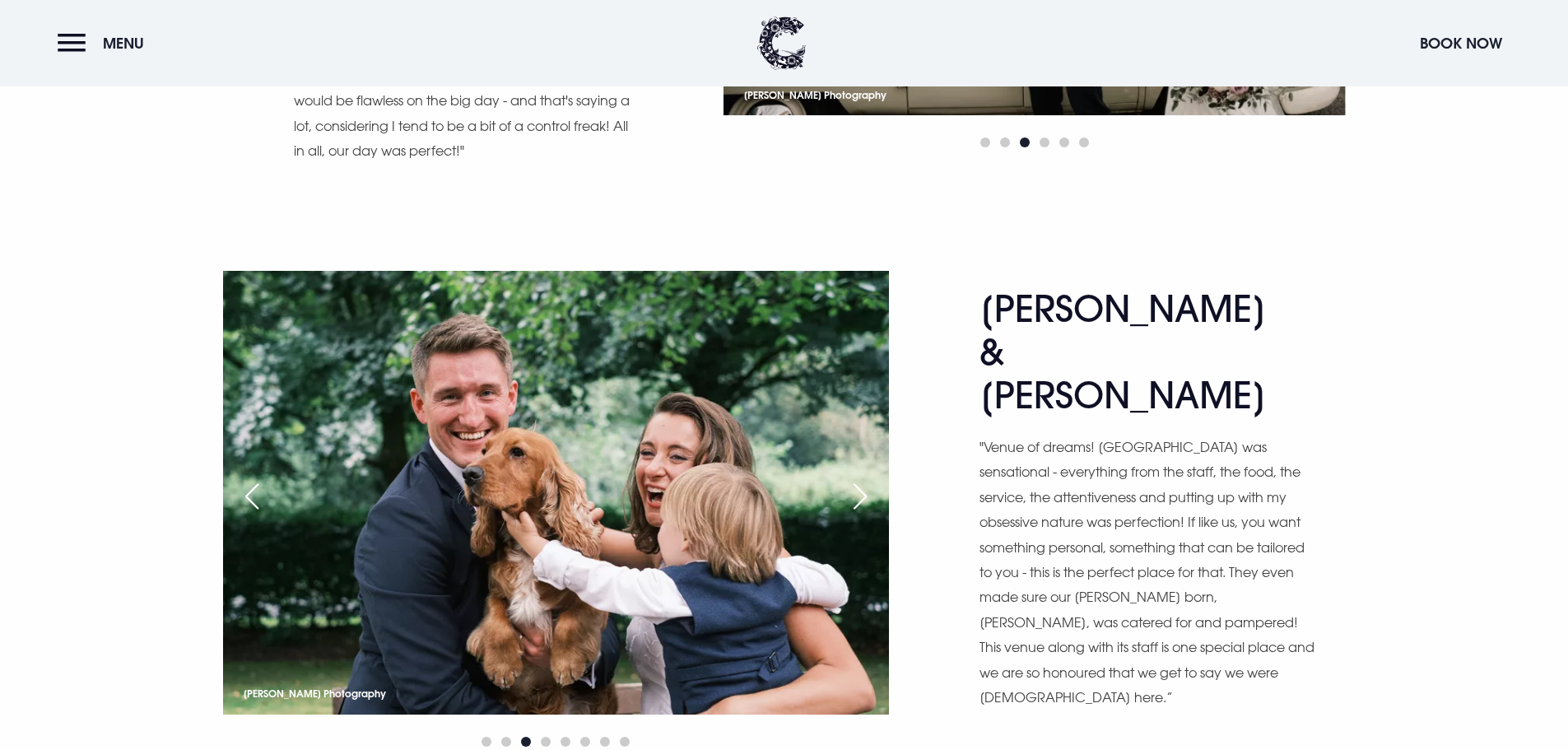
click at [258, 478] on div "Previous slide" at bounding box center [251, 496] width 41 height 36
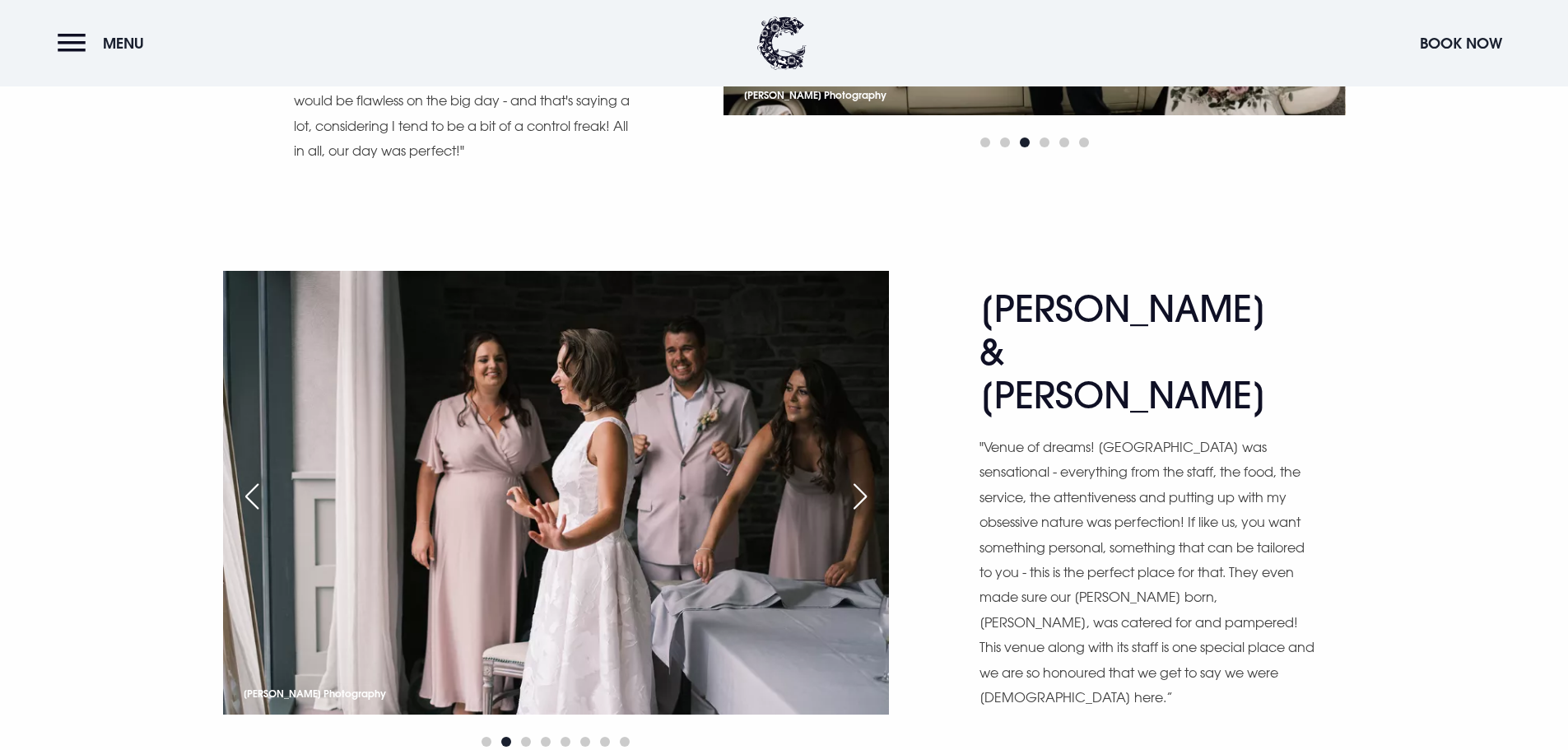
click at [860, 478] on div "Next slide" at bounding box center [860, 496] width 41 height 36
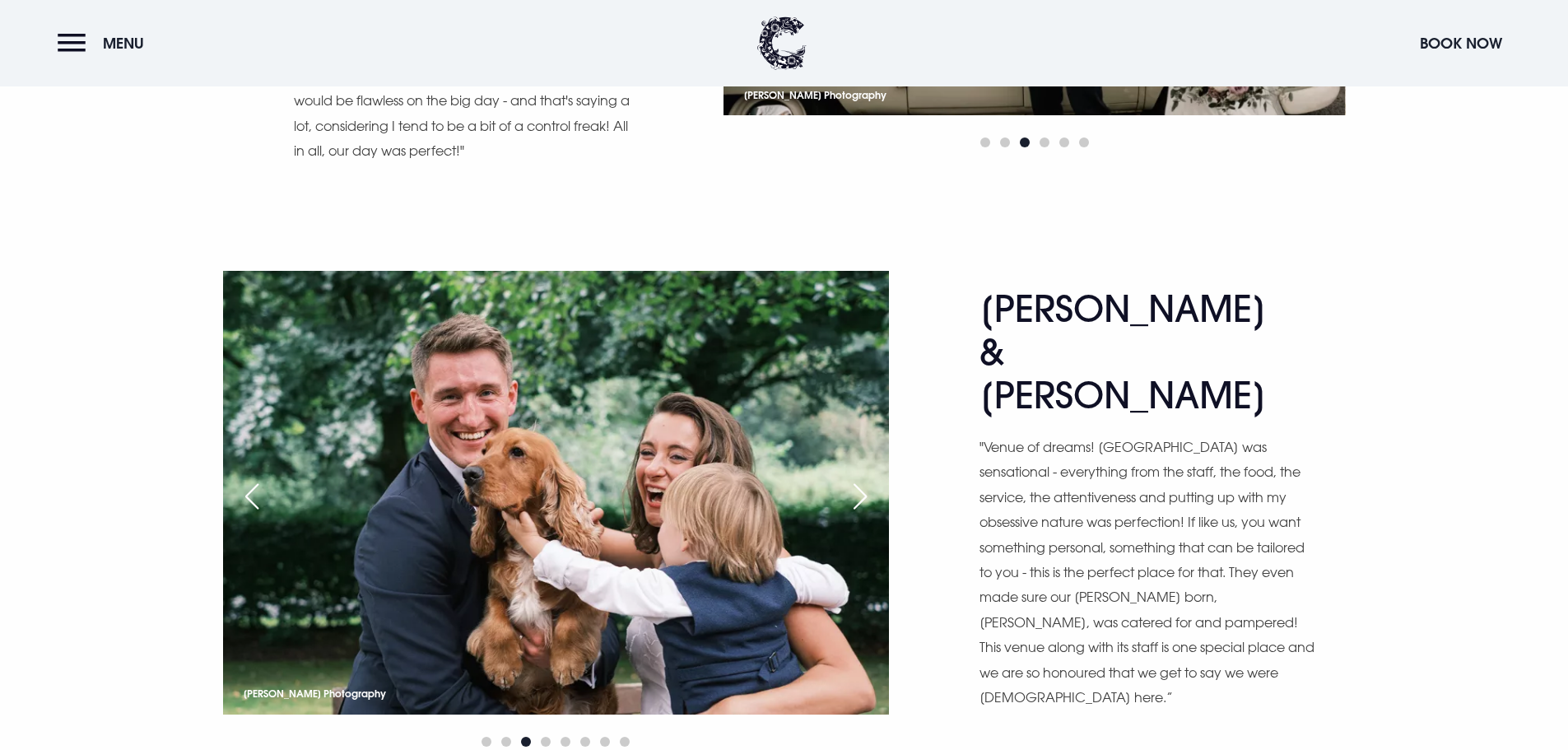
click at [860, 478] on div "Next slide" at bounding box center [860, 496] width 41 height 36
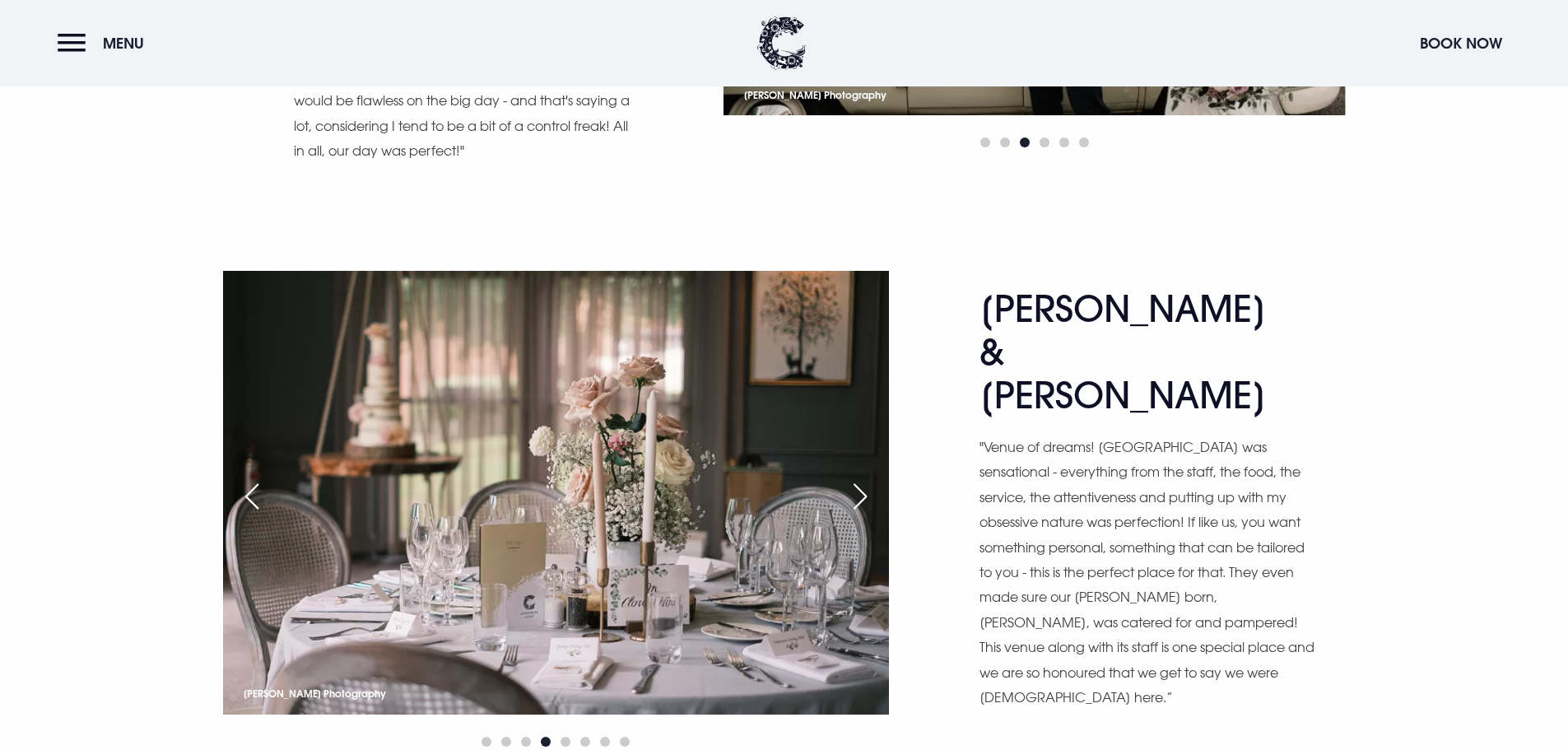
click at [860, 478] on div "Next slide" at bounding box center [860, 496] width 41 height 36
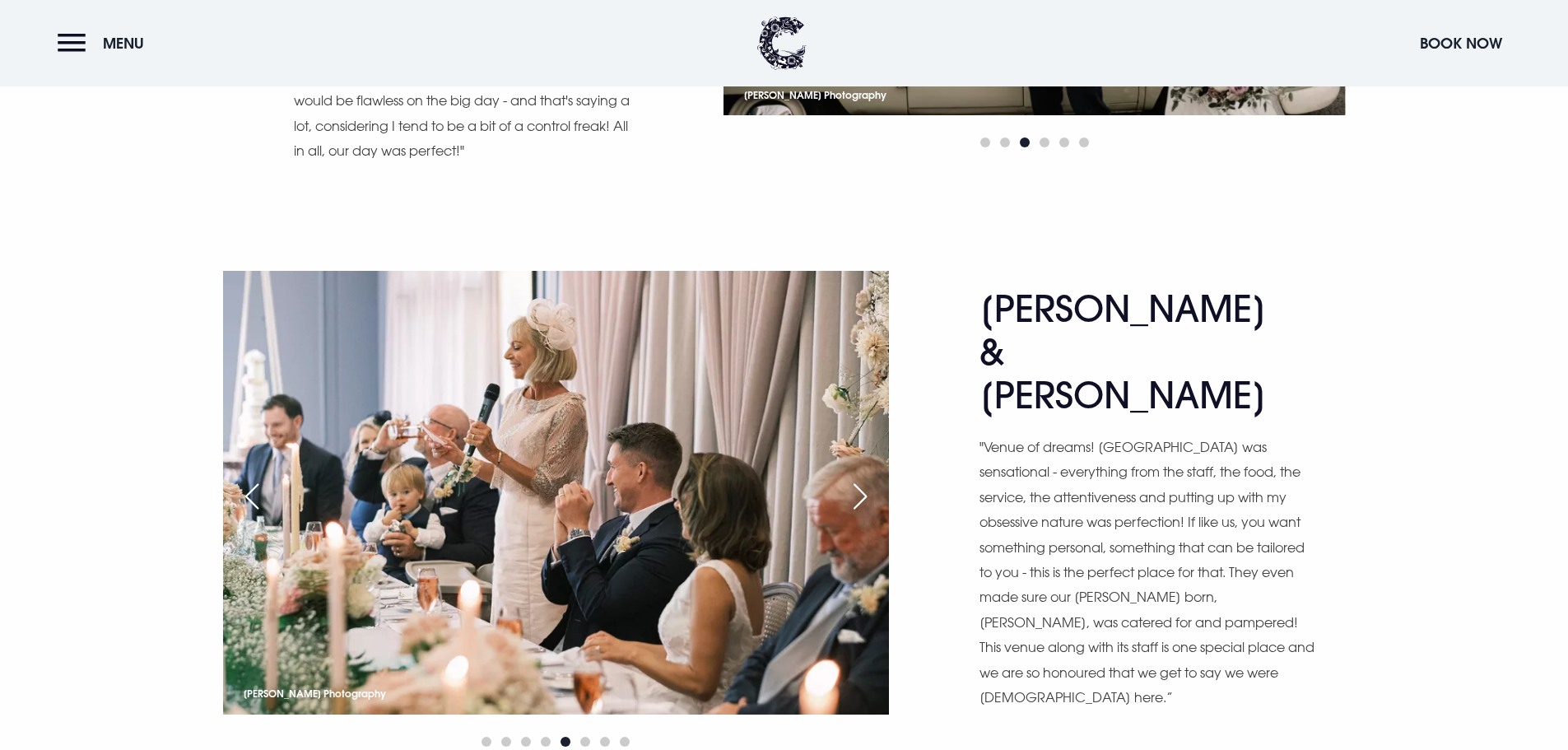
click at [860, 478] on div "Next slide" at bounding box center [860, 496] width 41 height 36
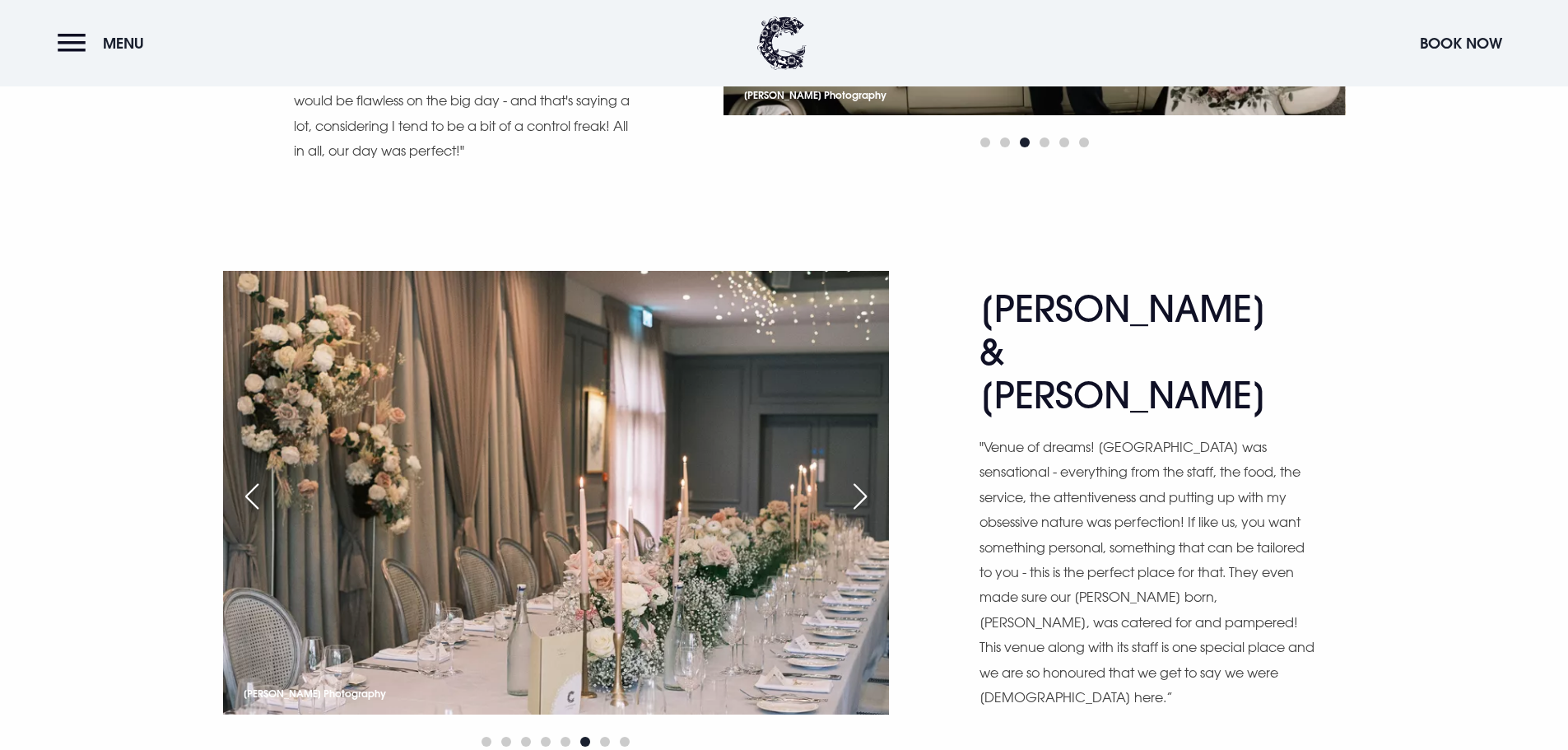
click at [860, 478] on div "Next slide" at bounding box center [860, 496] width 41 height 36
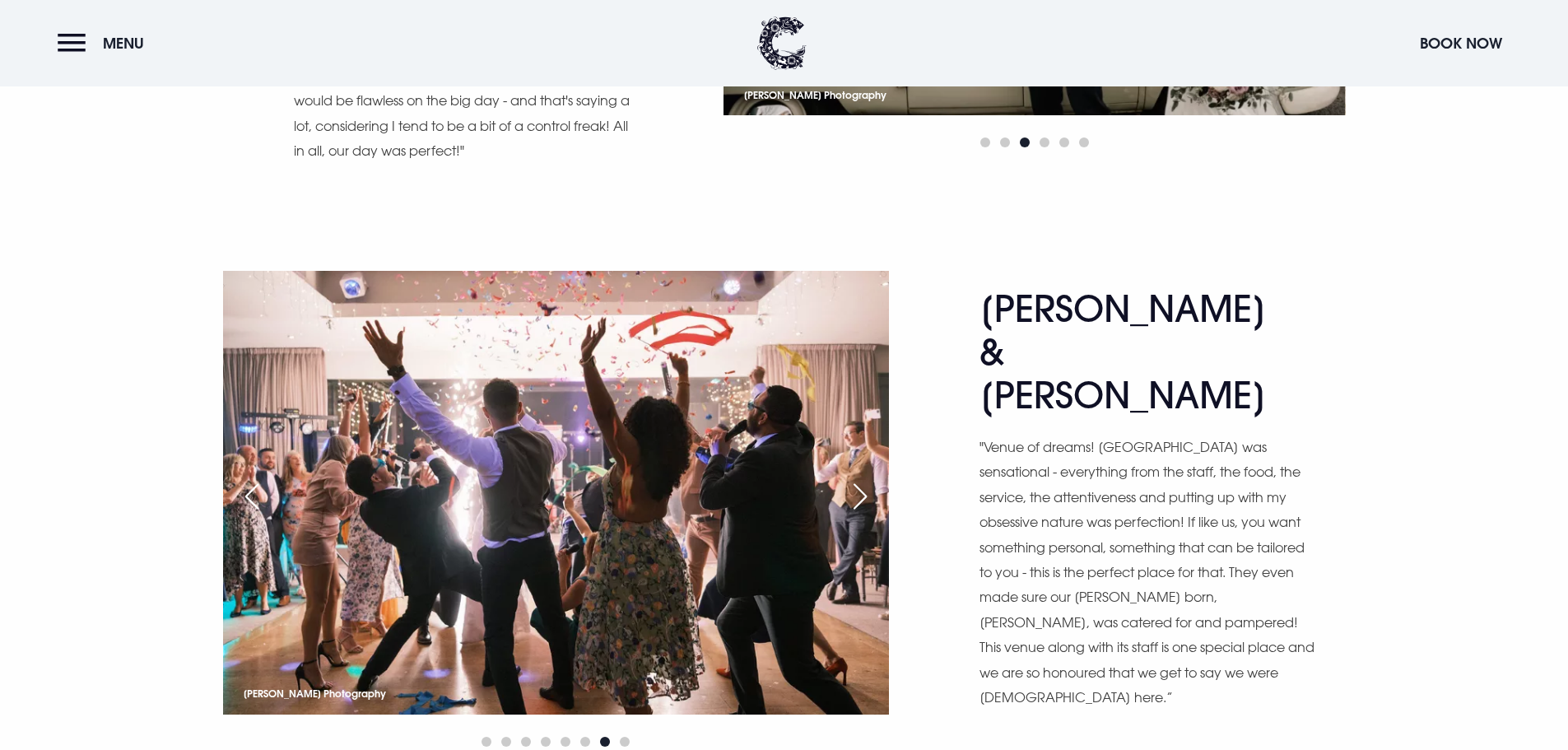
click at [860, 478] on div "Next slide" at bounding box center [860, 496] width 41 height 36
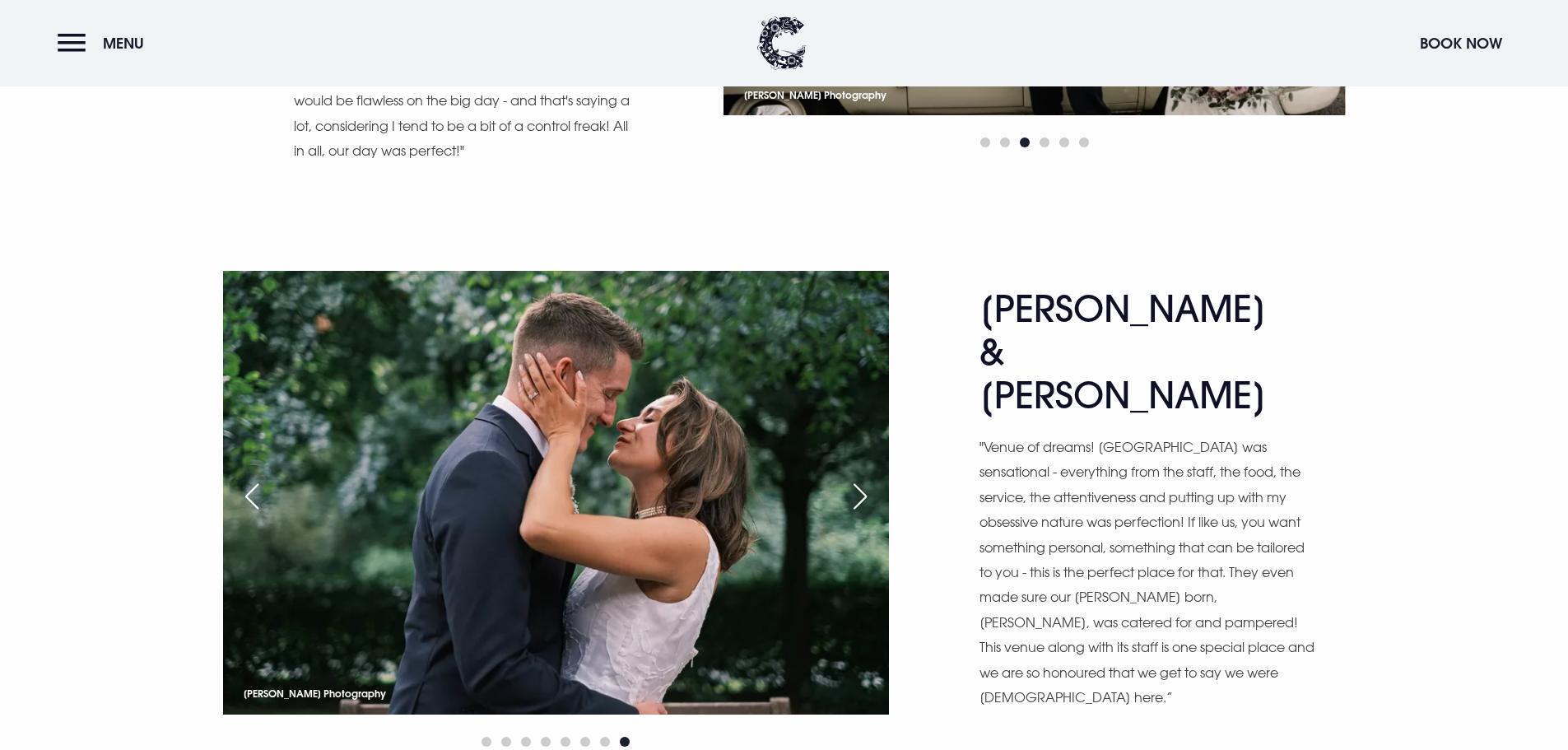
click at [860, 478] on div "Next slide" at bounding box center [860, 496] width 41 height 36
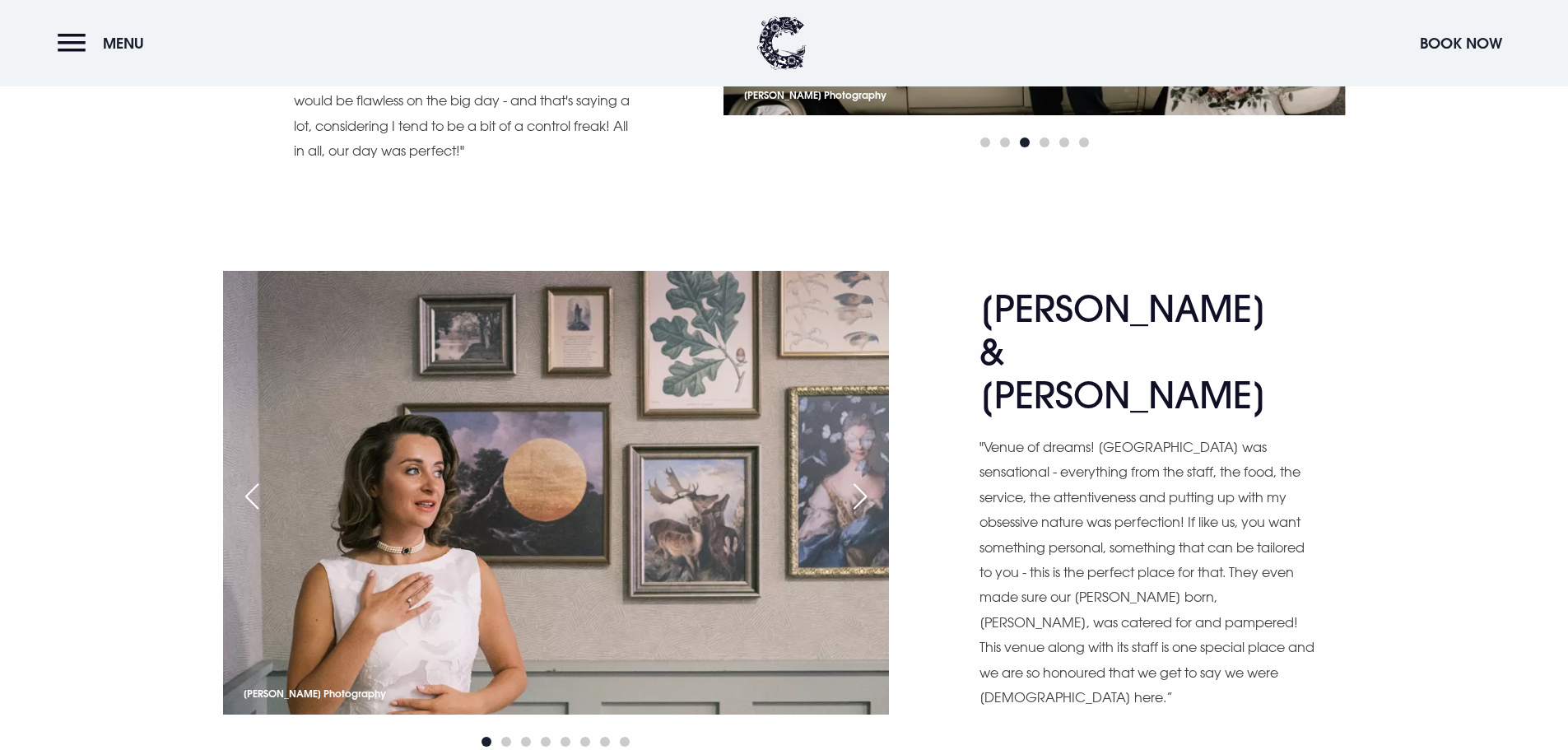
click at [860, 478] on div "Next slide" at bounding box center [860, 496] width 41 height 36
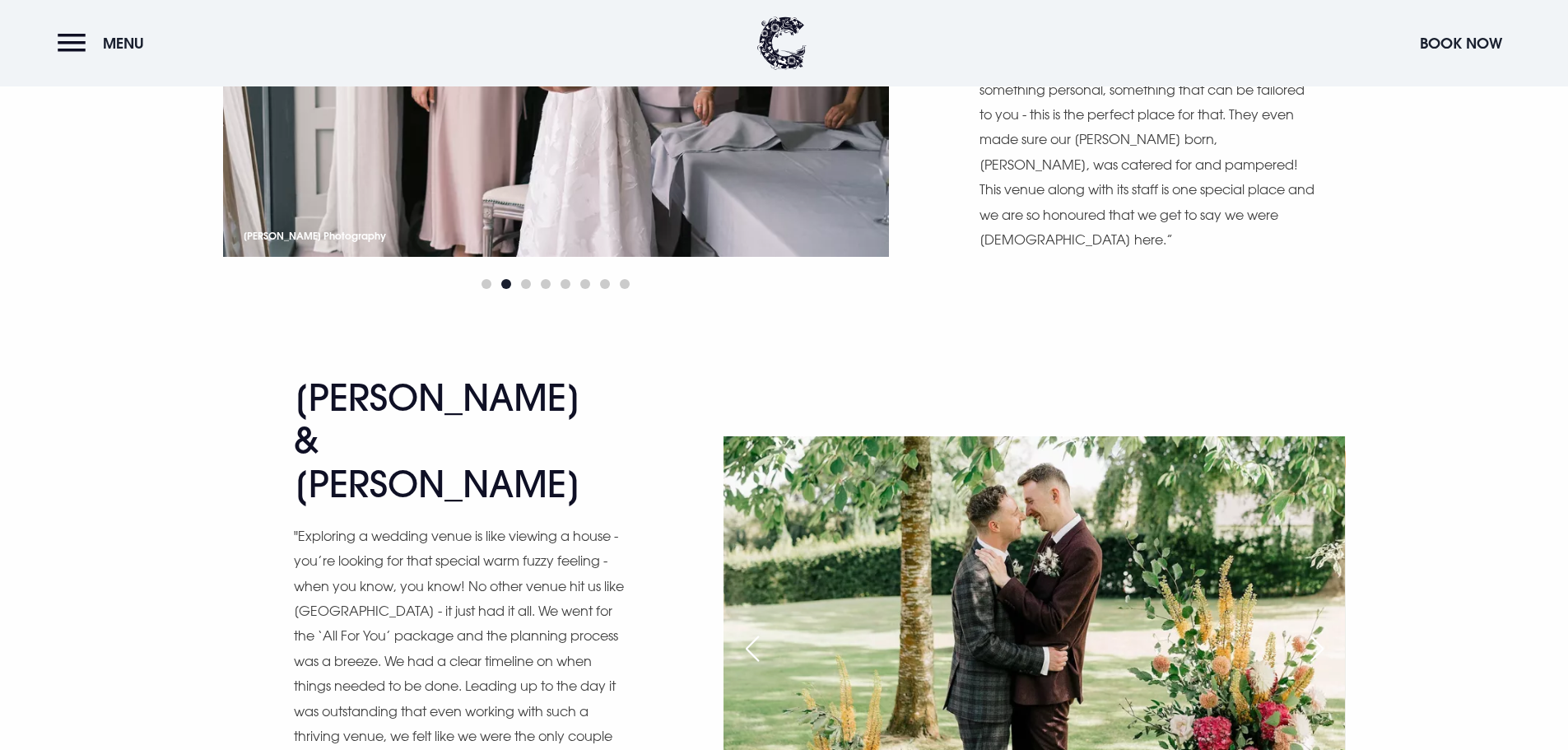
scroll to position [8070, 0]
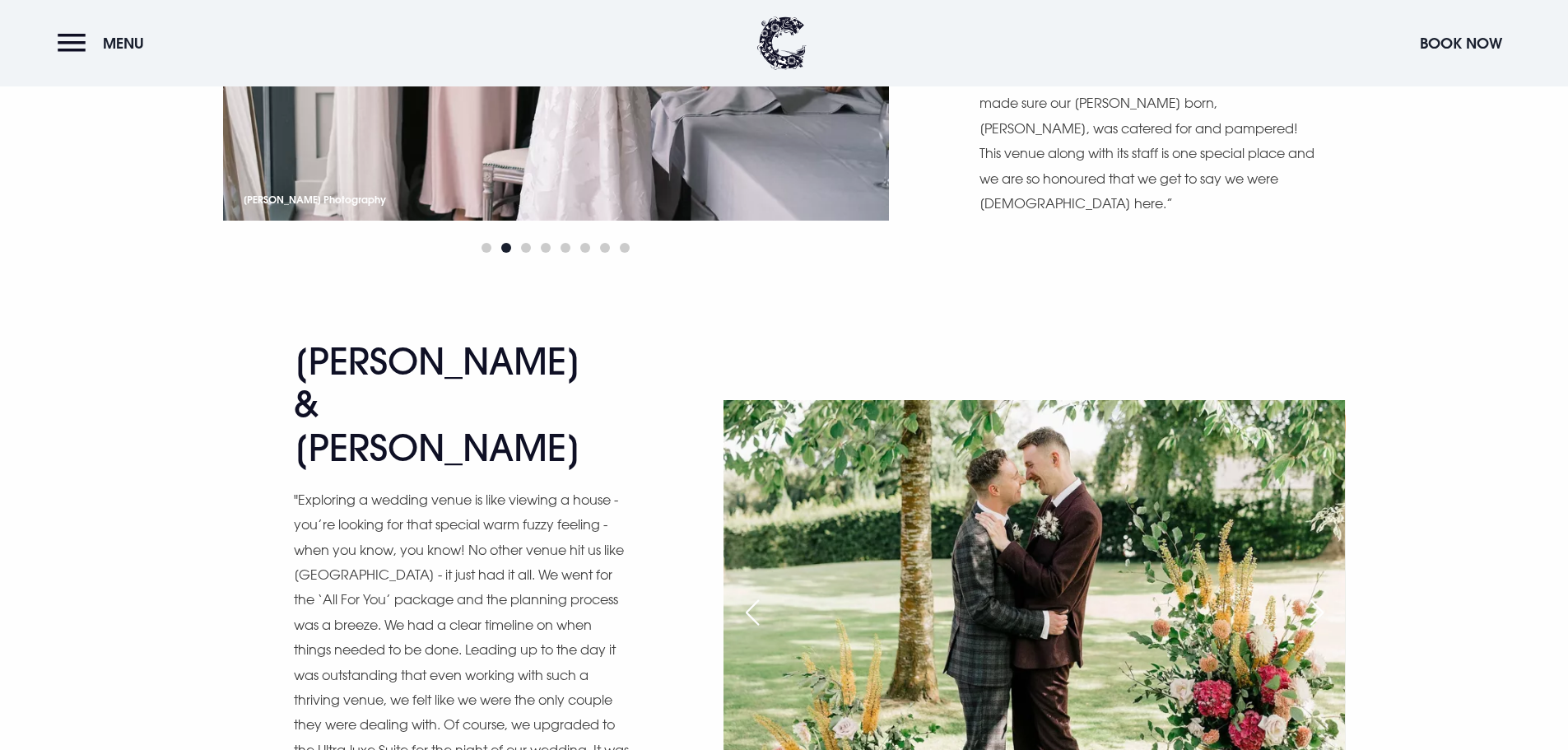
click at [753, 594] on div "Previous slide" at bounding box center [752, 612] width 41 height 36
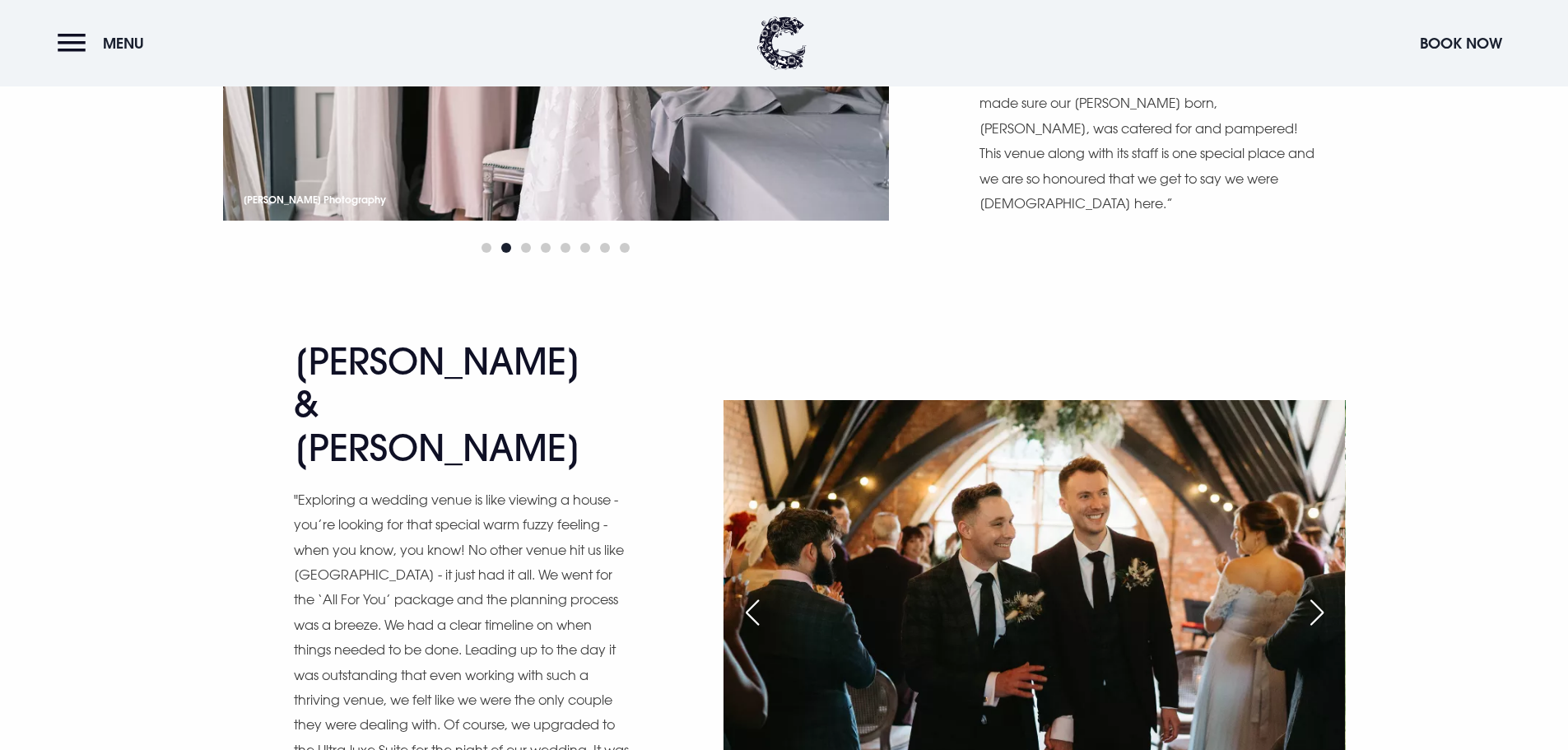
click at [753, 594] on div "Previous slide" at bounding box center [752, 612] width 41 height 36
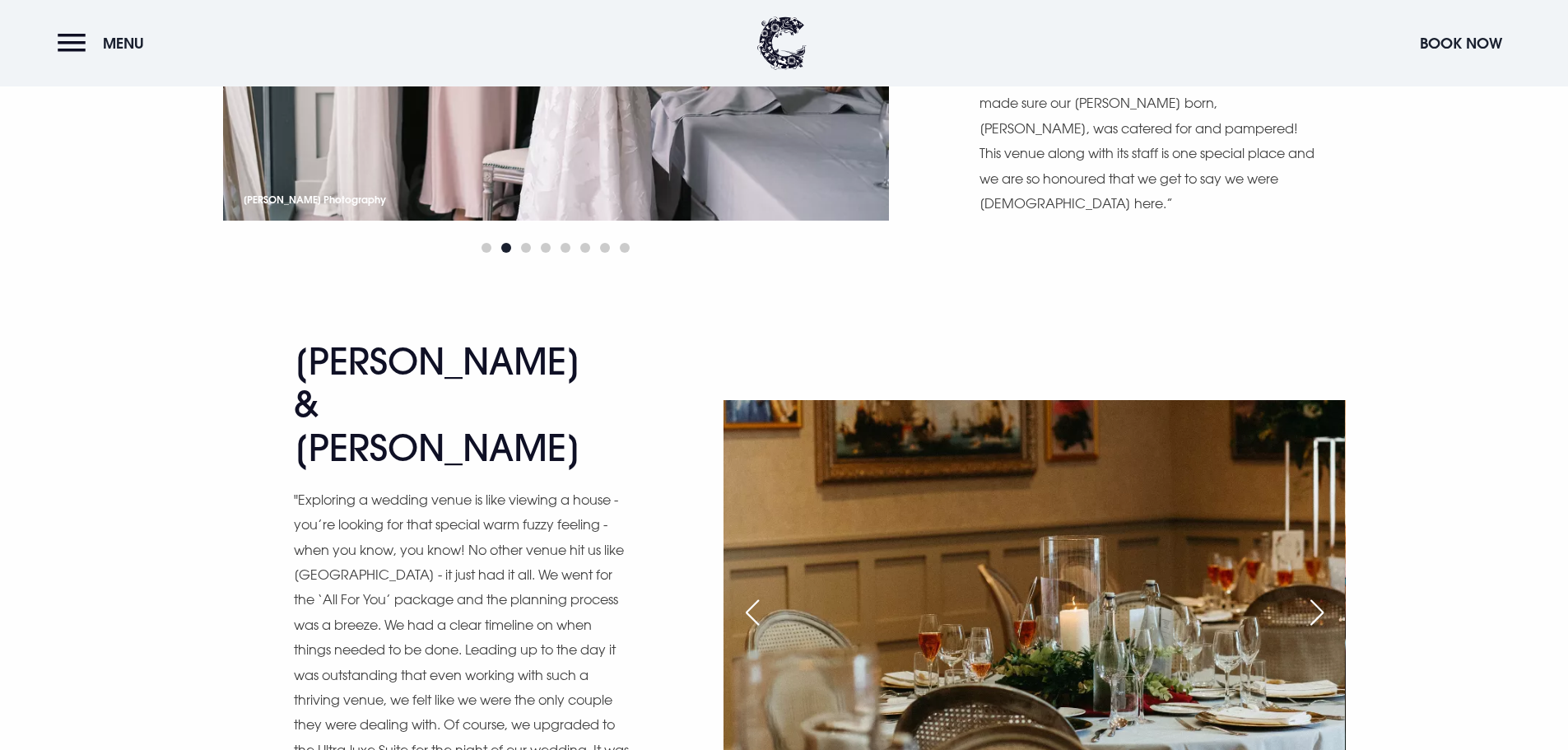
click at [753, 594] on div "Previous slide" at bounding box center [752, 612] width 41 height 36
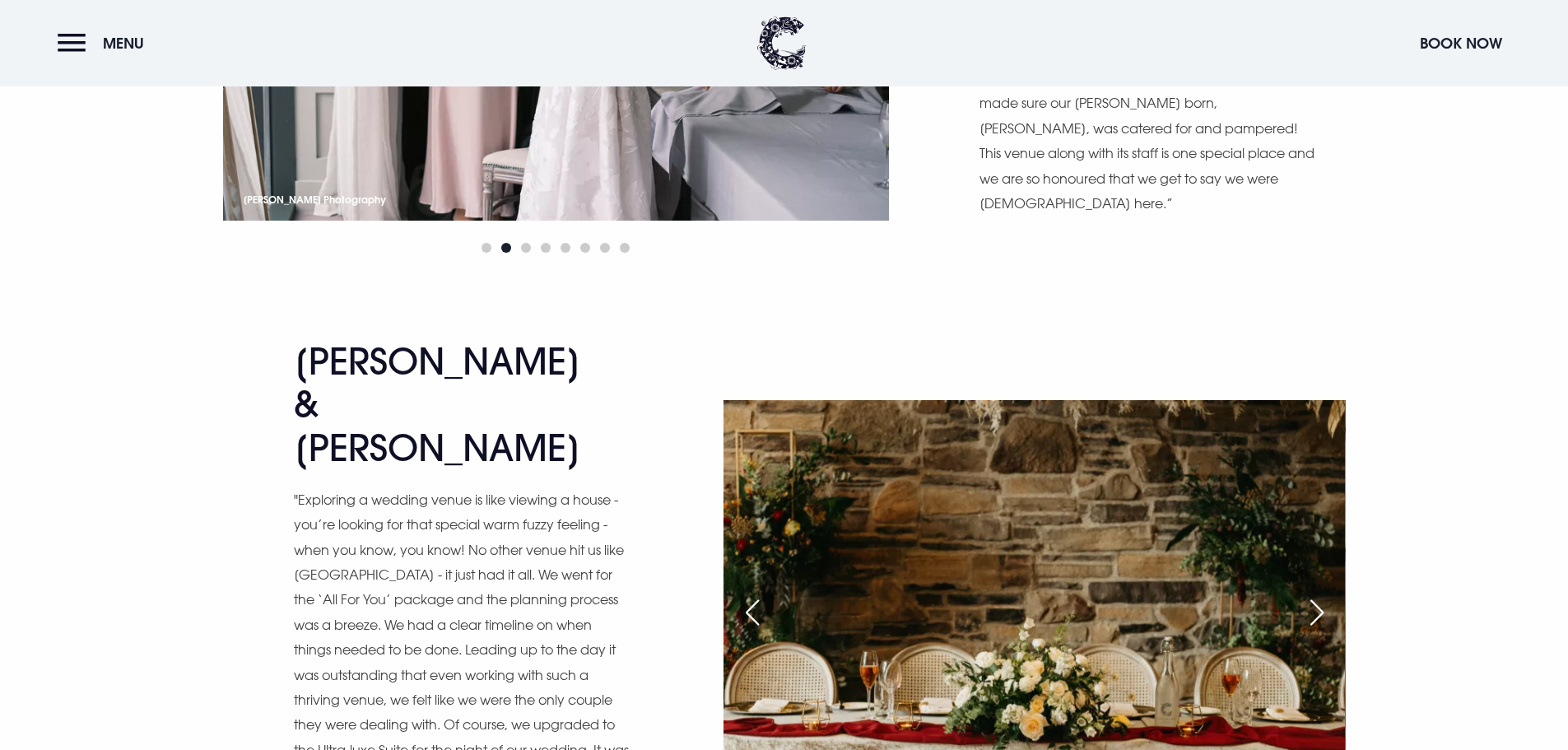
click at [753, 594] on div "Previous slide" at bounding box center [752, 612] width 41 height 36
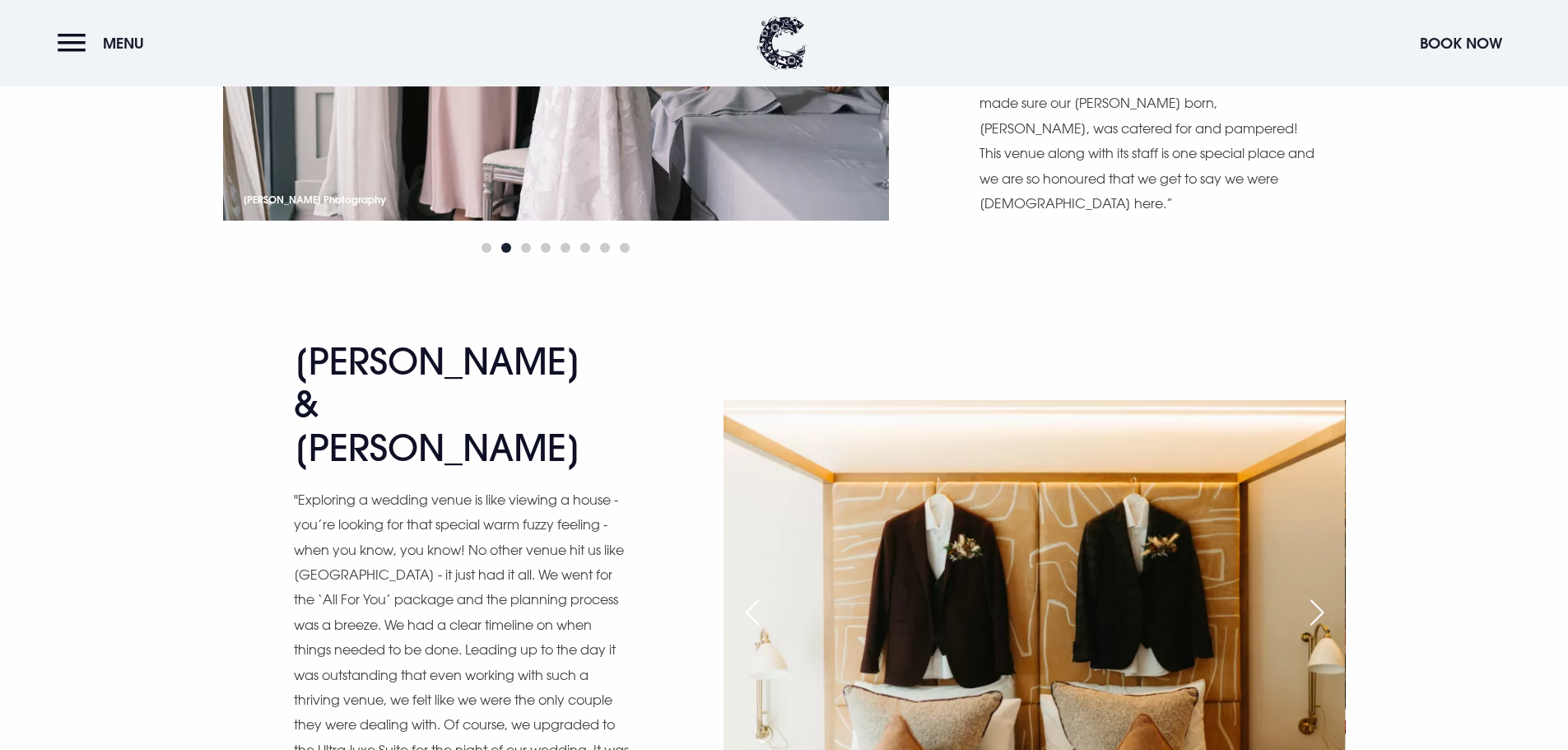
click at [753, 594] on div "Previous slide" at bounding box center [752, 612] width 41 height 36
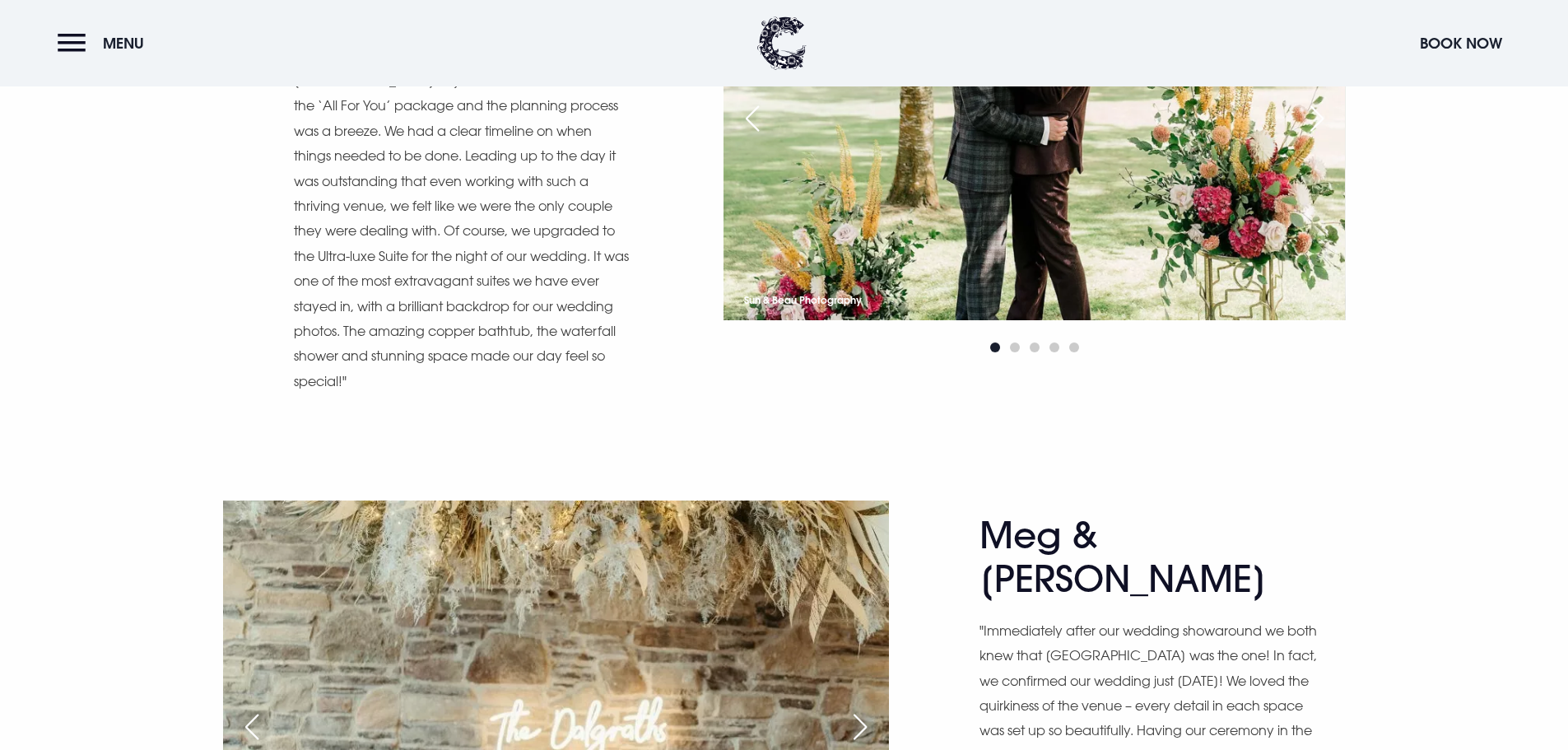
scroll to position [8647, 0]
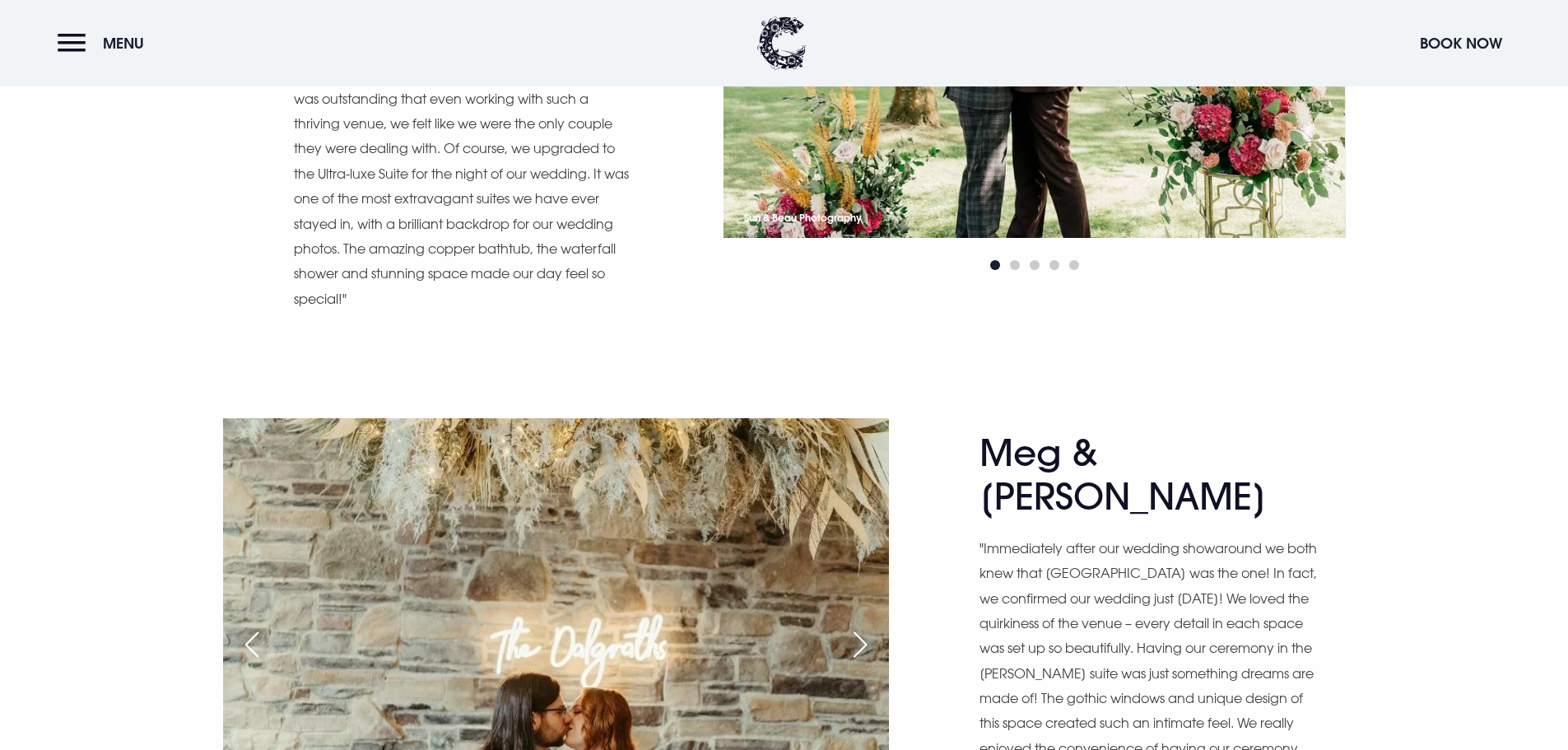
click at [853, 627] on div "Next slide" at bounding box center [860, 644] width 41 height 36
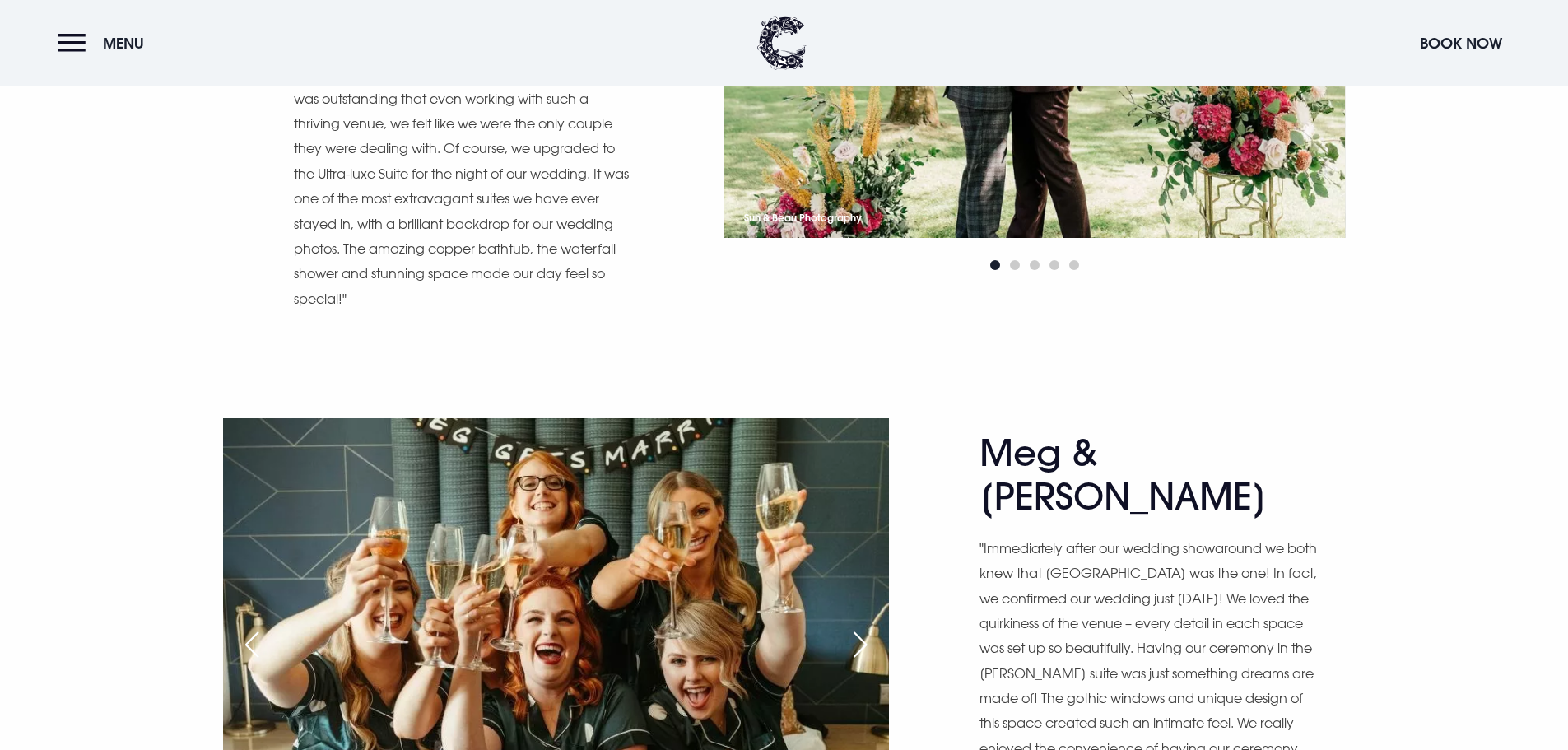
click at [853, 627] on div "Next slide" at bounding box center [860, 644] width 41 height 36
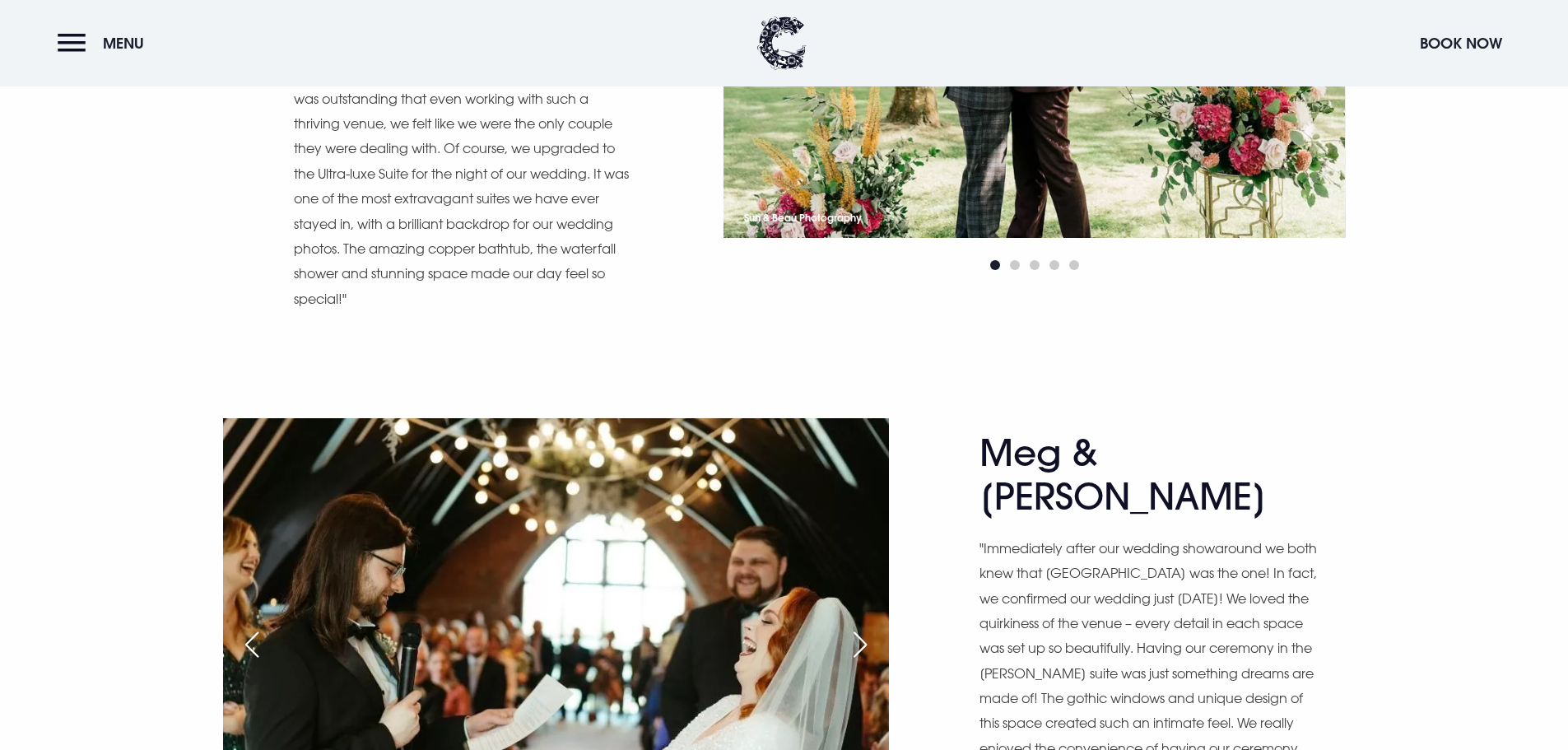
click at [853, 627] on div "Next slide" at bounding box center [860, 644] width 41 height 36
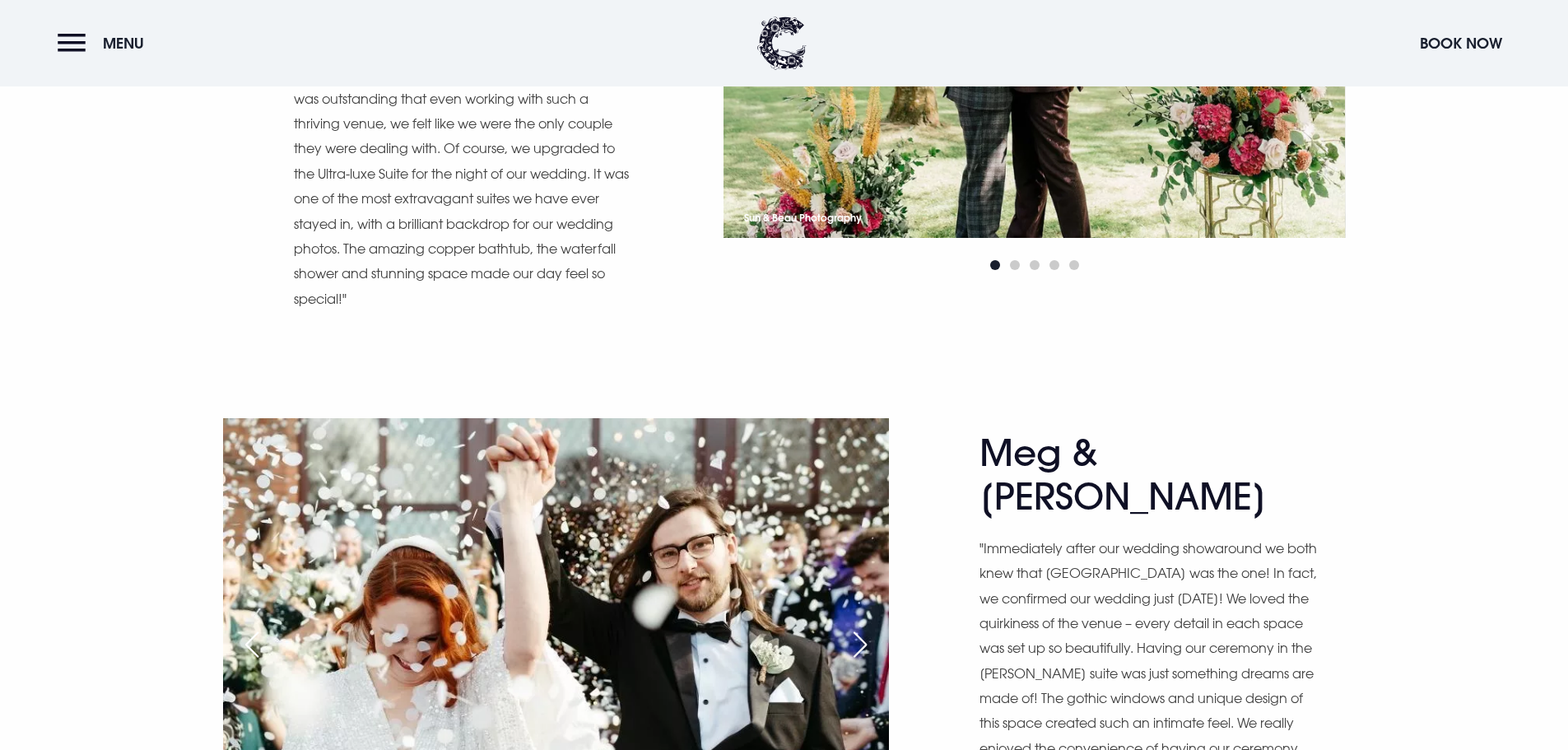
click at [853, 627] on div "Next slide" at bounding box center [860, 644] width 41 height 36
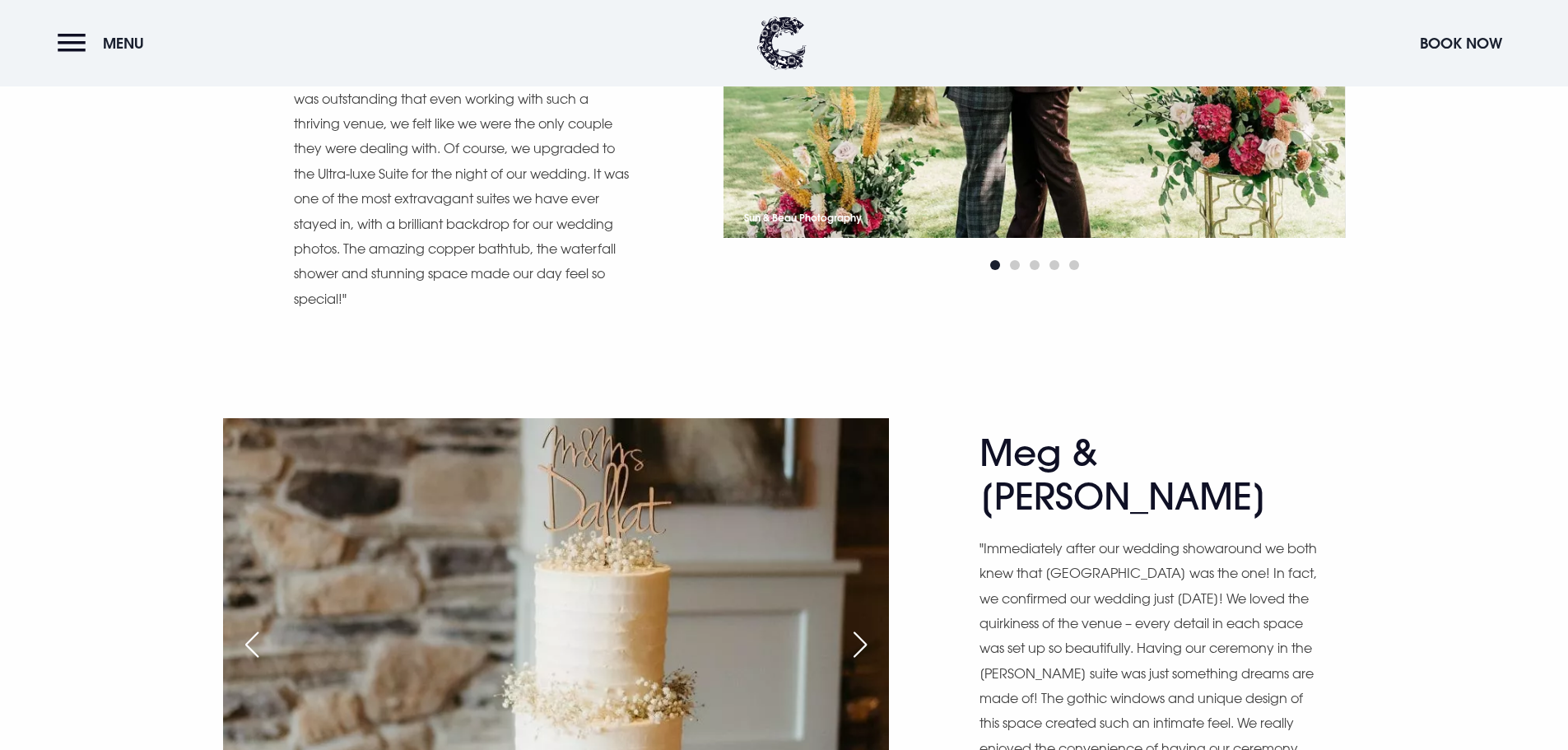
click at [853, 627] on div "Next slide" at bounding box center [860, 644] width 41 height 36
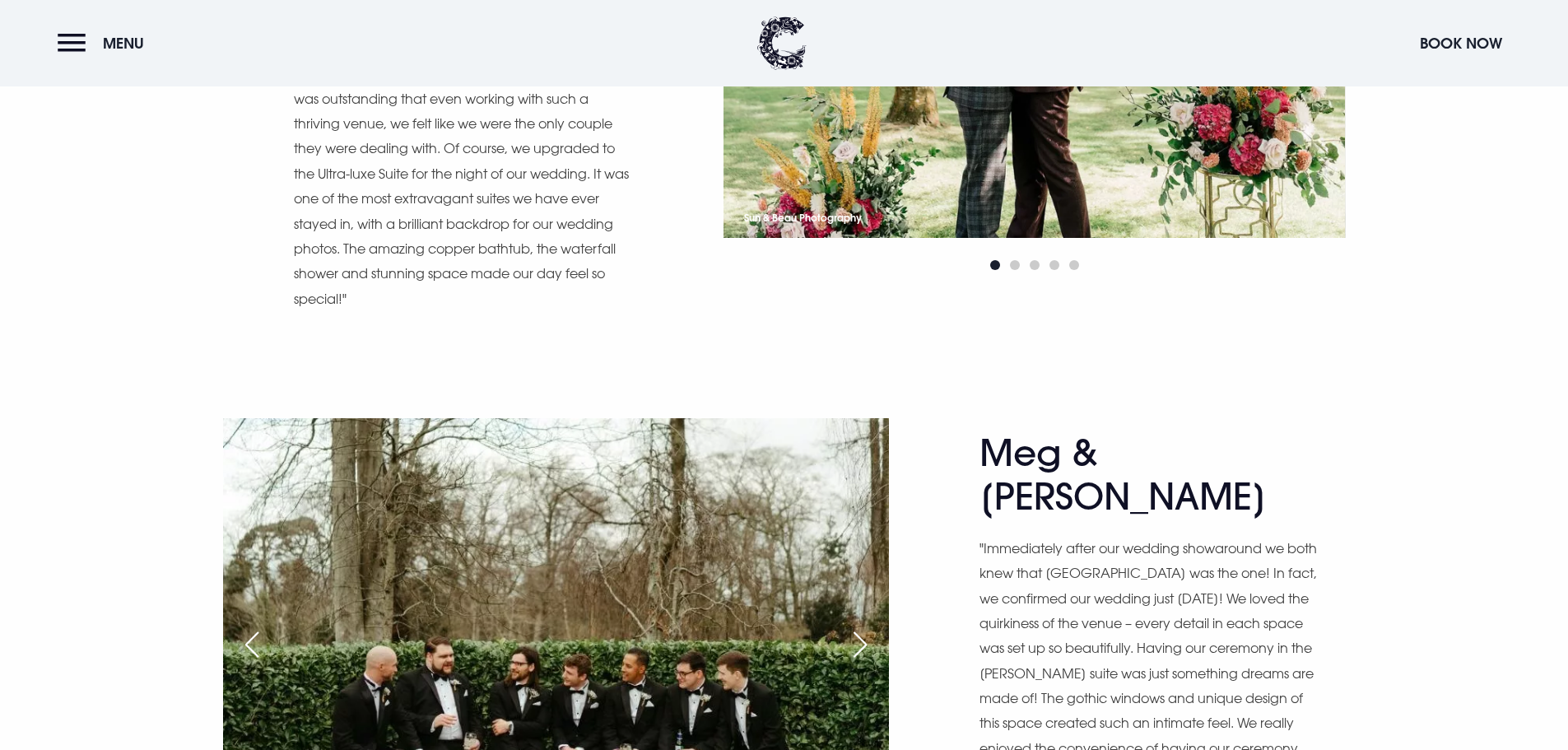
click at [853, 627] on div "Next slide" at bounding box center [860, 644] width 41 height 36
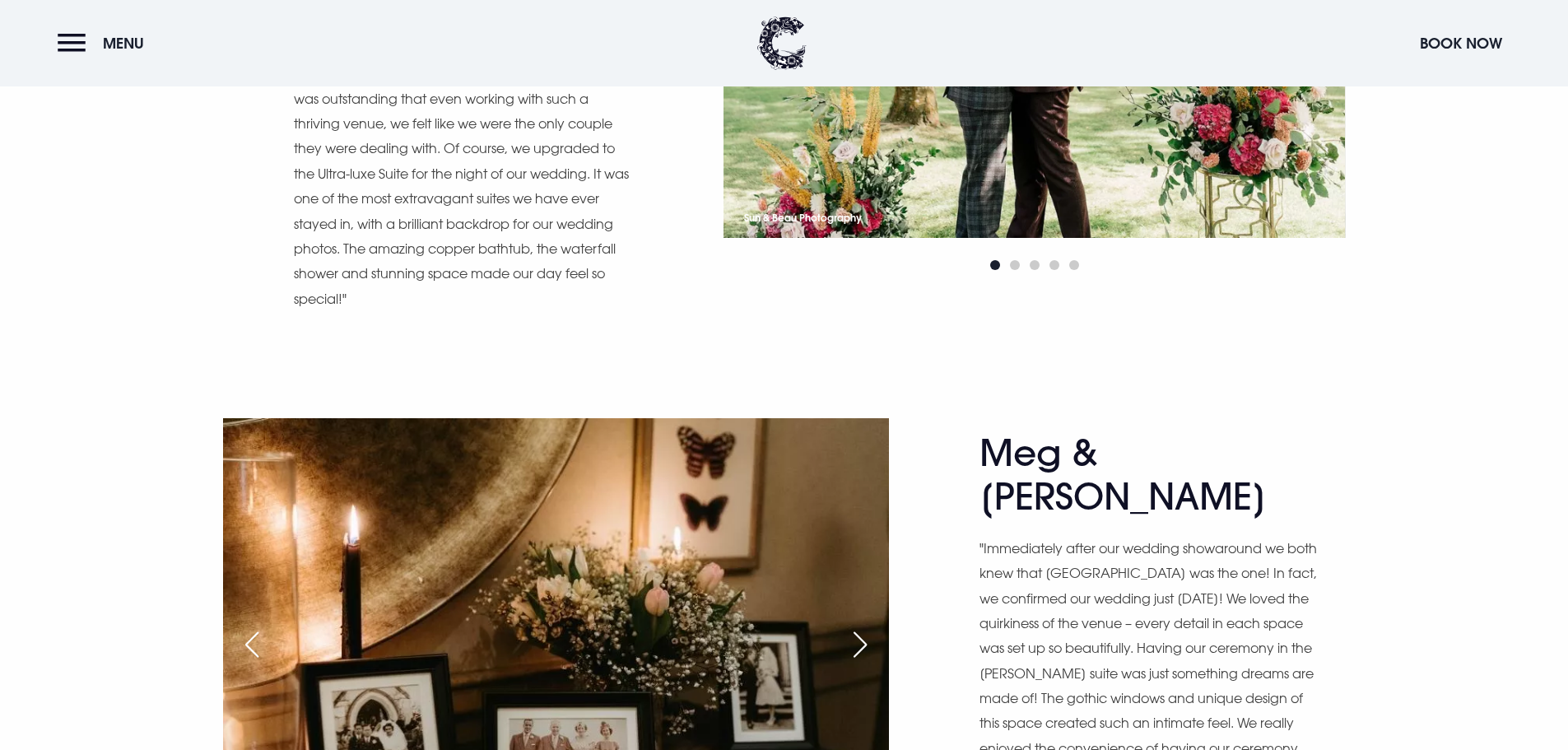
click at [853, 627] on div "Next slide" at bounding box center [860, 644] width 41 height 36
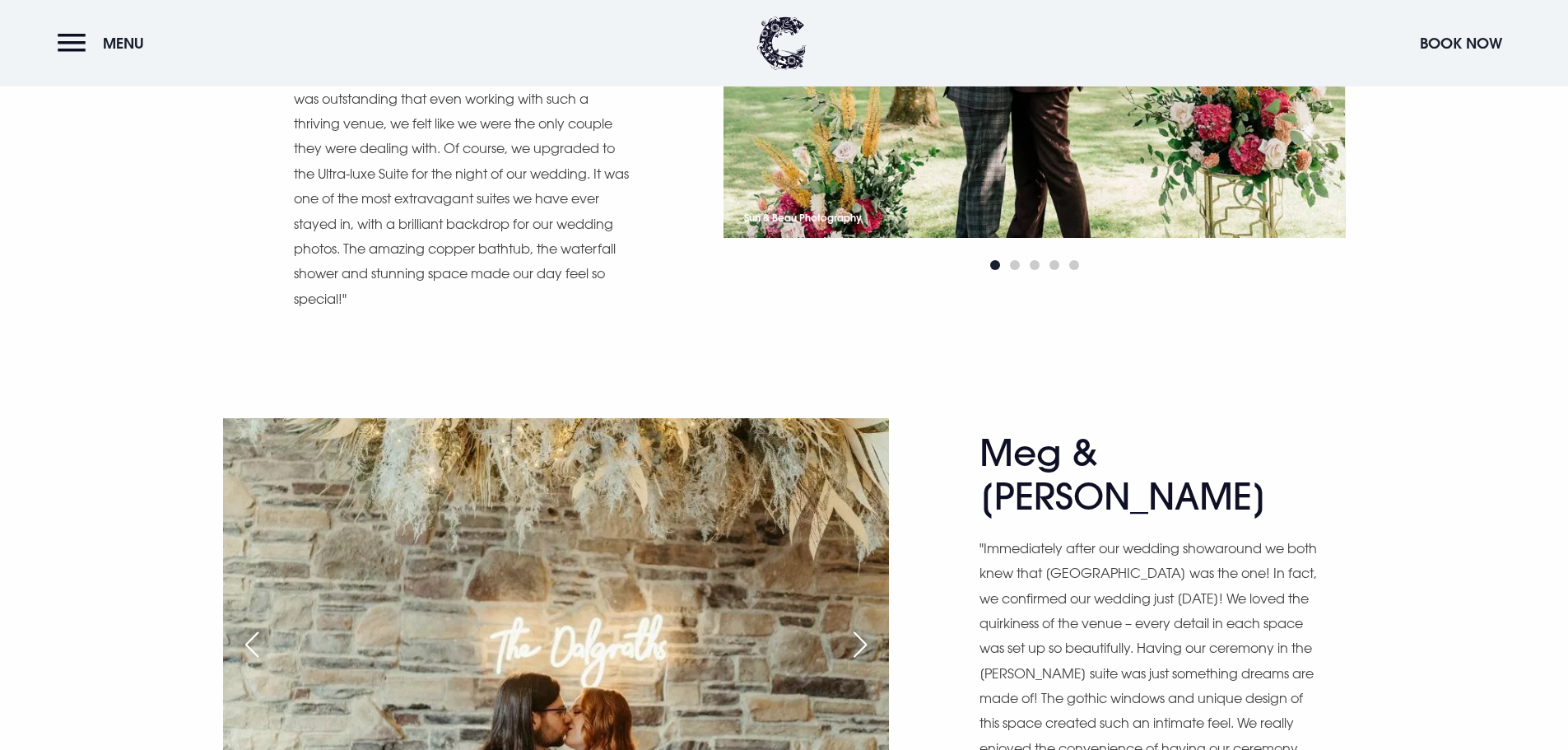
click at [853, 627] on div "Next slide" at bounding box center [860, 644] width 41 height 36
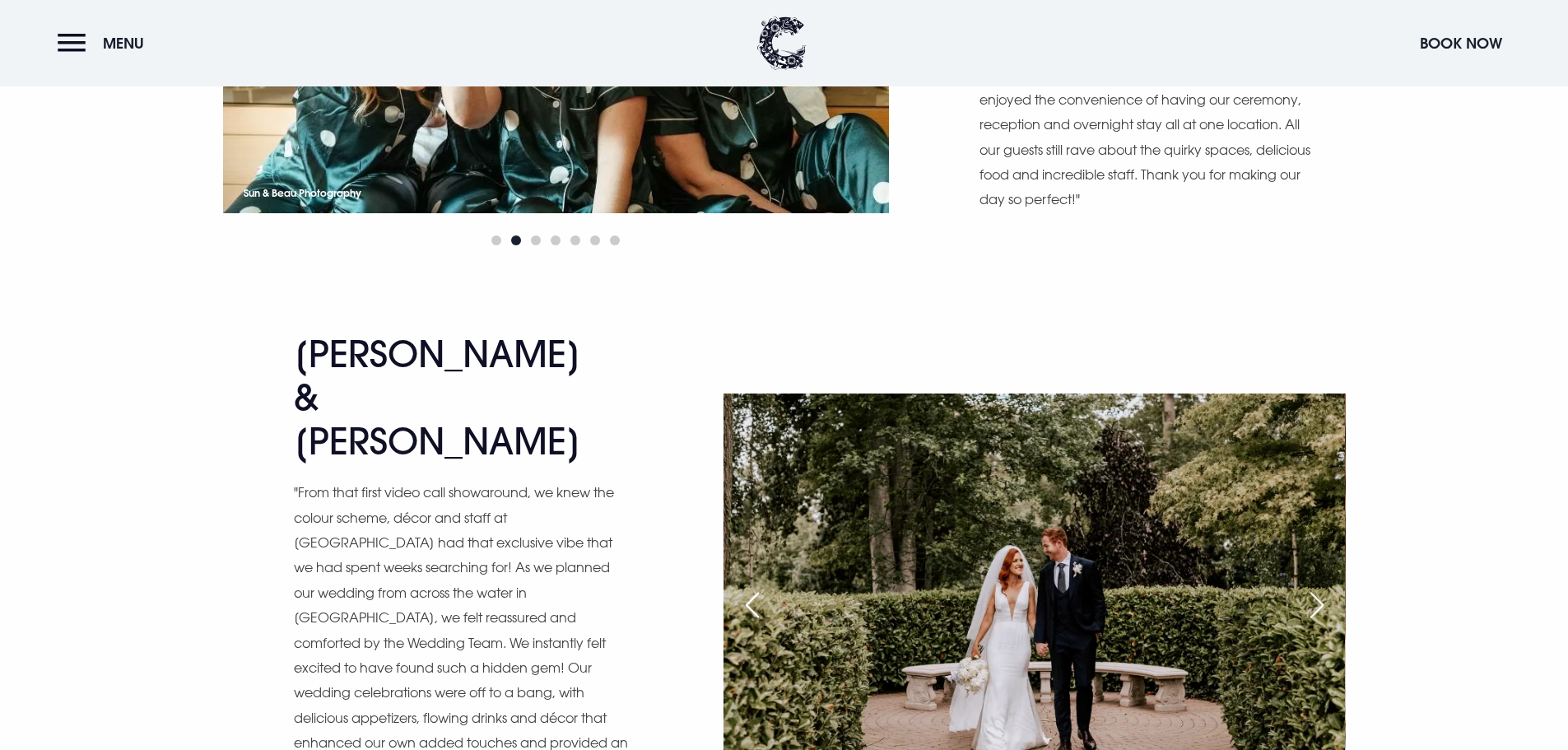
scroll to position [9305, 0]
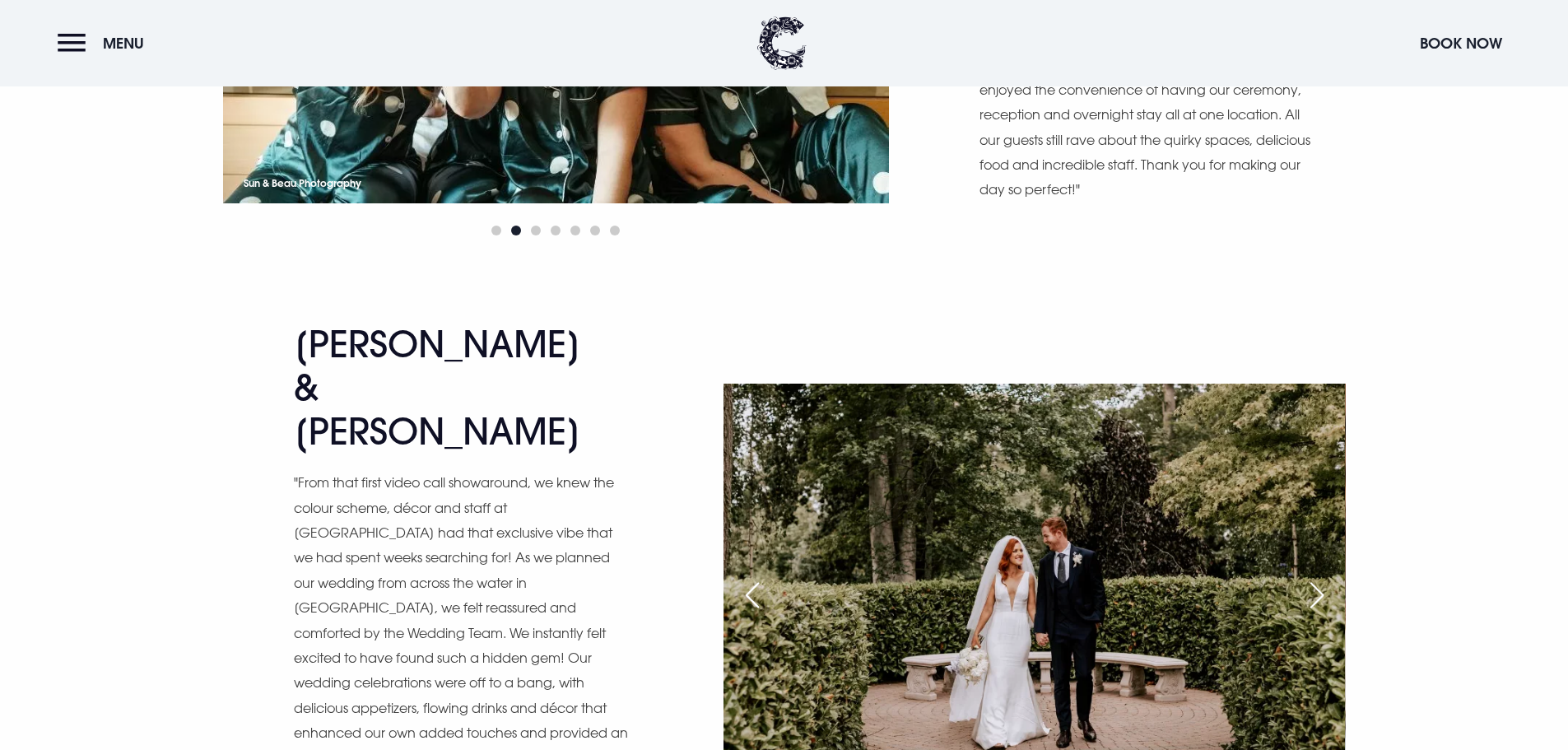
click at [758, 578] on div "Previous slide" at bounding box center [752, 595] width 41 height 36
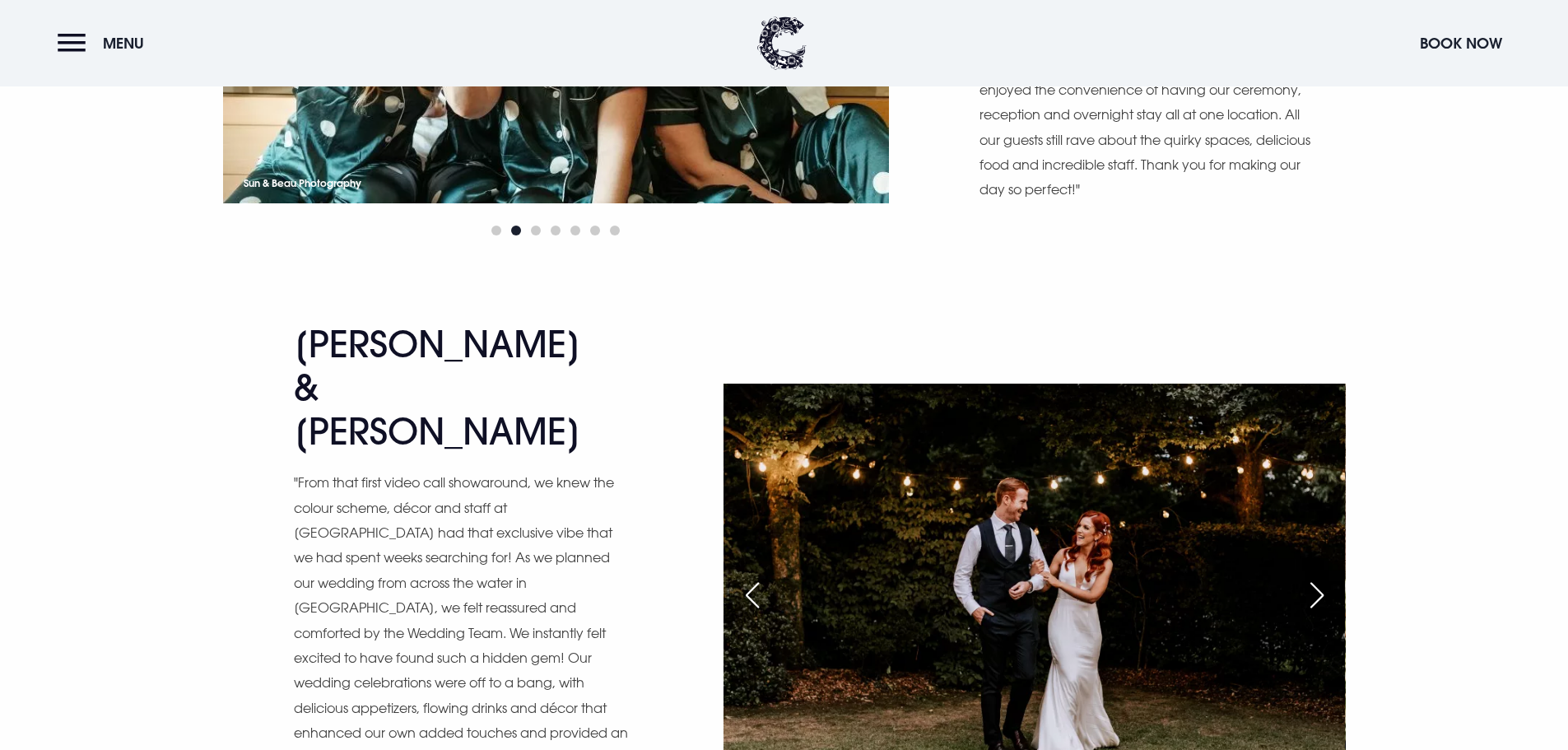
click at [758, 578] on div "Previous slide" at bounding box center [752, 595] width 41 height 36
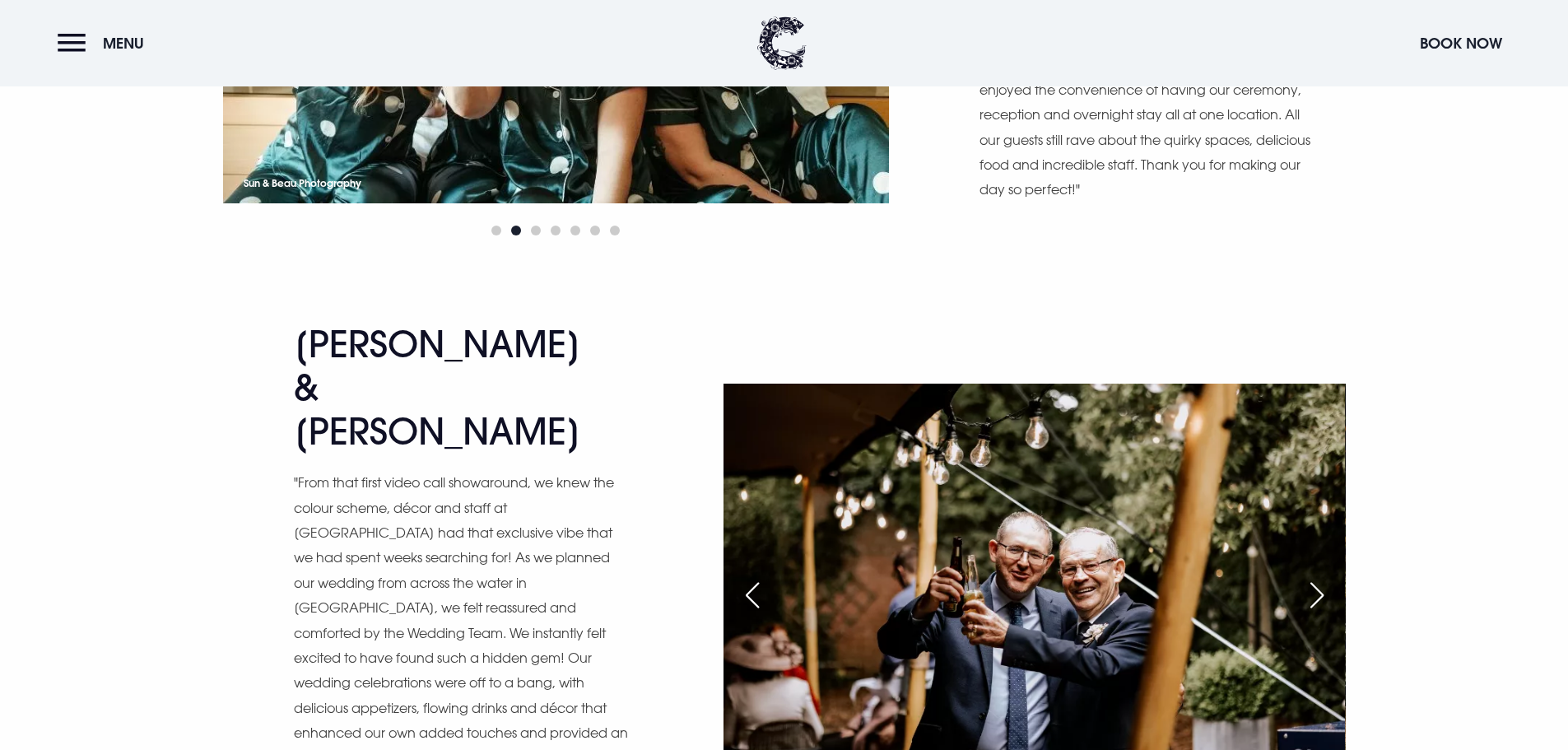
click at [758, 578] on div "Previous slide" at bounding box center [752, 595] width 41 height 36
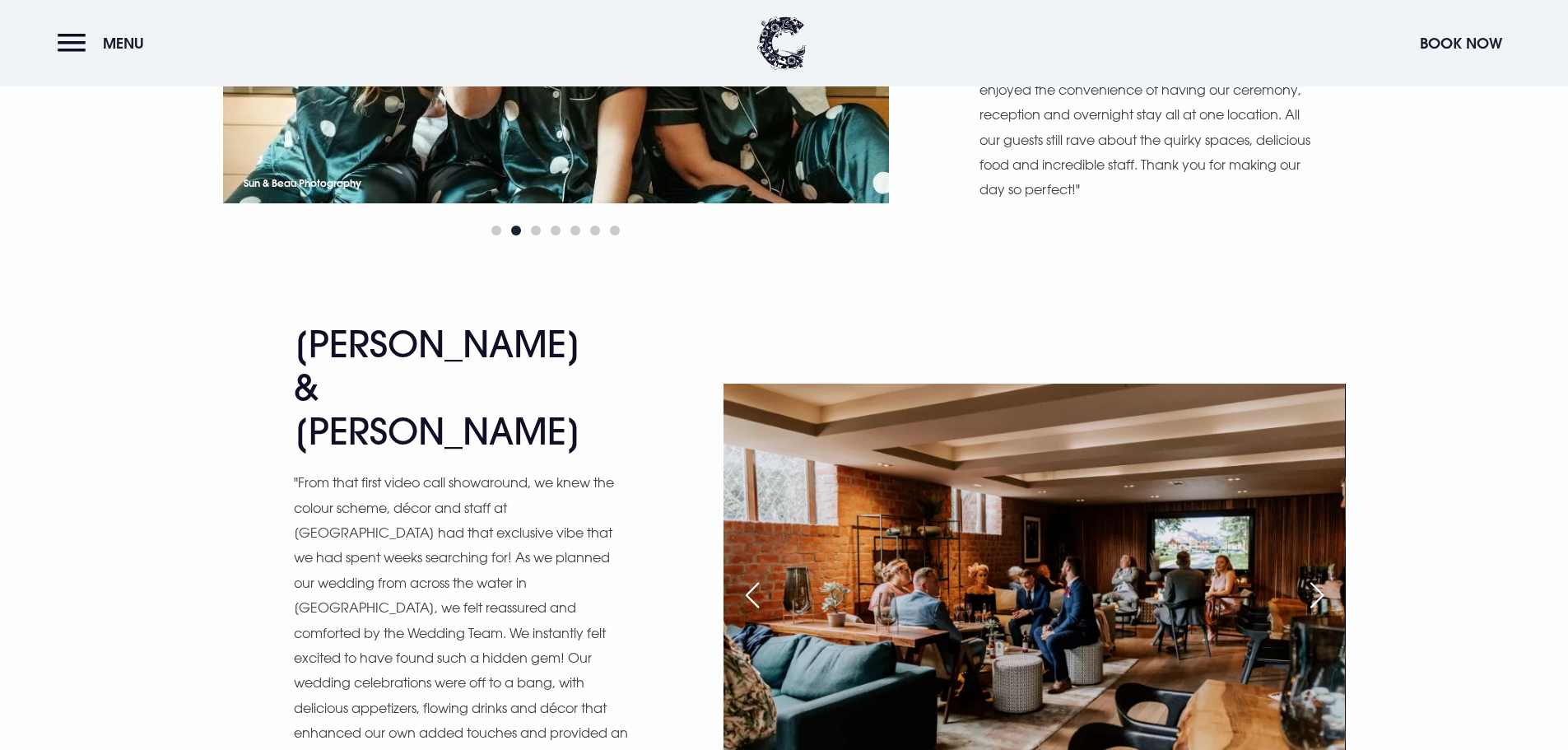
click at [758, 578] on div "Previous slide" at bounding box center [752, 595] width 41 height 36
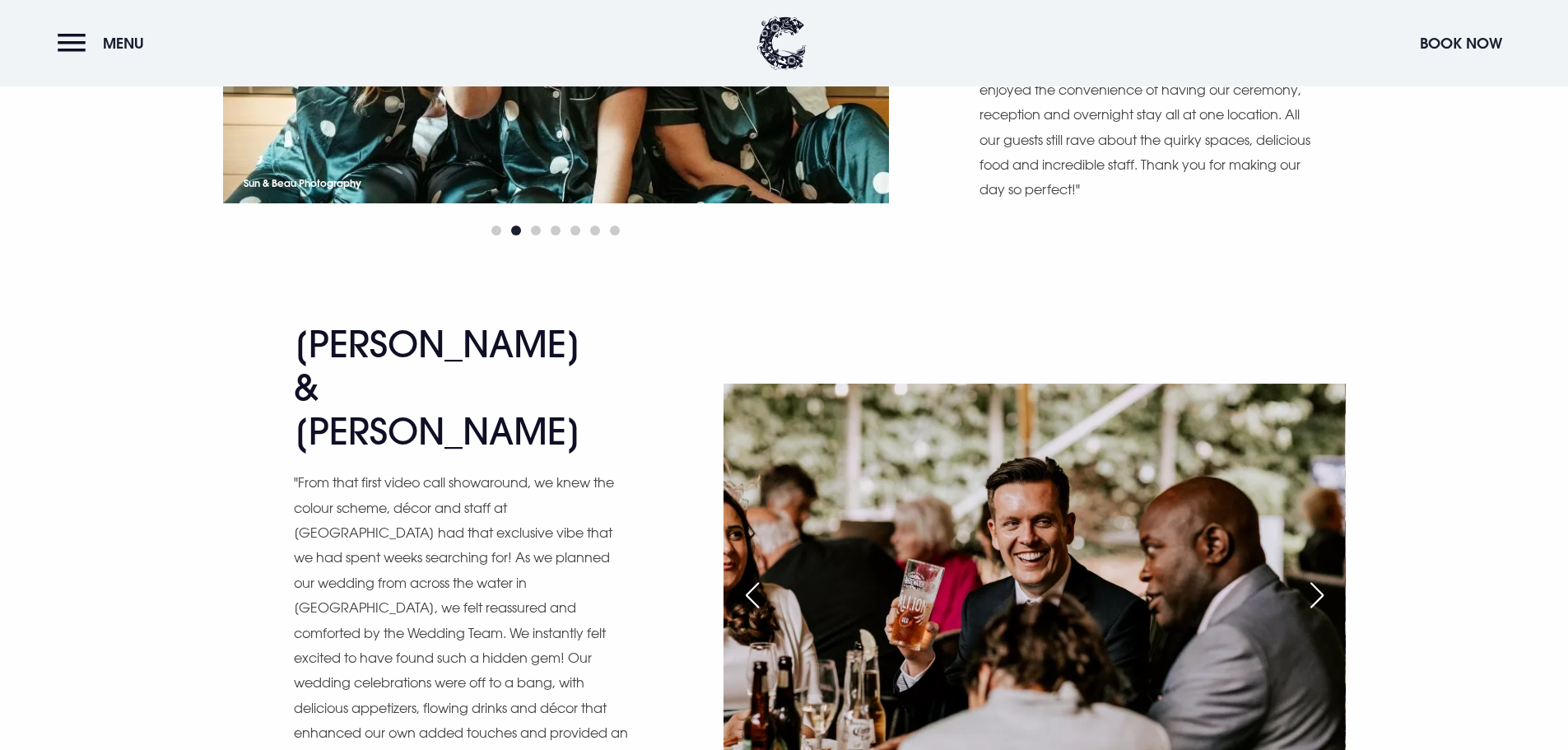
click at [758, 578] on div "Previous slide" at bounding box center [752, 595] width 41 height 36
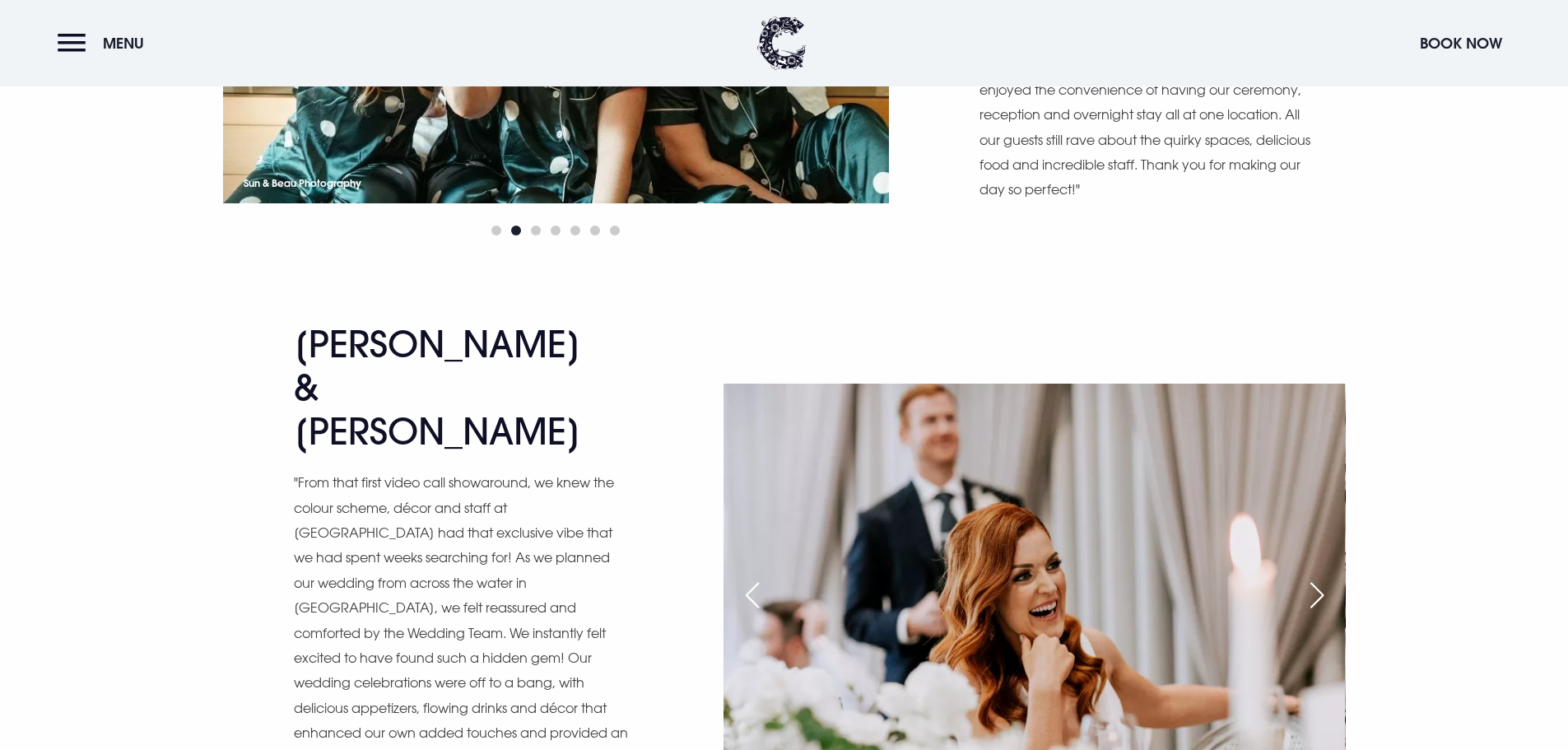
click at [758, 578] on div "Previous slide" at bounding box center [752, 595] width 41 height 36
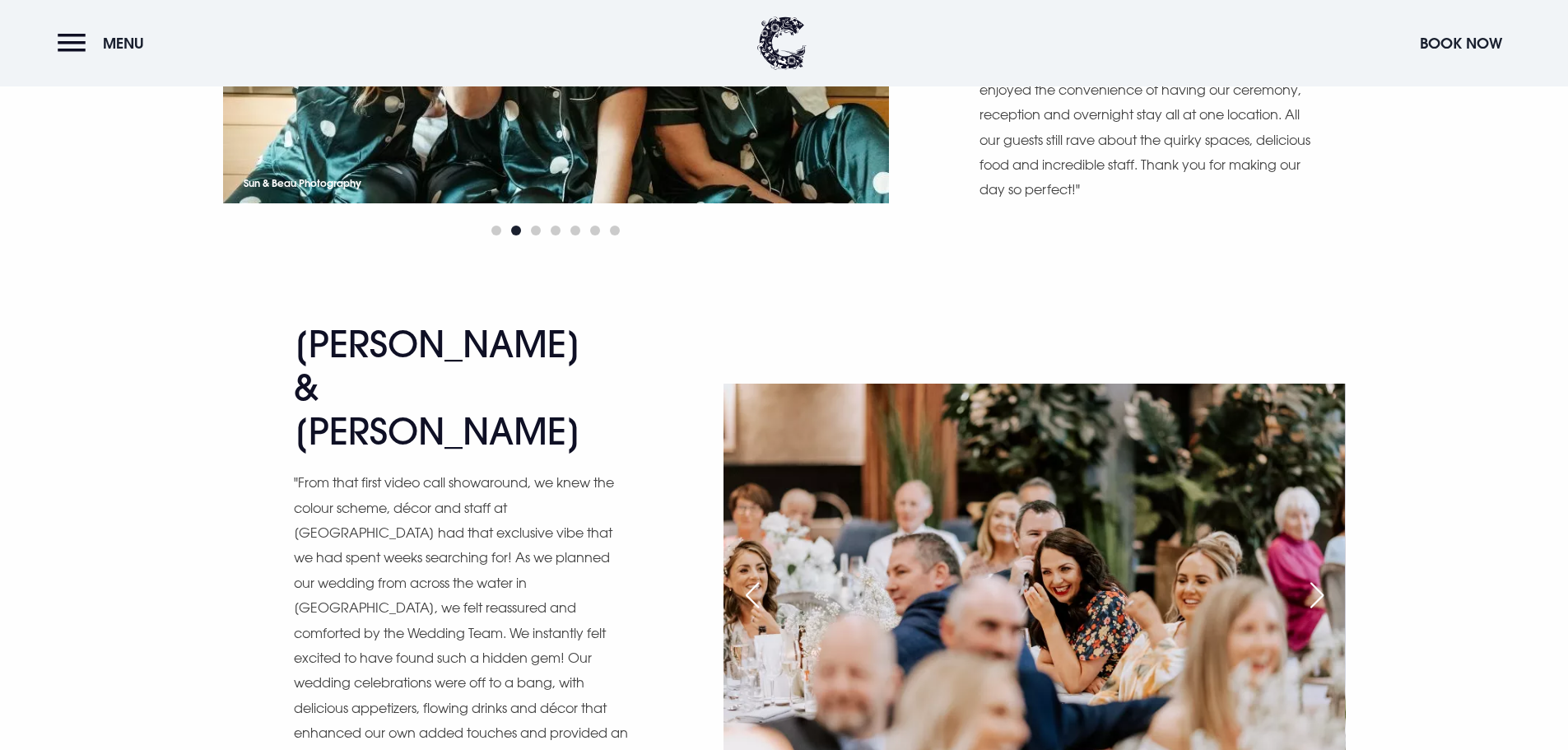
click at [758, 578] on div "Previous slide" at bounding box center [752, 595] width 41 height 36
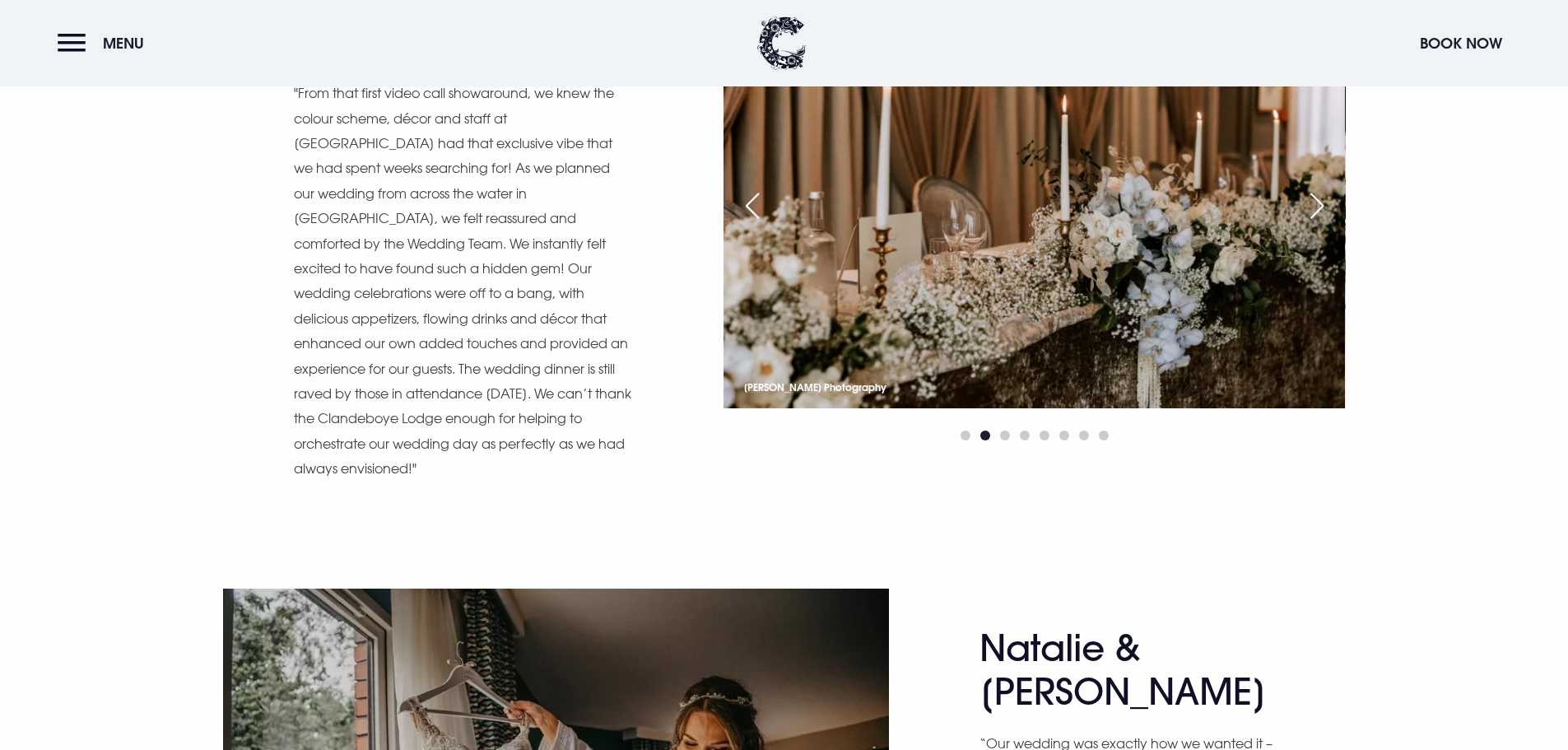
scroll to position [9799, 0]
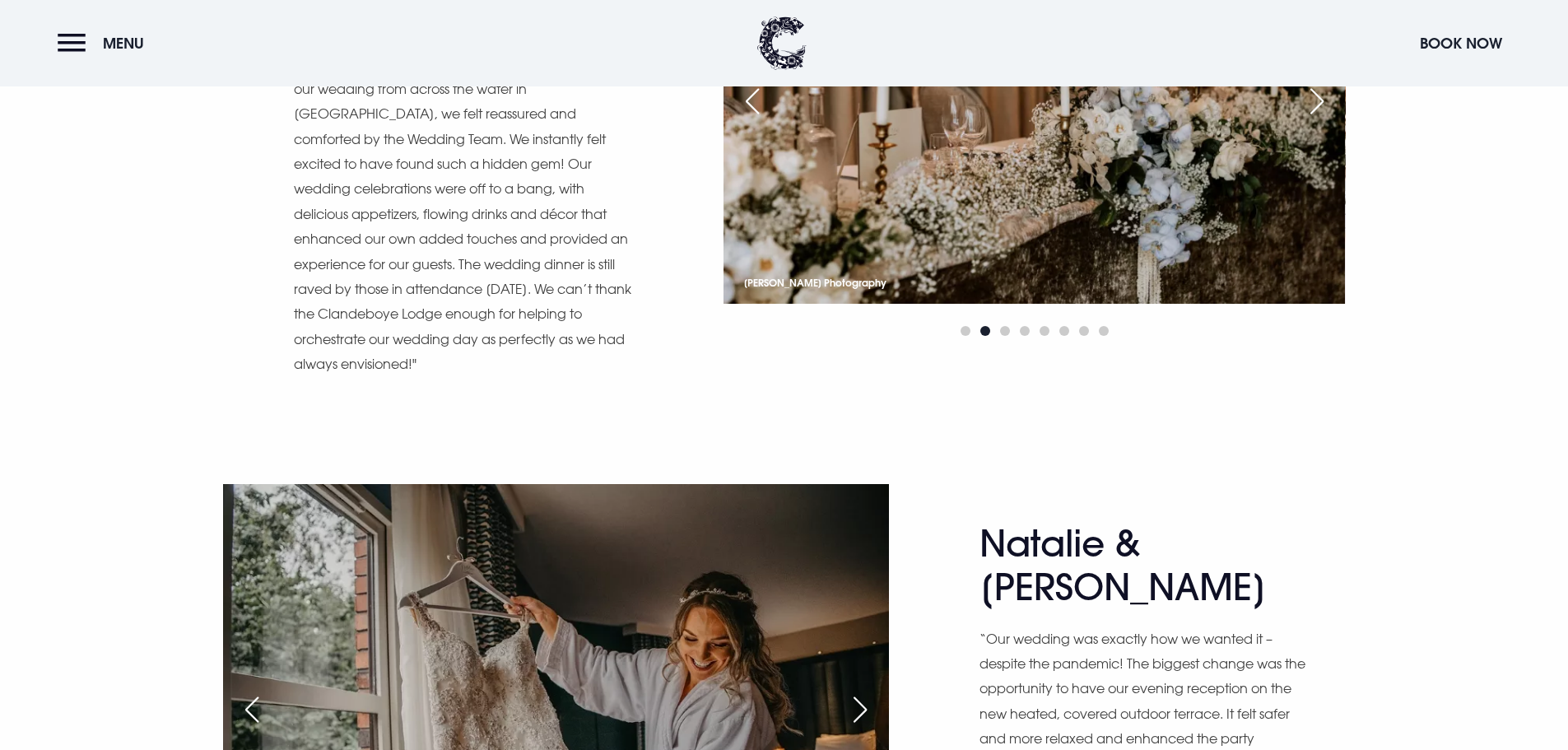
click at [853, 692] on div "Next slide" at bounding box center [860, 710] width 41 height 36
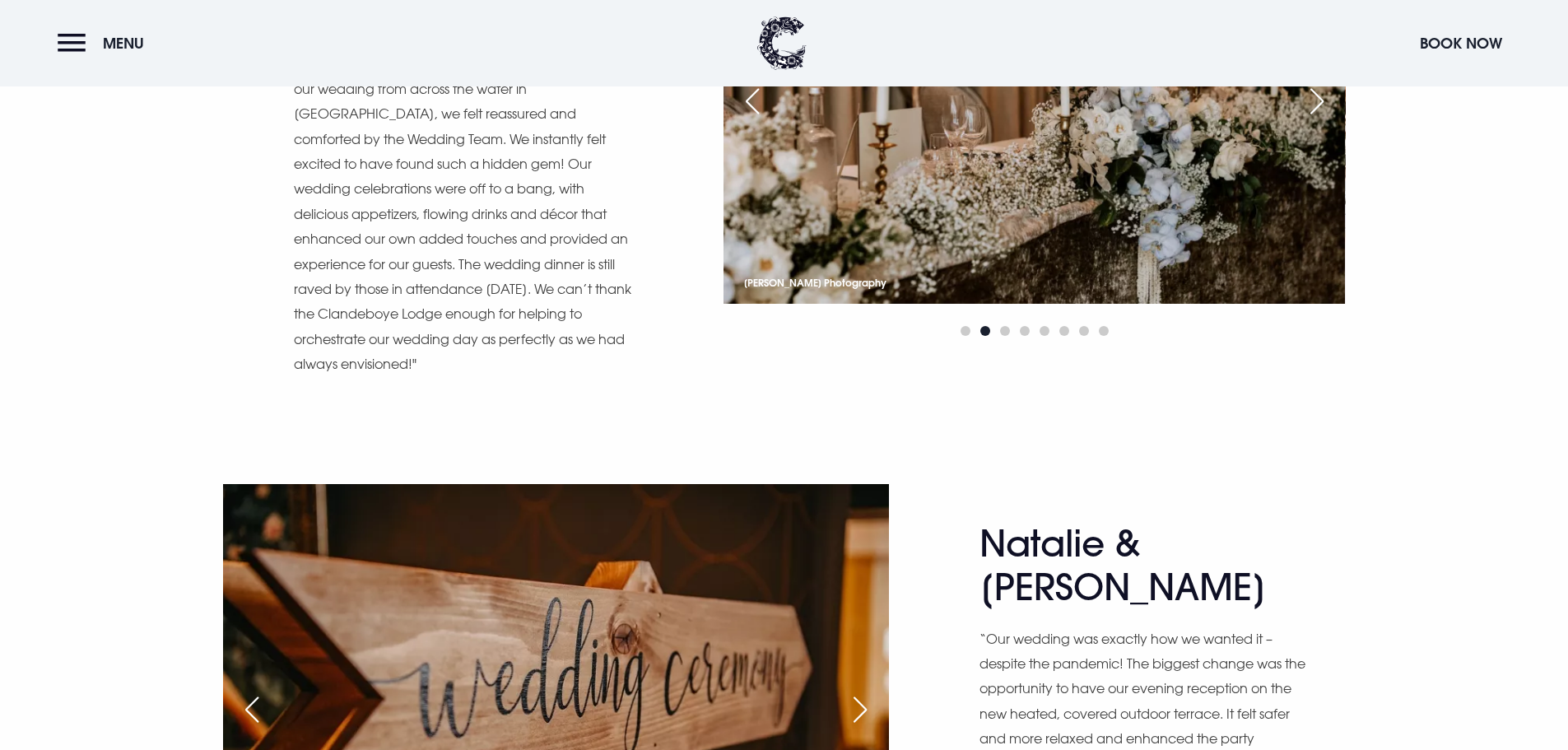
click at [853, 692] on div "Next slide" at bounding box center [860, 710] width 41 height 36
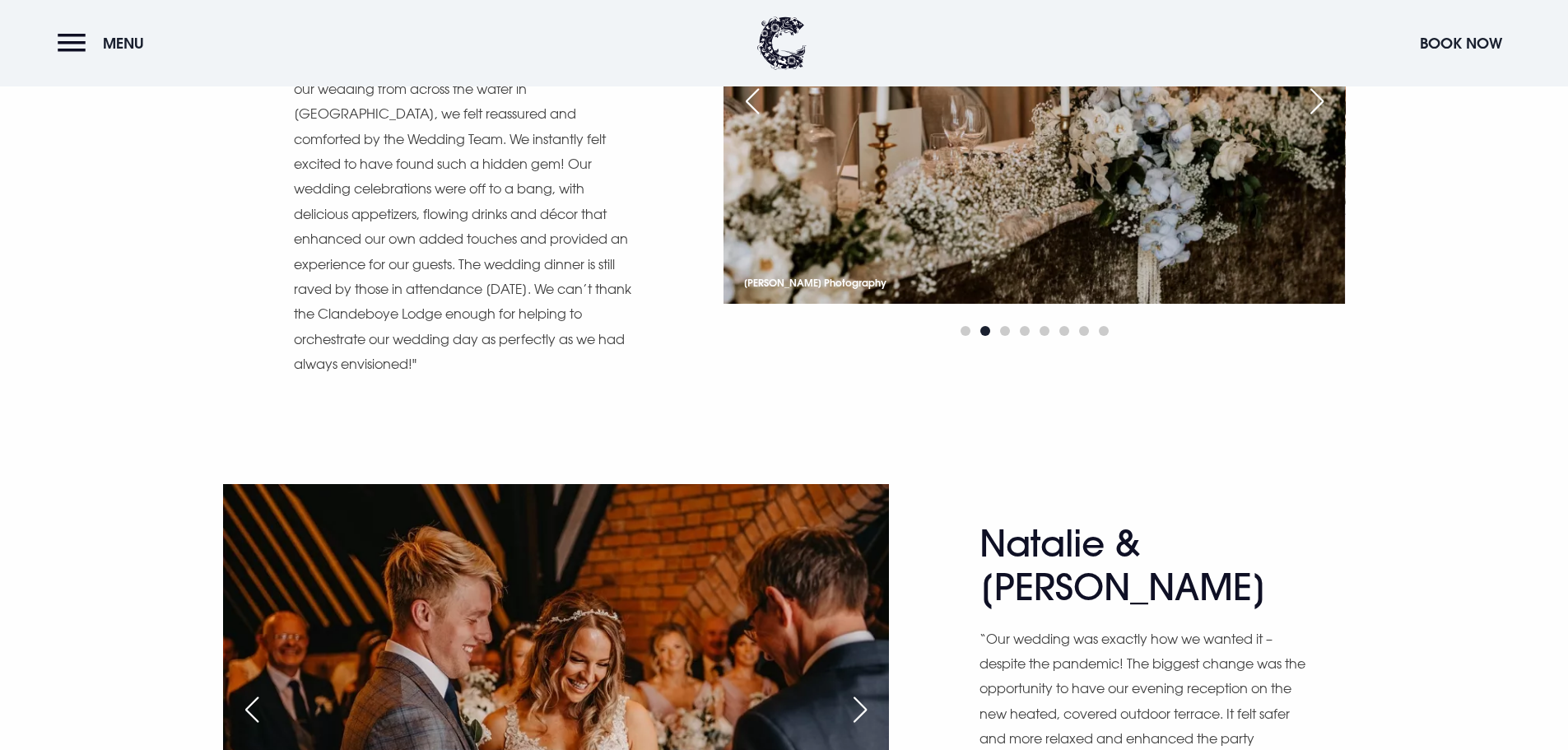
click at [853, 692] on div "Next slide" at bounding box center [860, 710] width 41 height 36
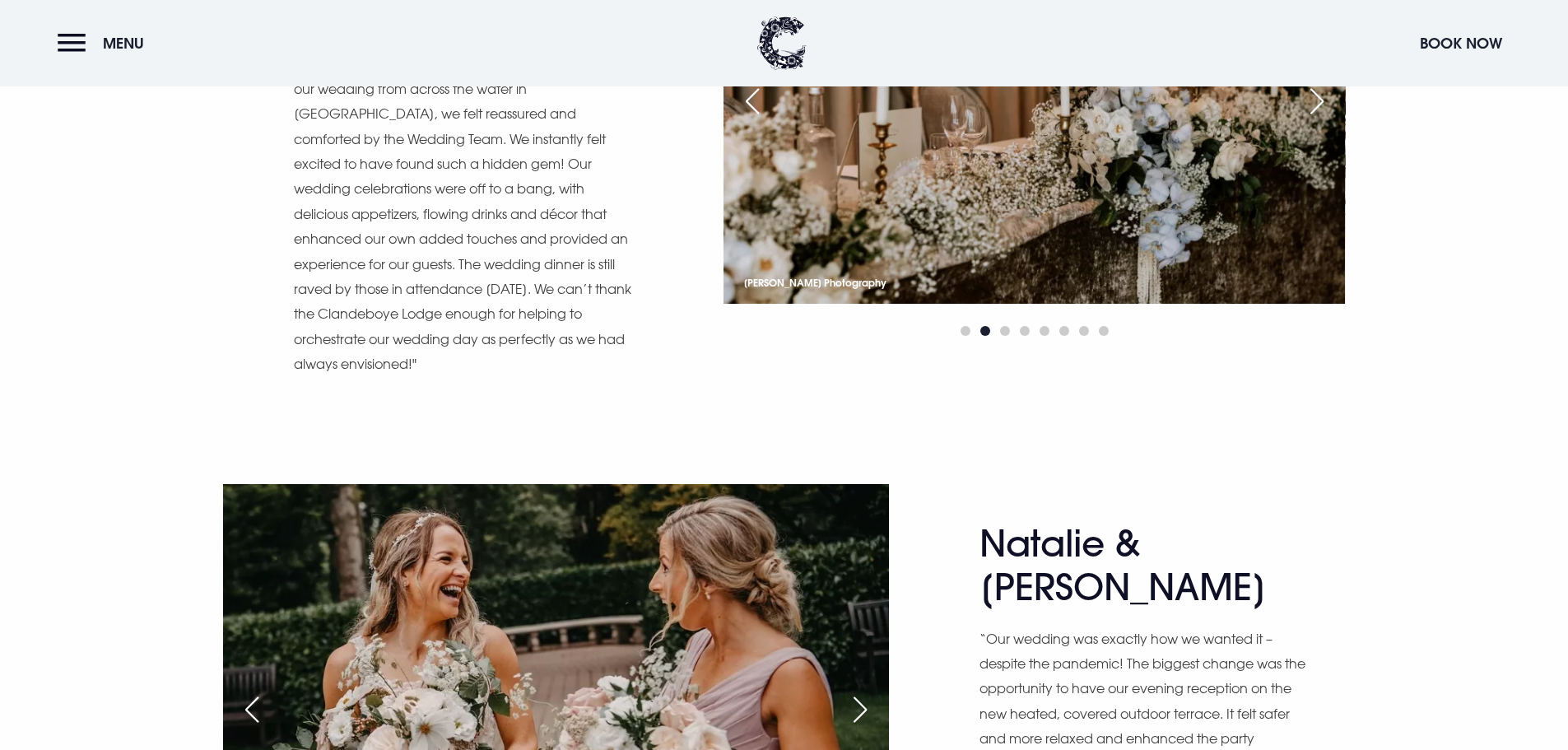
click at [853, 692] on div "Next slide" at bounding box center [860, 710] width 41 height 36
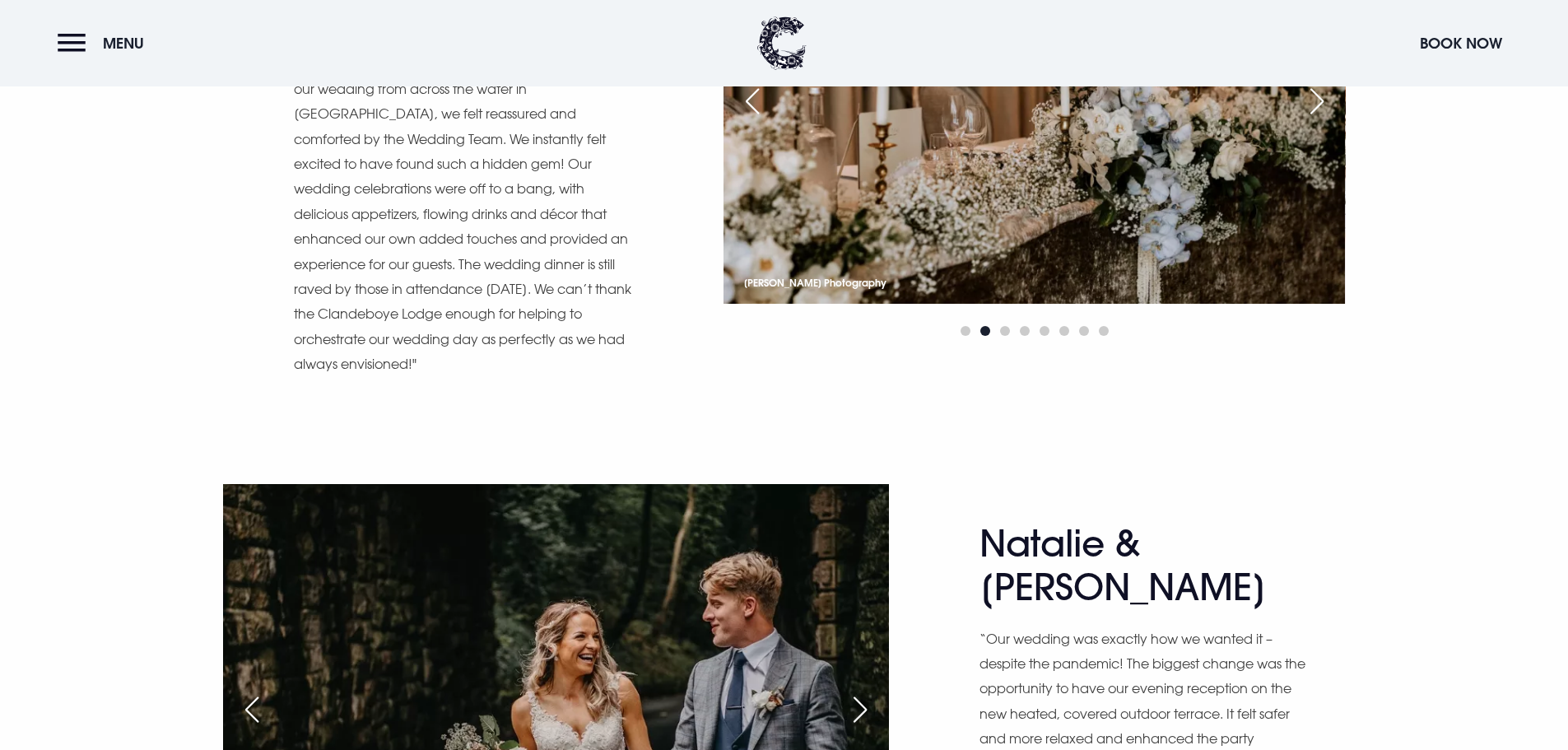
click at [853, 692] on div "Next slide" at bounding box center [860, 710] width 41 height 36
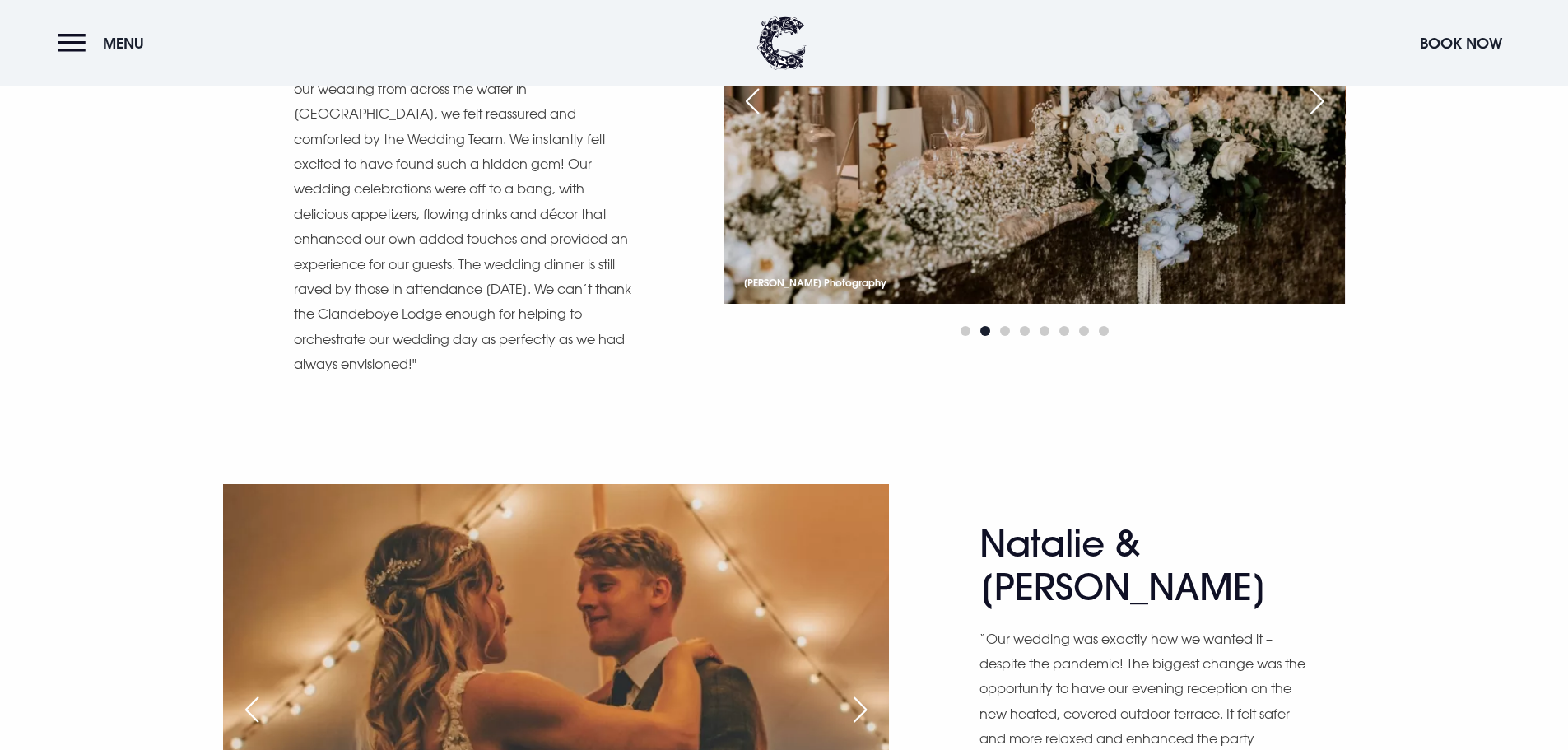
click at [853, 692] on div "Next slide" at bounding box center [860, 710] width 41 height 36
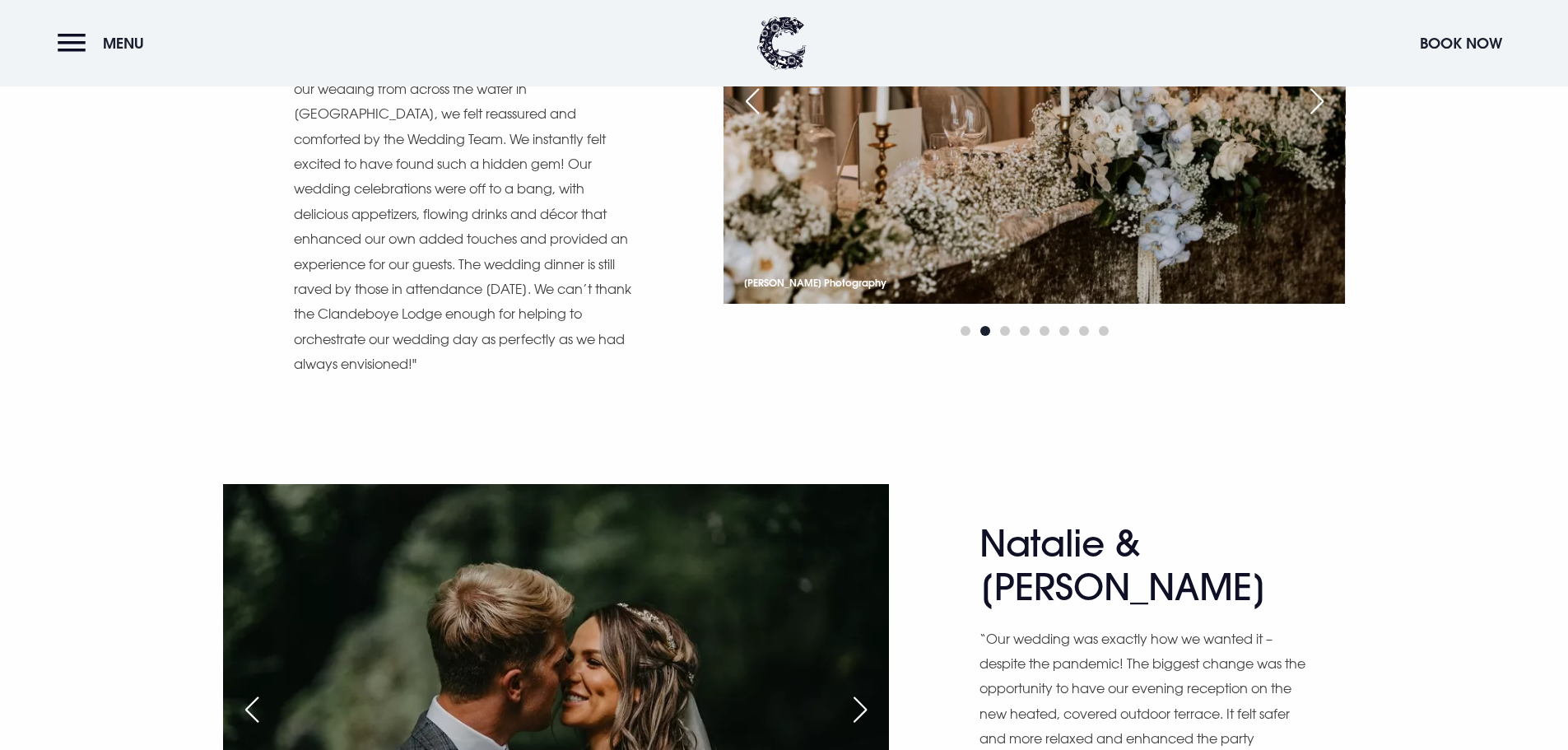
click at [853, 692] on div "Next slide" at bounding box center [860, 710] width 41 height 36
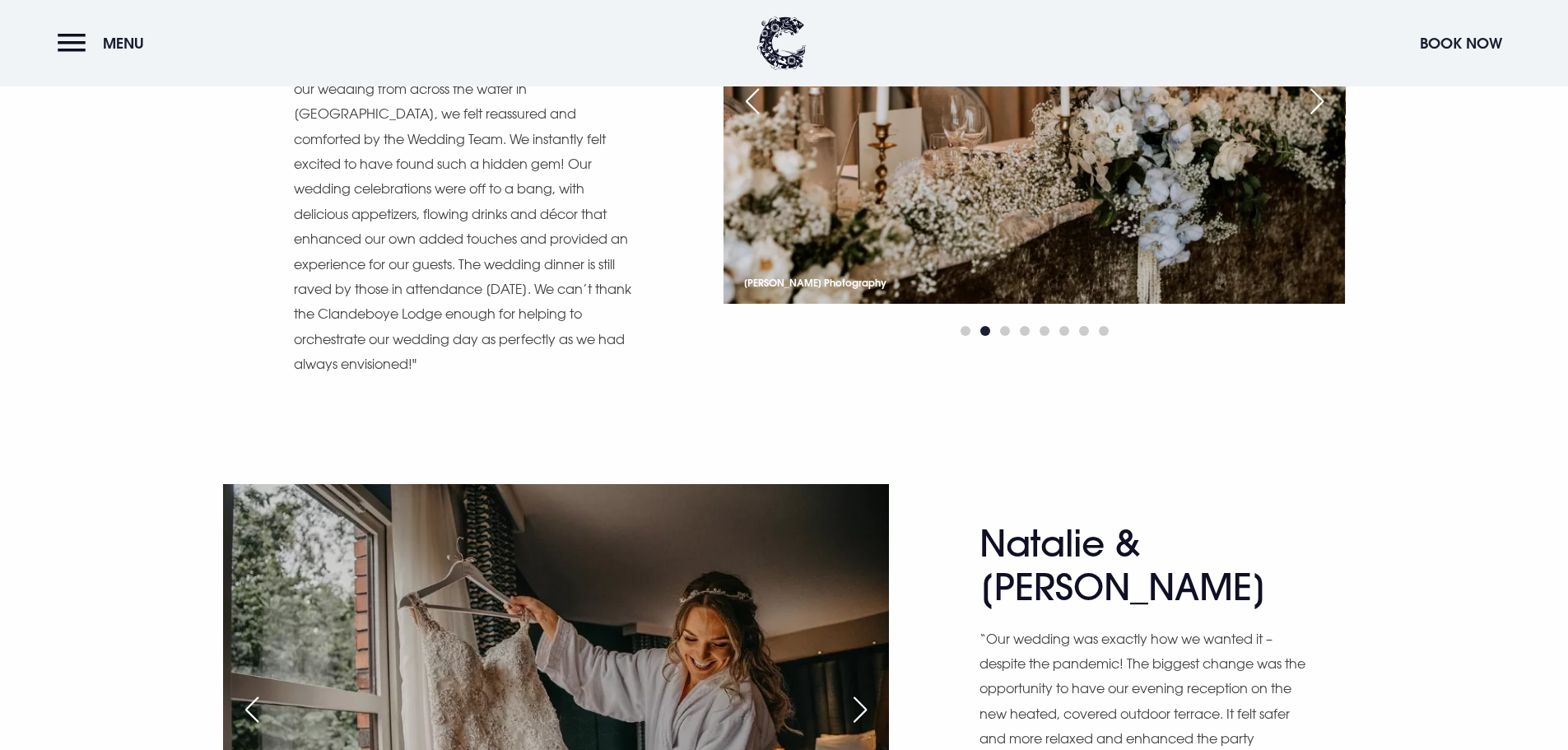
click at [853, 692] on div "Next slide" at bounding box center [860, 710] width 41 height 36
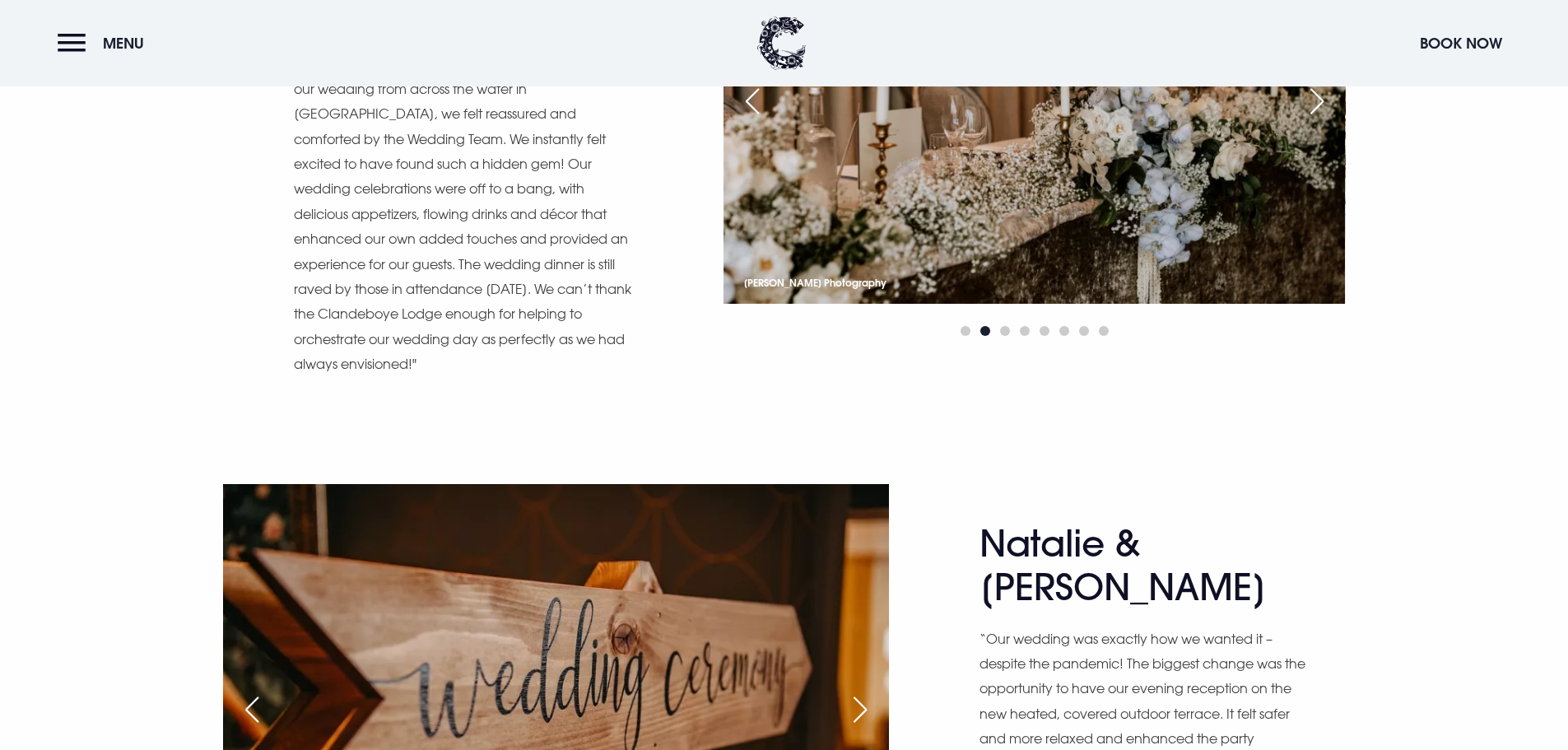
click at [853, 692] on div "Next slide" at bounding box center [860, 710] width 41 height 36
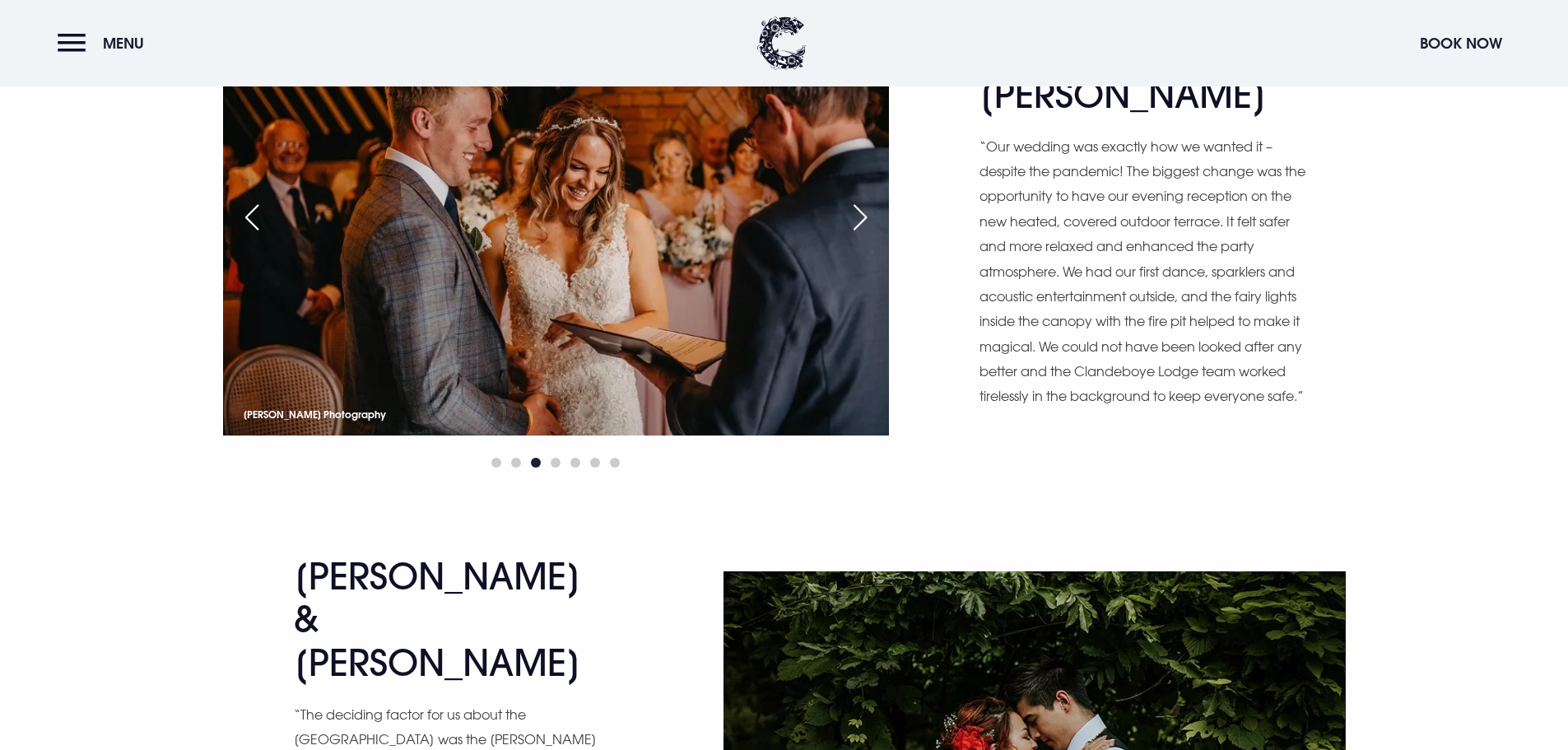
scroll to position [10293, 0]
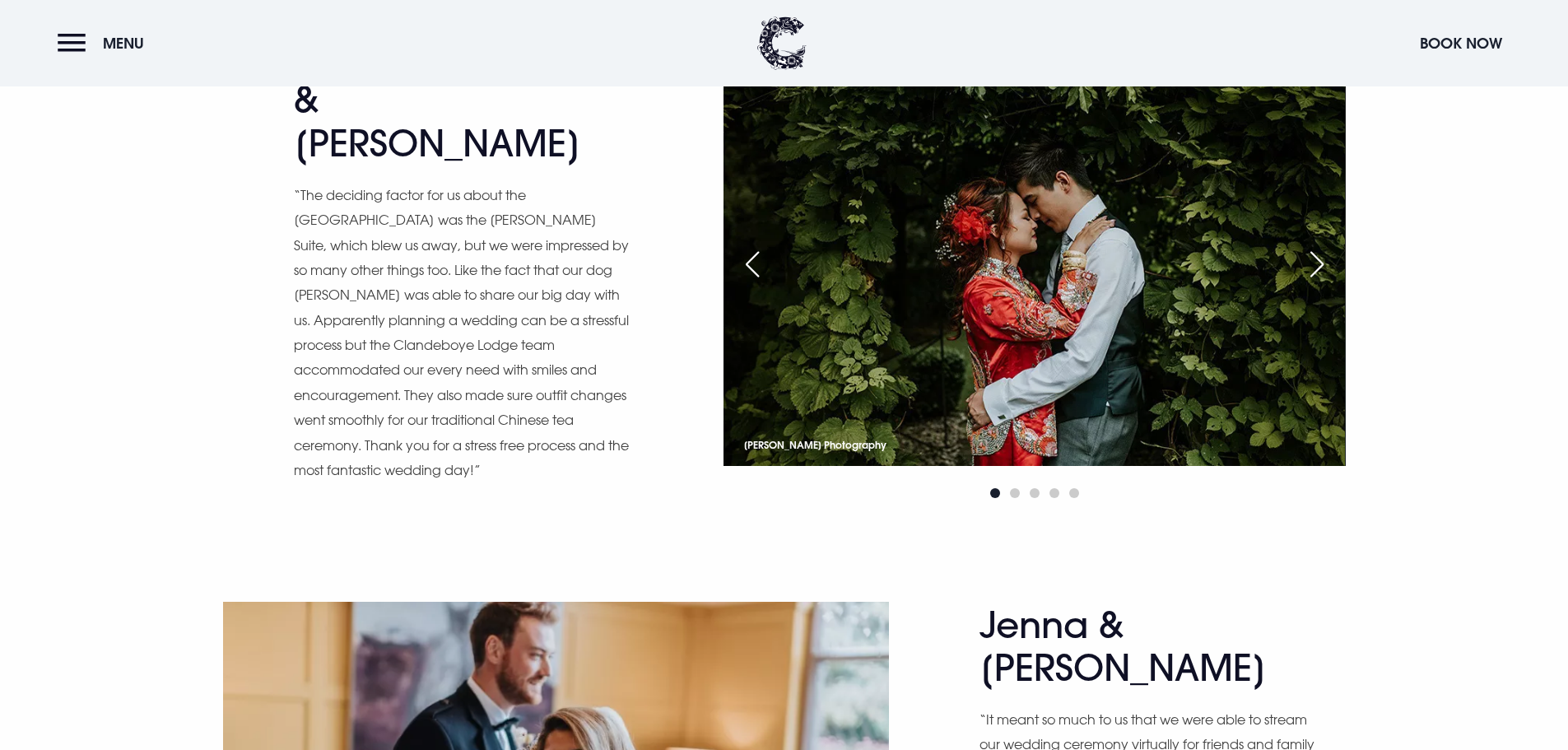
scroll to position [10870, 0]
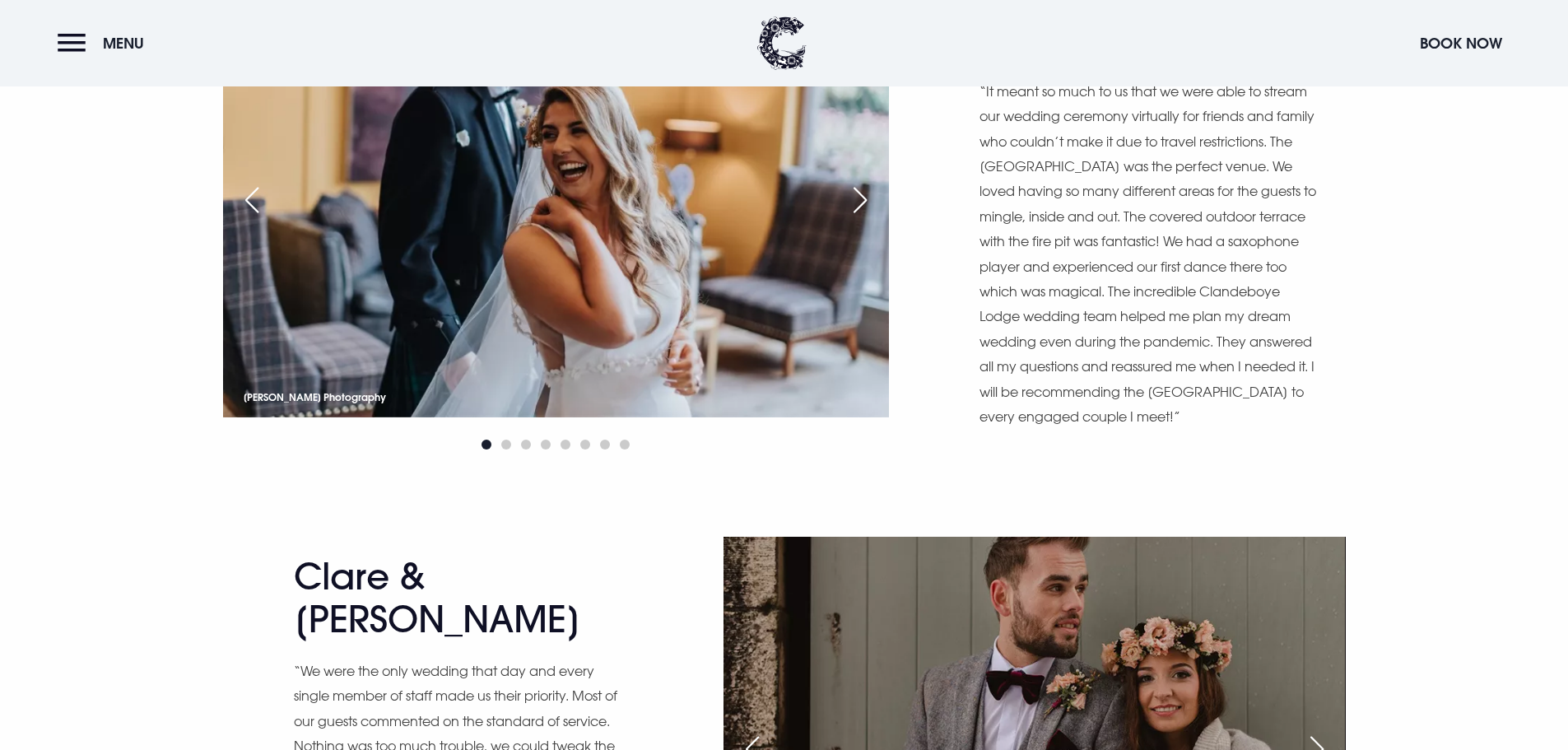
scroll to position [11447, 0]
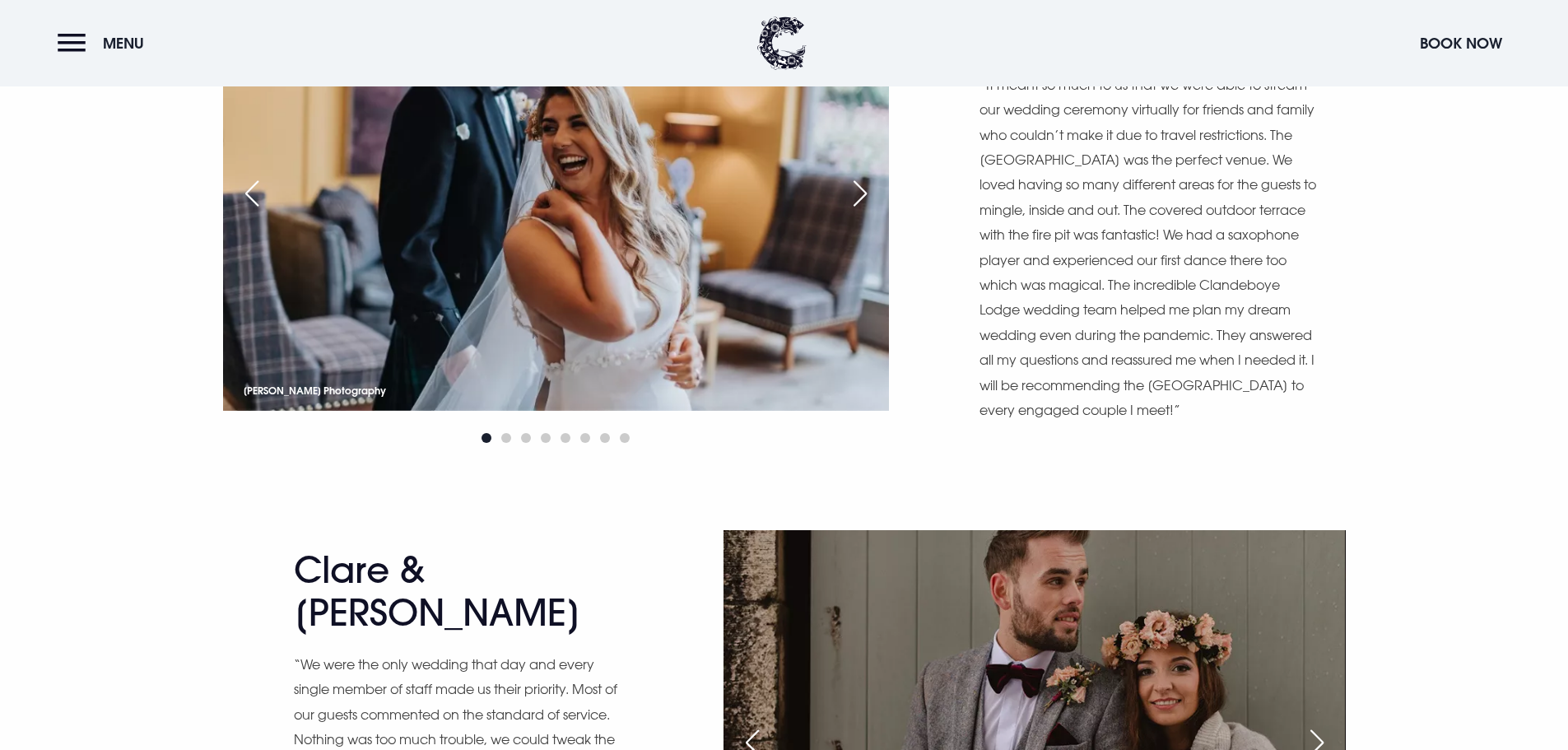
click at [755, 725] on div "Previous slide" at bounding box center [752, 742] width 41 height 36
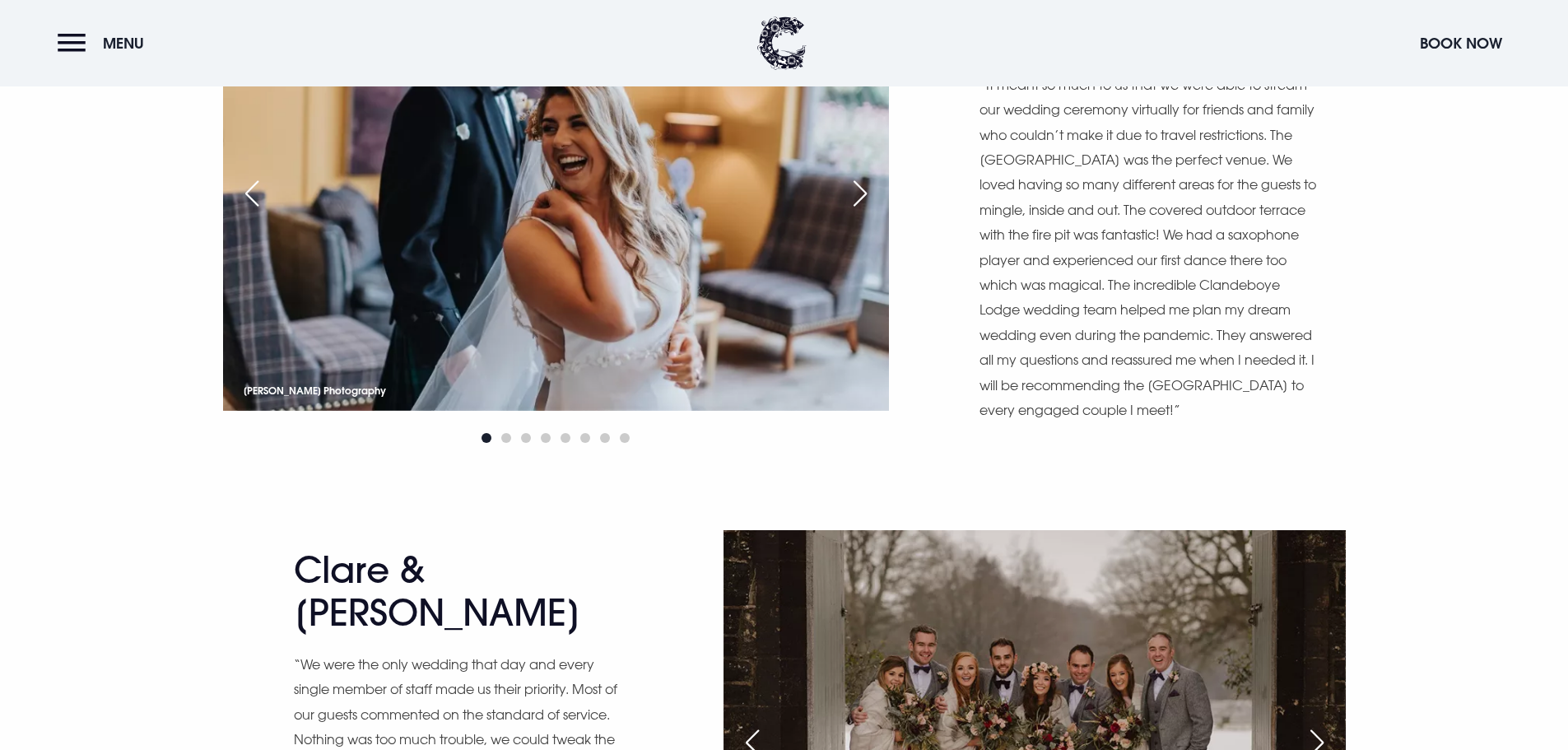
click at [755, 725] on div "Previous slide" at bounding box center [752, 742] width 41 height 36
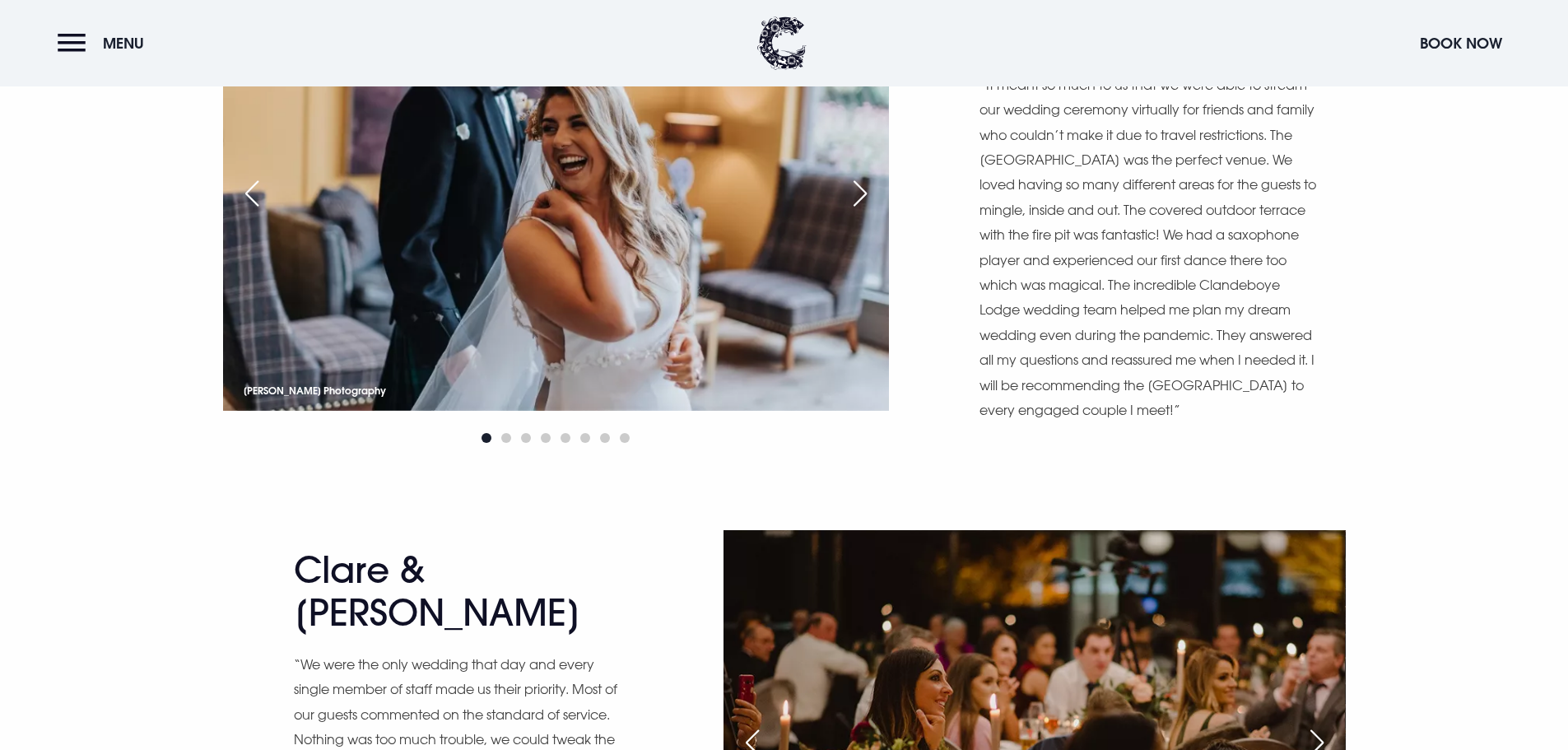
click at [755, 725] on div "Previous slide" at bounding box center [752, 742] width 41 height 36
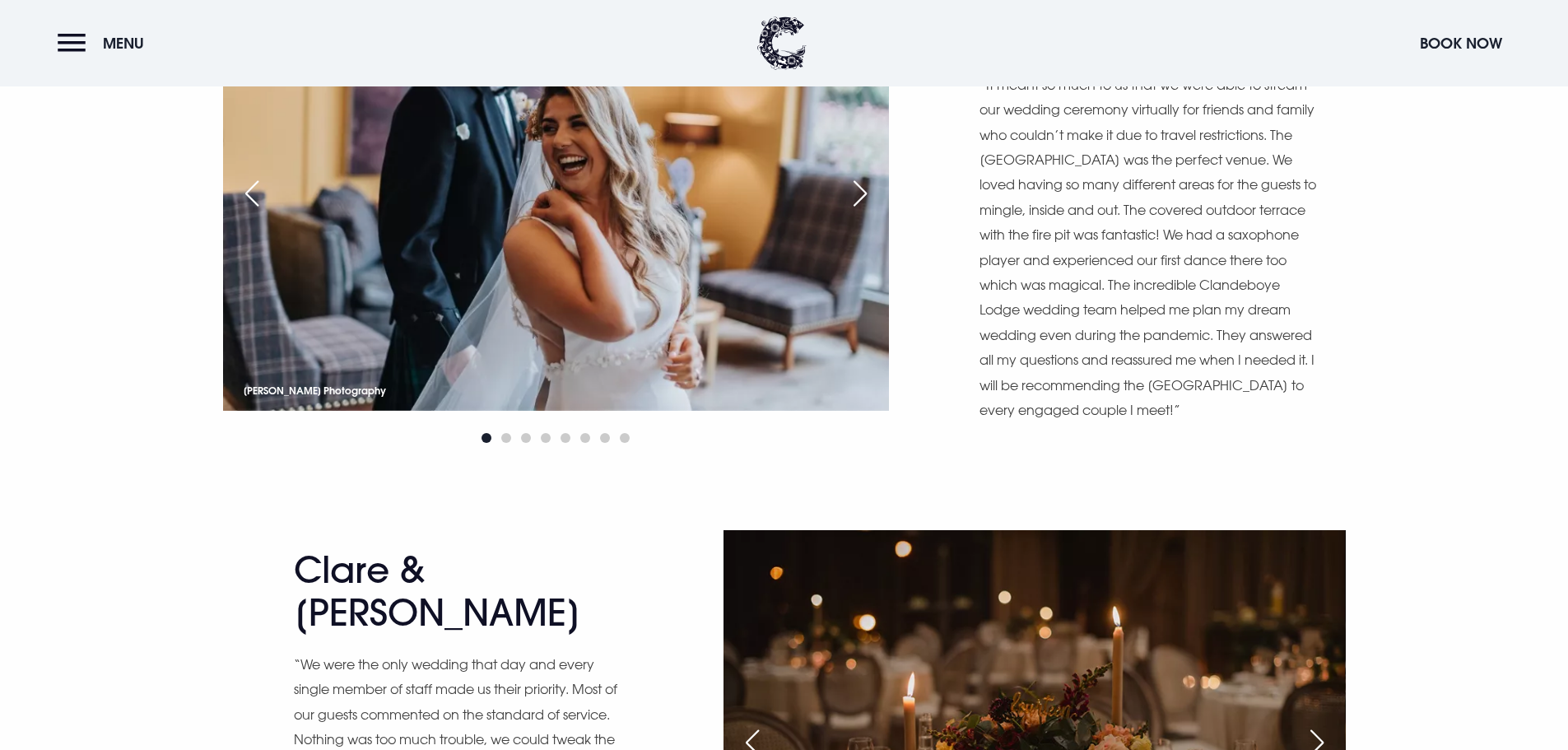
click at [755, 725] on div "Previous slide" at bounding box center [752, 742] width 41 height 36
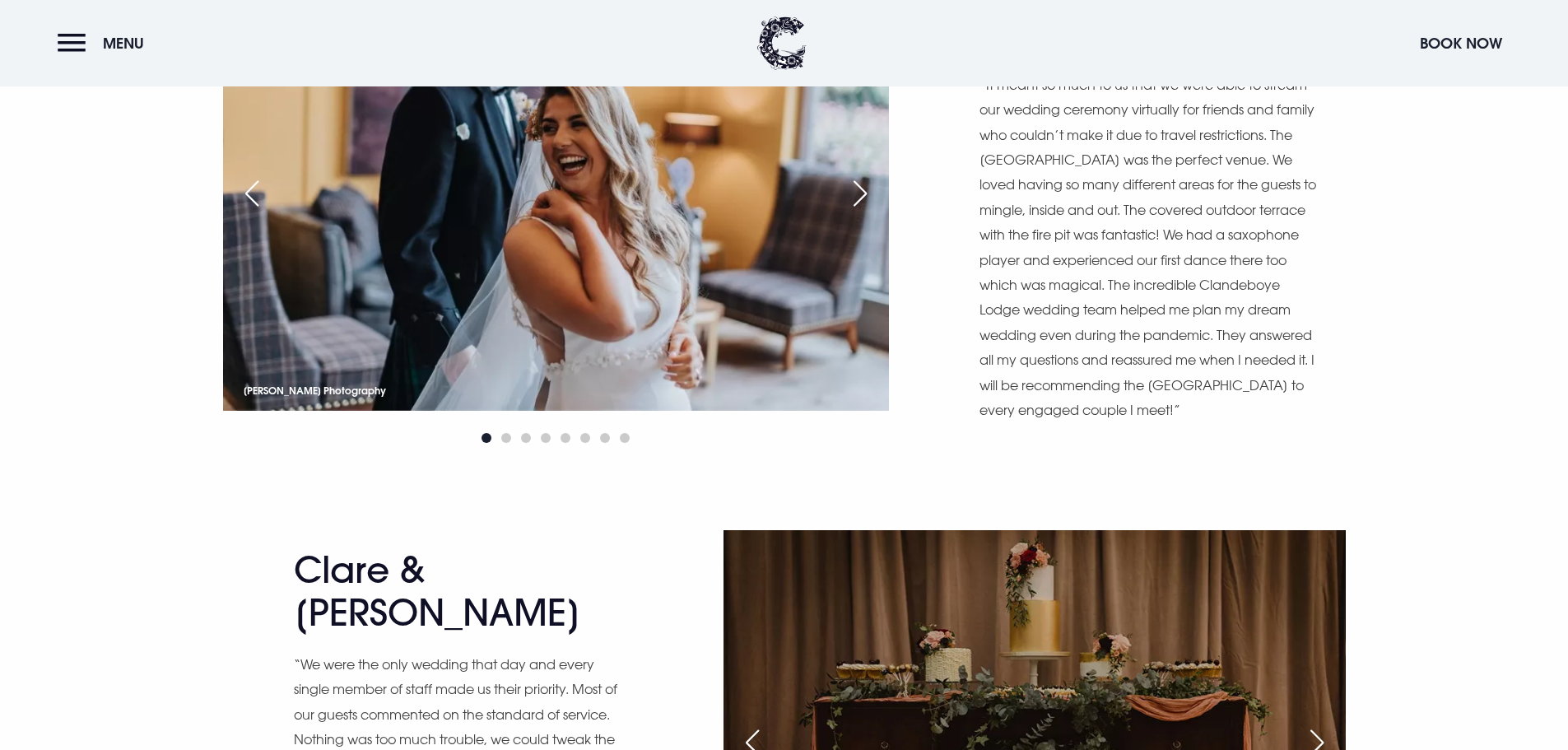
click at [755, 725] on div "Previous slide" at bounding box center [752, 742] width 41 height 36
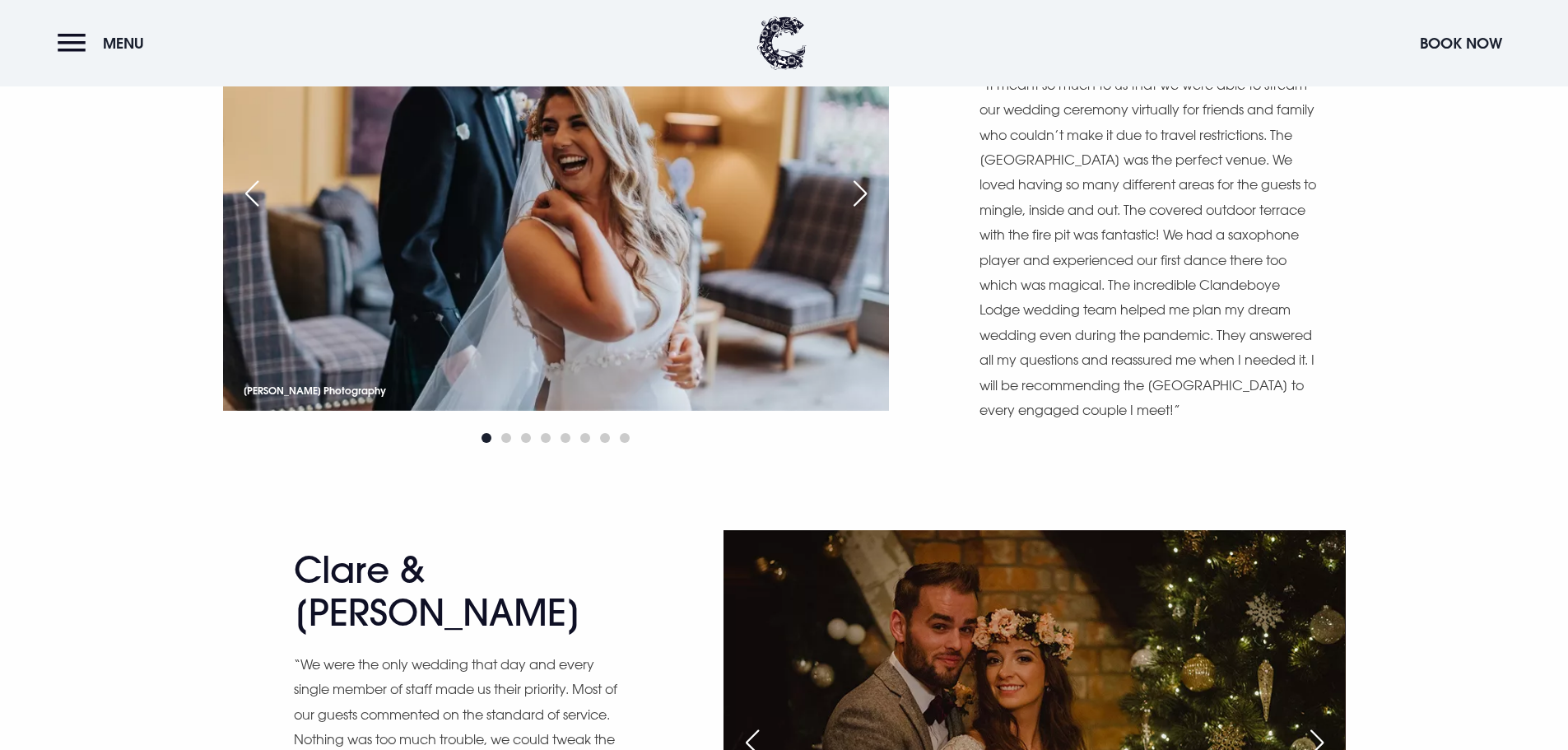
click at [755, 725] on div "Previous slide" at bounding box center [752, 742] width 41 height 36
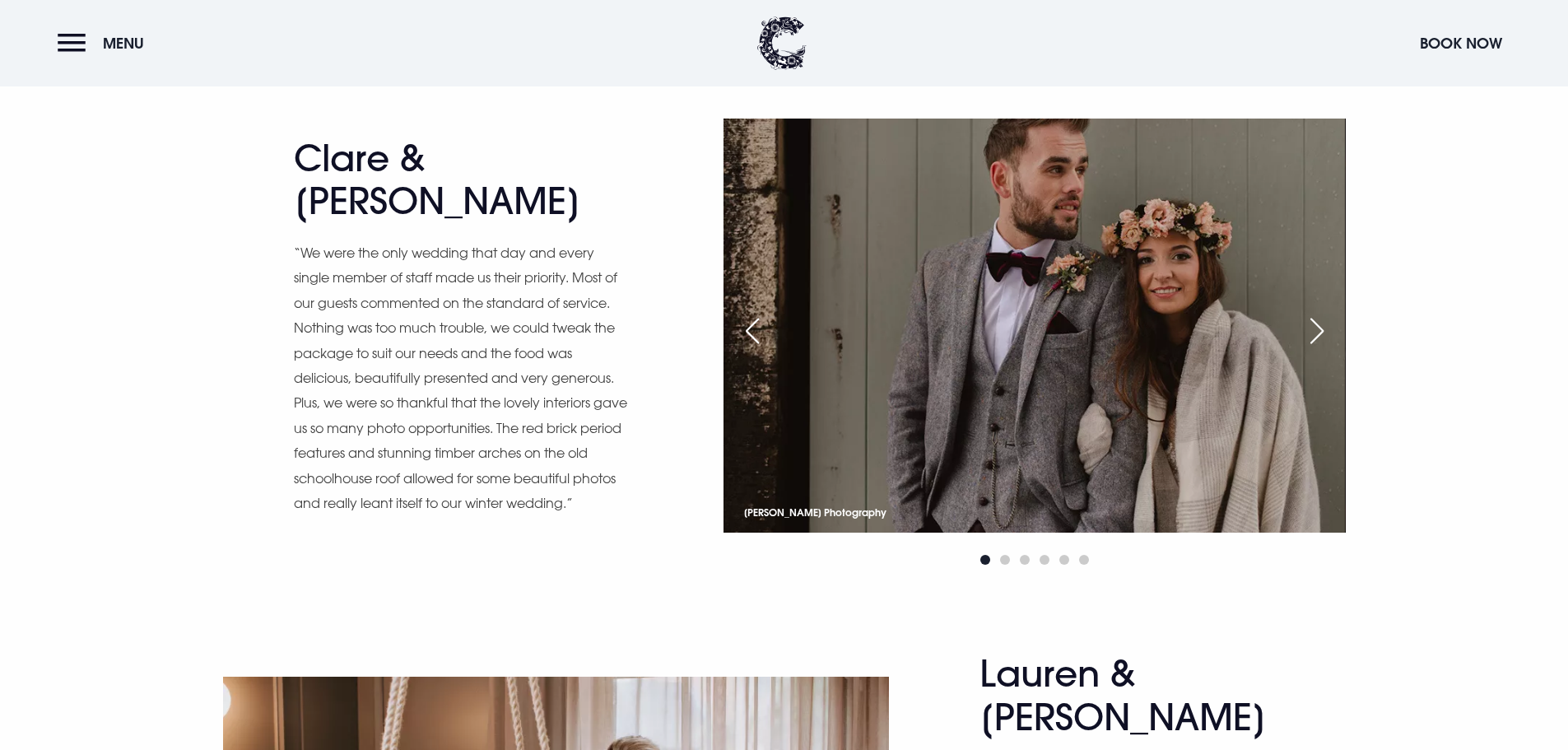
scroll to position [11941, 0]
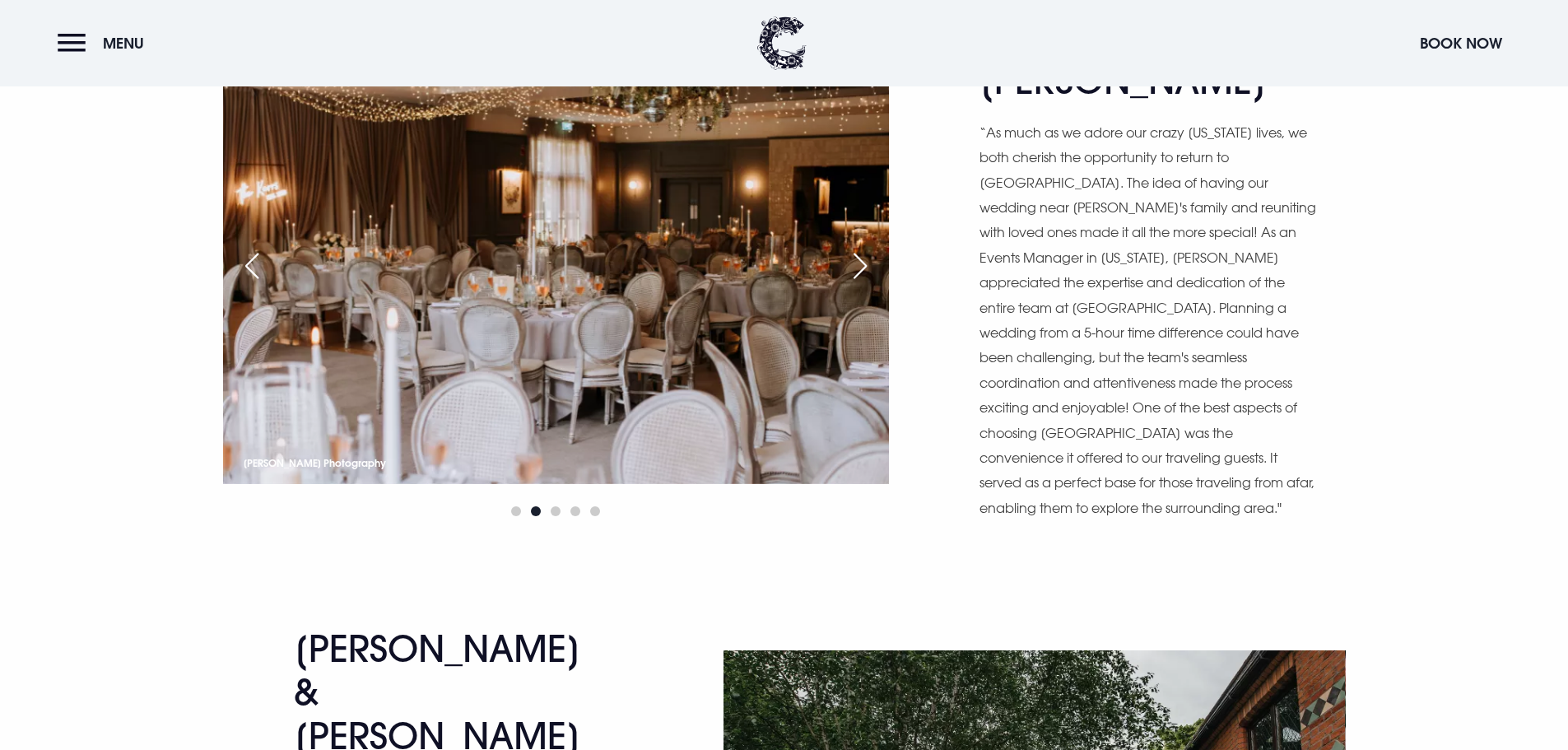
scroll to position [12517, 0]
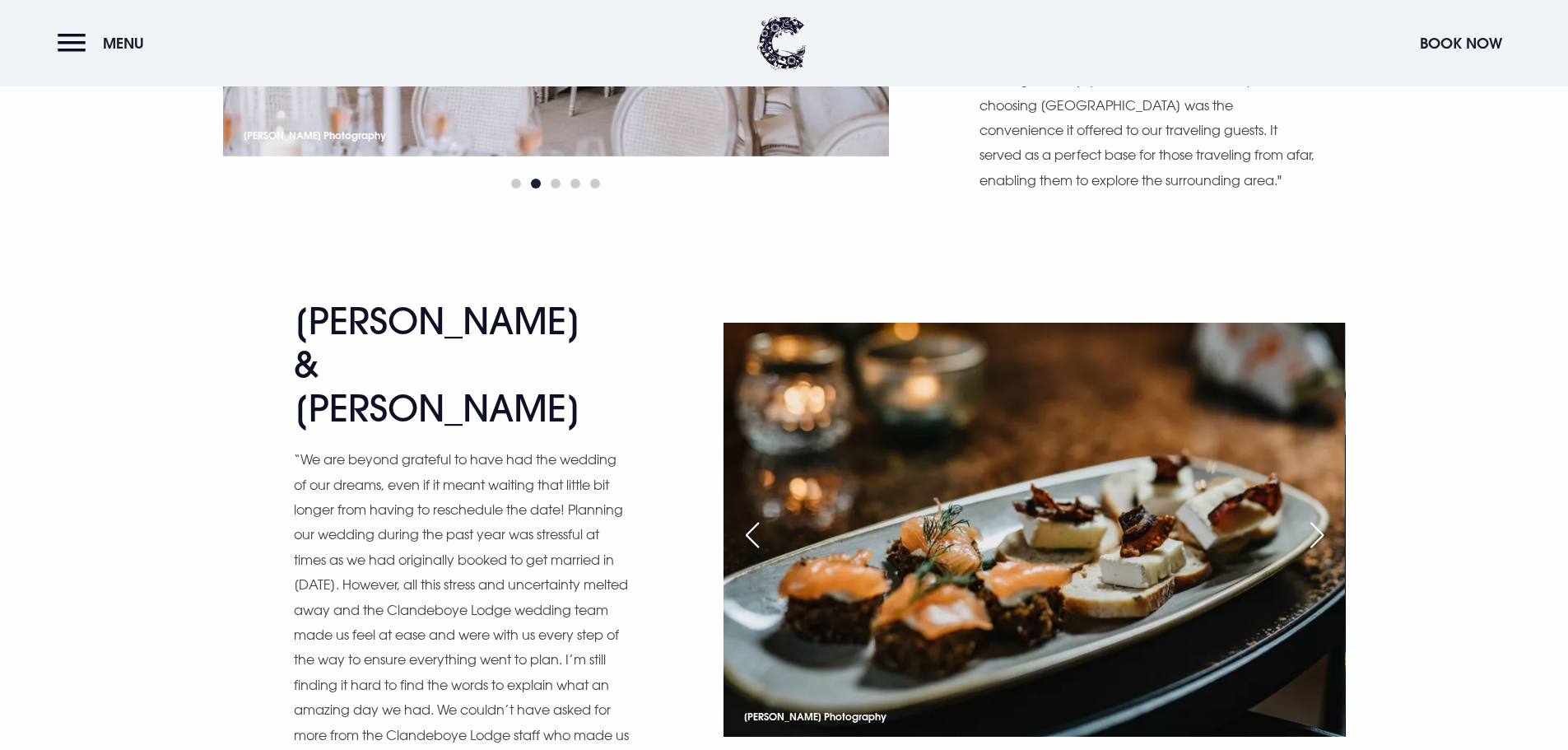
scroll to position [13011, 0]
